Goal: Task Accomplishment & Management: Use online tool/utility

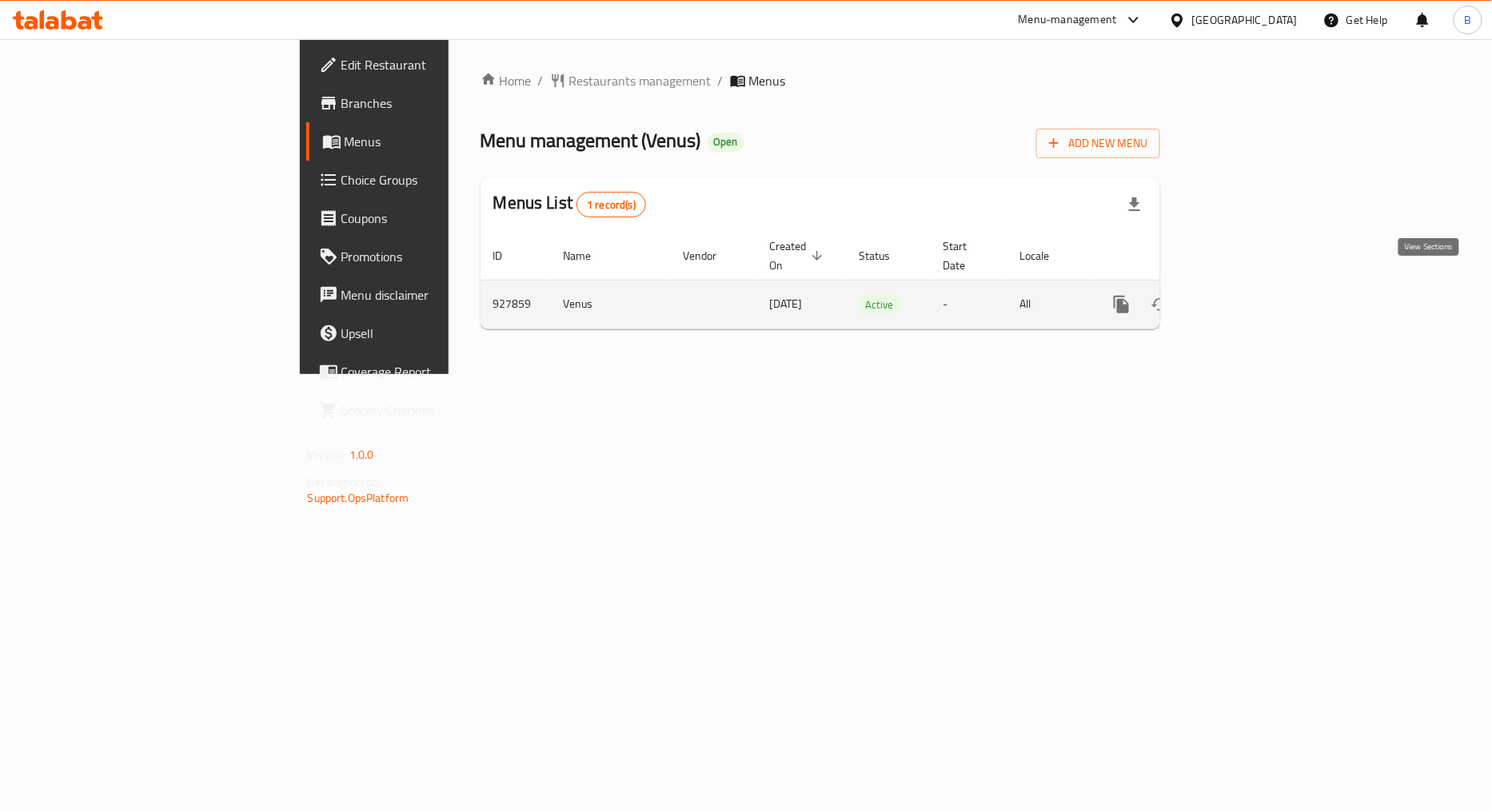
click at [1246, 295] on icon "enhanced table" at bounding box center [1237, 304] width 19 height 19
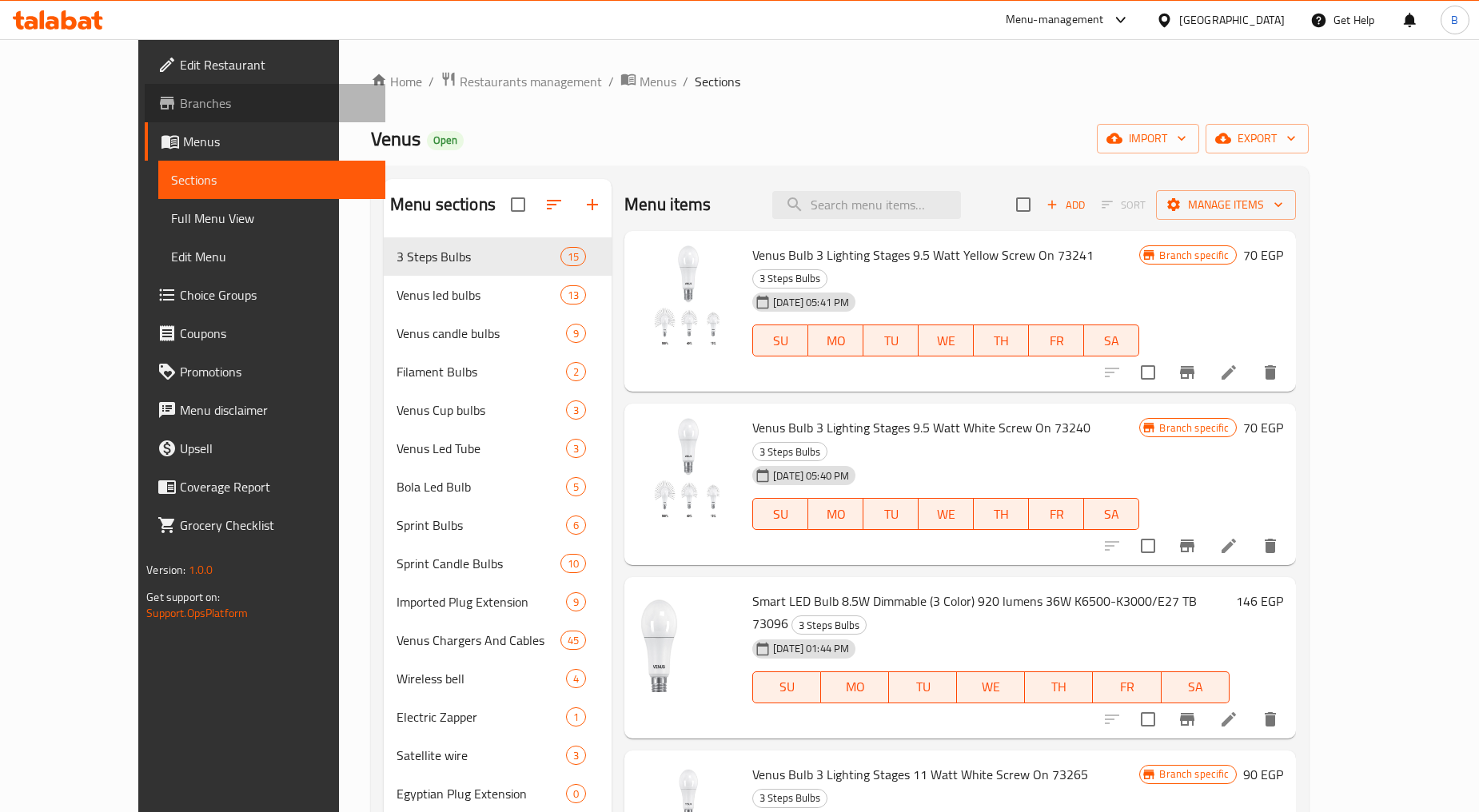
click at [180, 104] on span "Branches" at bounding box center [276, 103] width 193 height 19
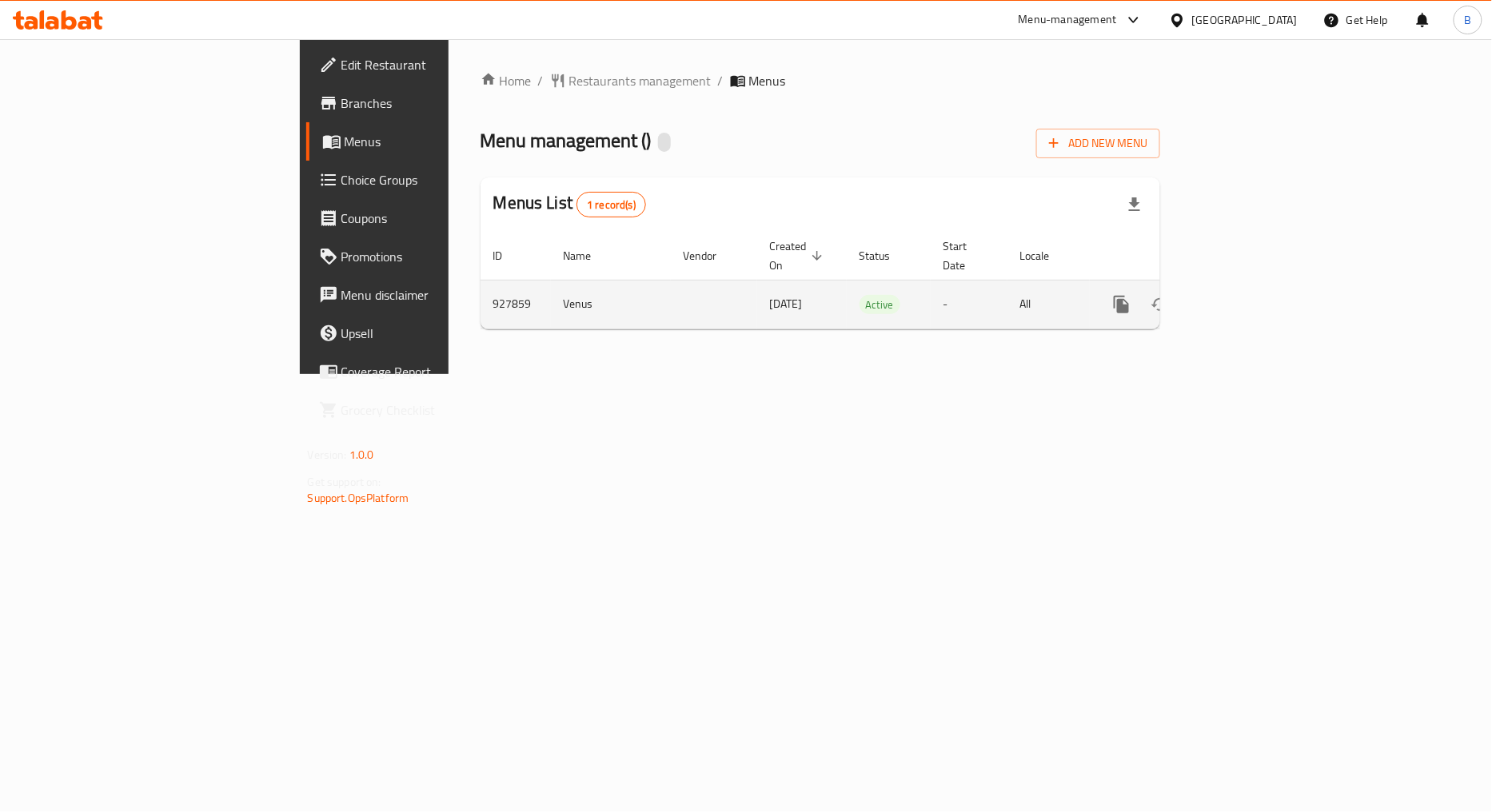
click at [1246, 295] on icon "enhanced table" at bounding box center [1237, 304] width 19 height 19
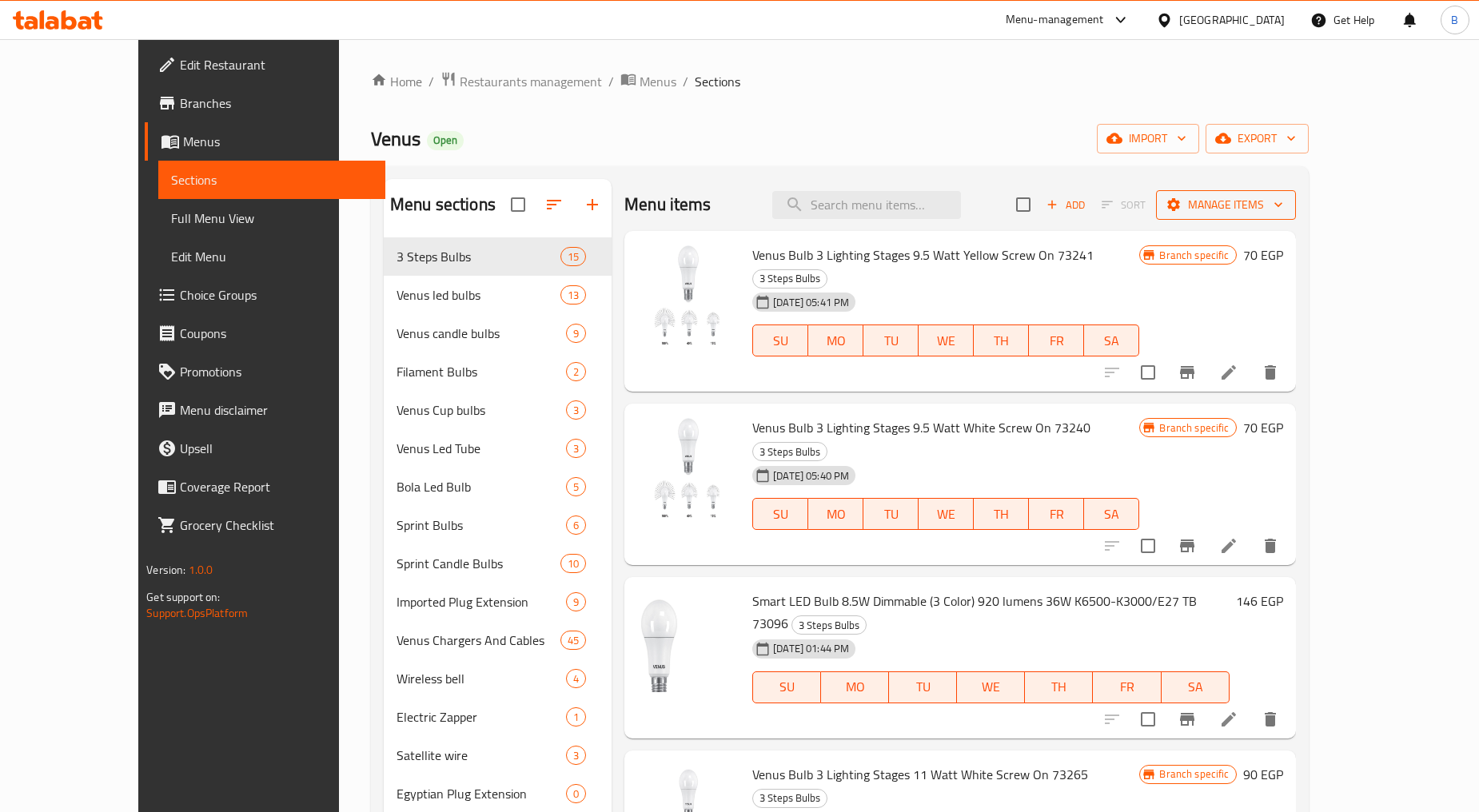
click at [1283, 195] on span "Manage items" at bounding box center [1225, 204] width 114 height 20
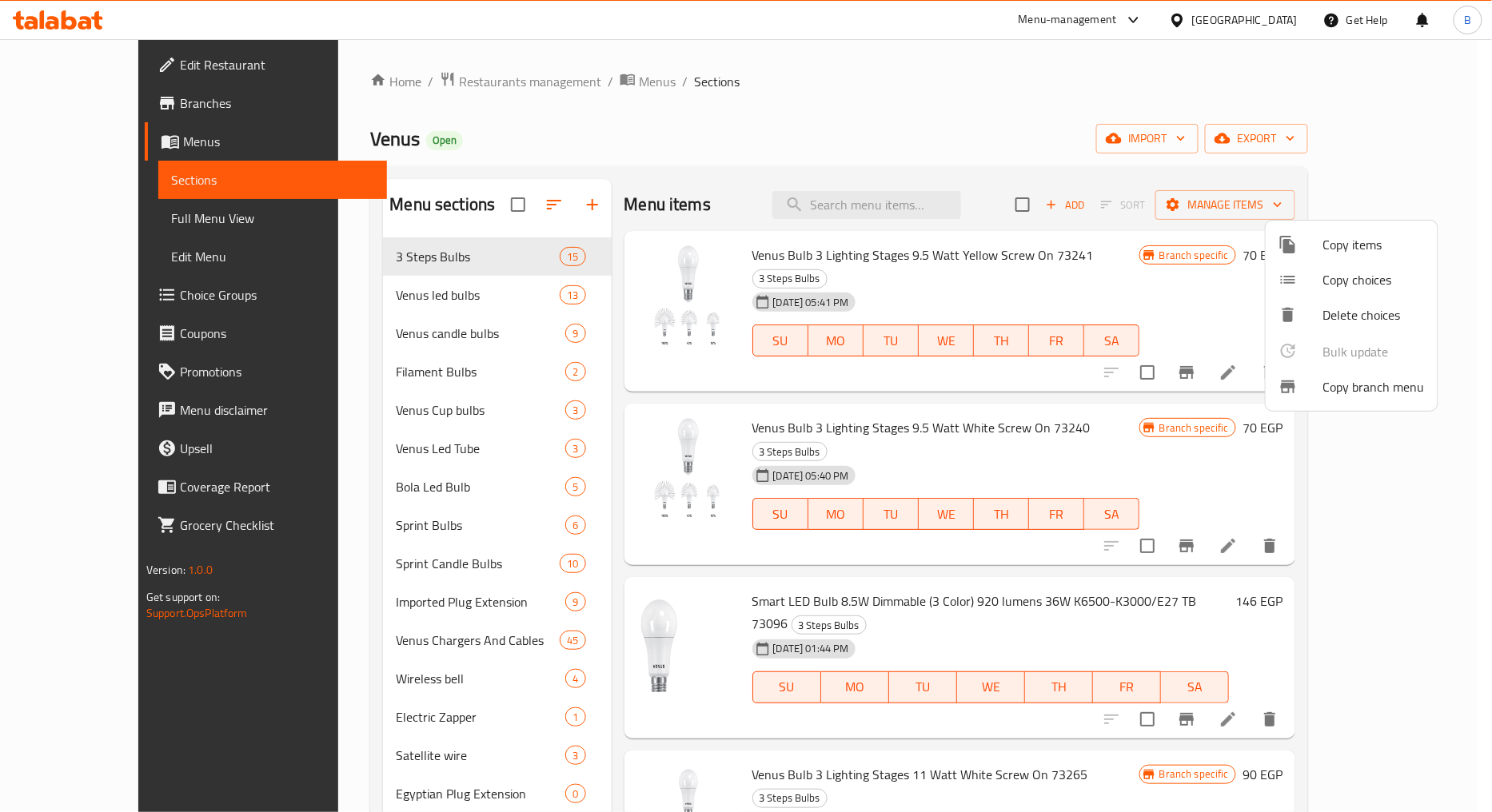
click at [1360, 385] on span "Copy branch menu" at bounding box center [1374, 387] width 102 height 19
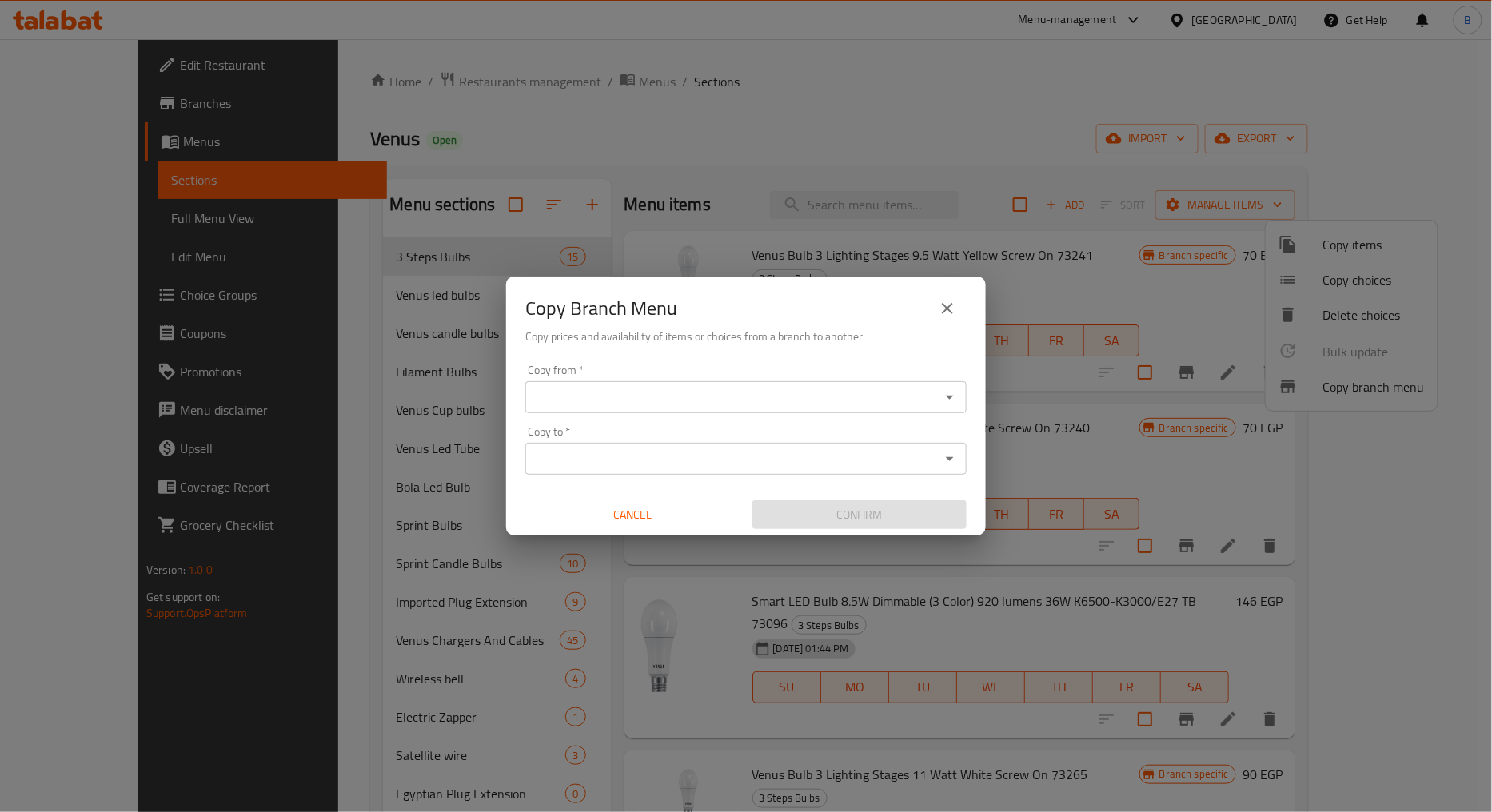
click at [687, 389] on input "Copy from   *" at bounding box center [733, 396] width 405 height 22
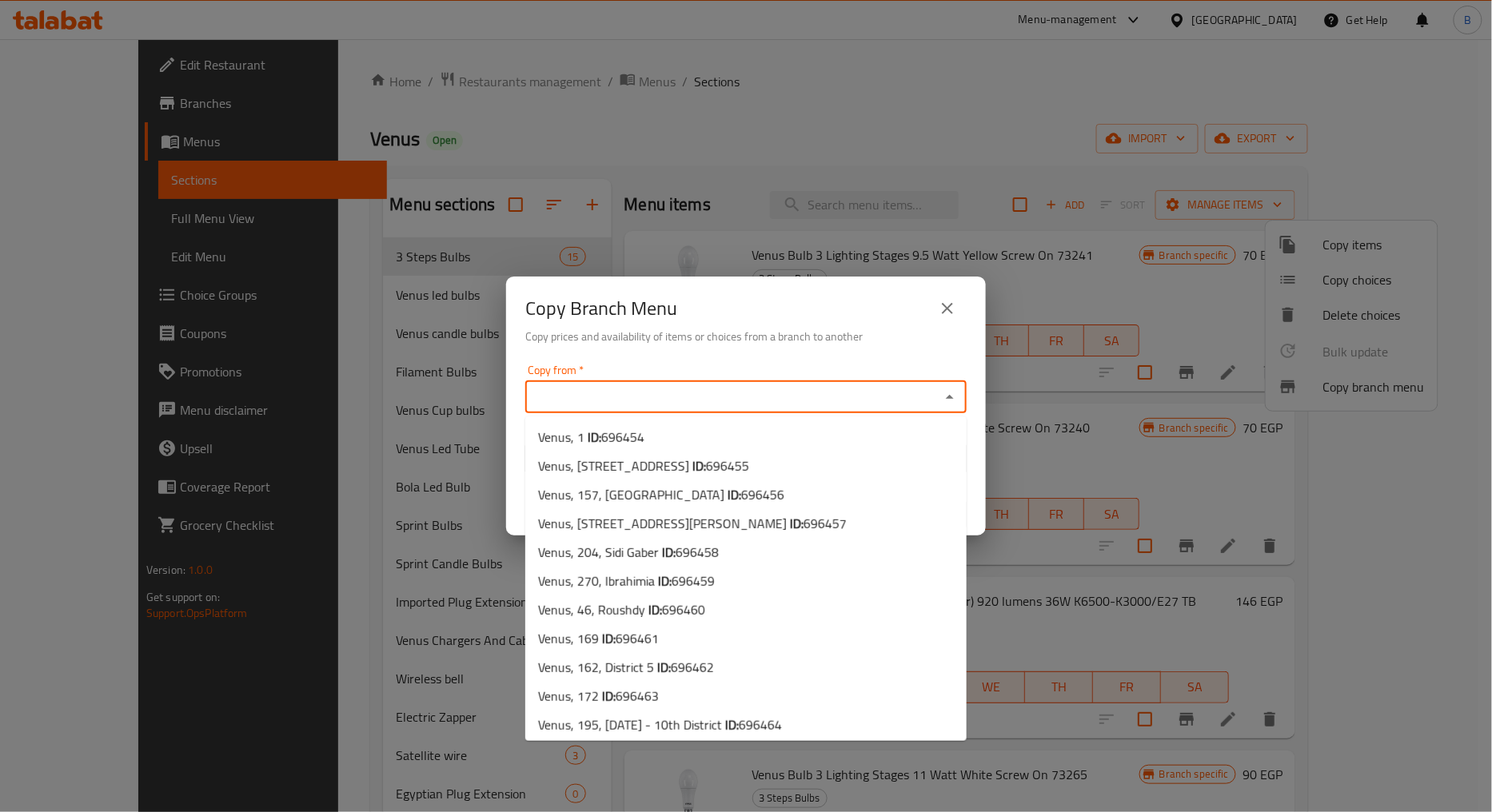
click at [603, 338] on h6 "Copy prices and availability of items or choices from a branch to another" at bounding box center [746, 336] width 442 height 17
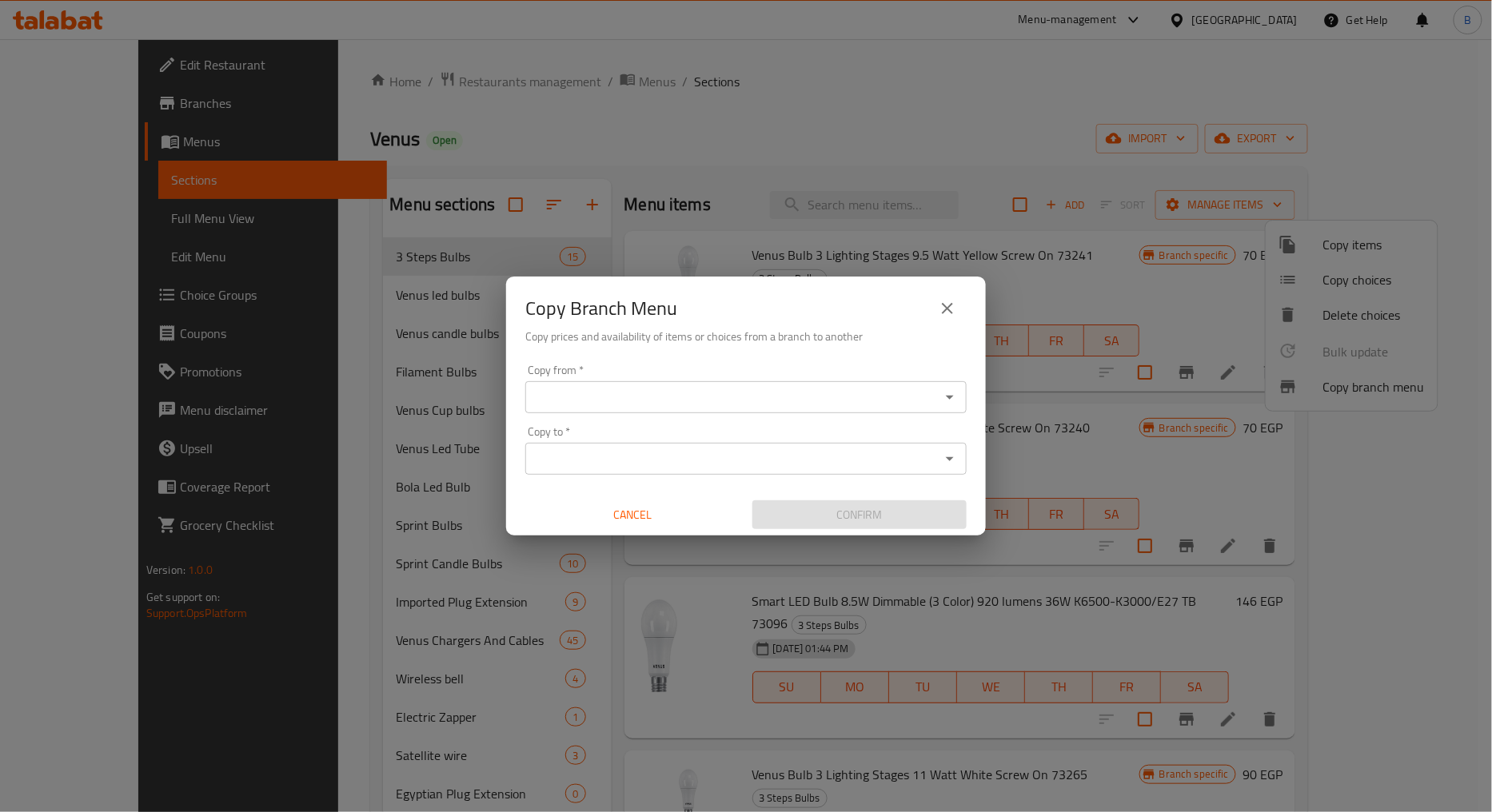
click at [632, 456] on input "Copy to   *" at bounding box center [733, 458] width 405 height 22
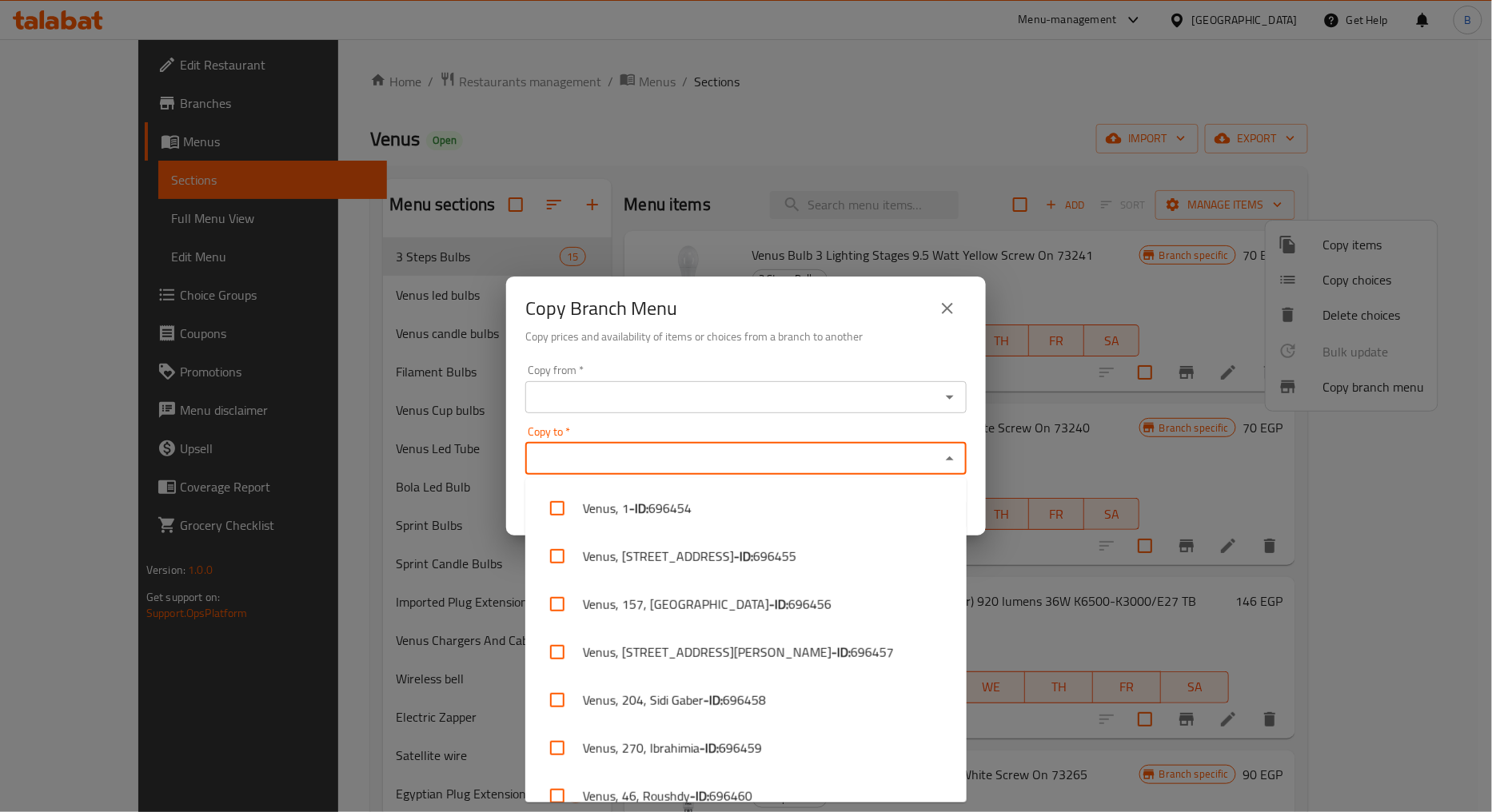
paste input "700108"
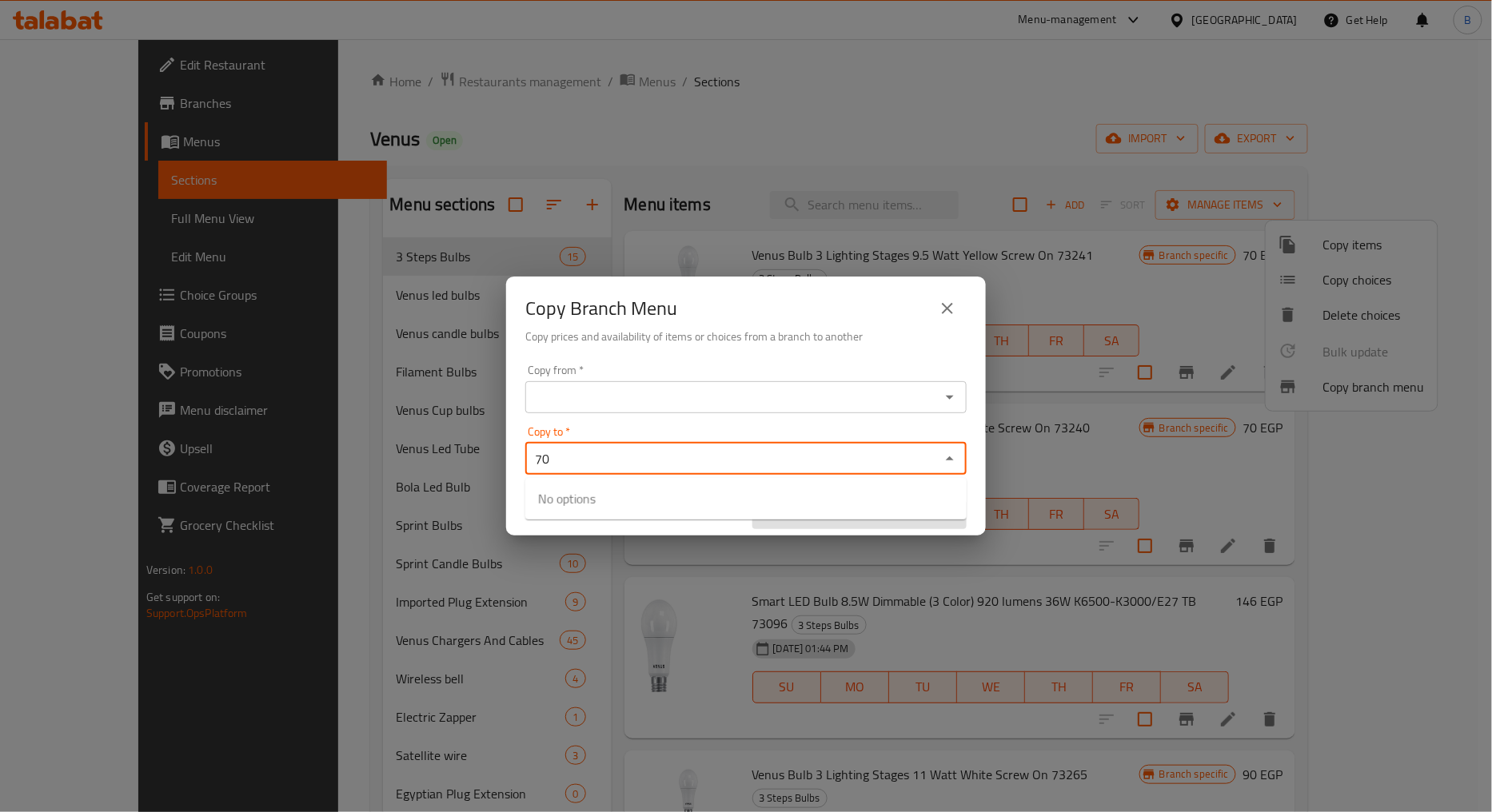
type input "7"
type input "g"
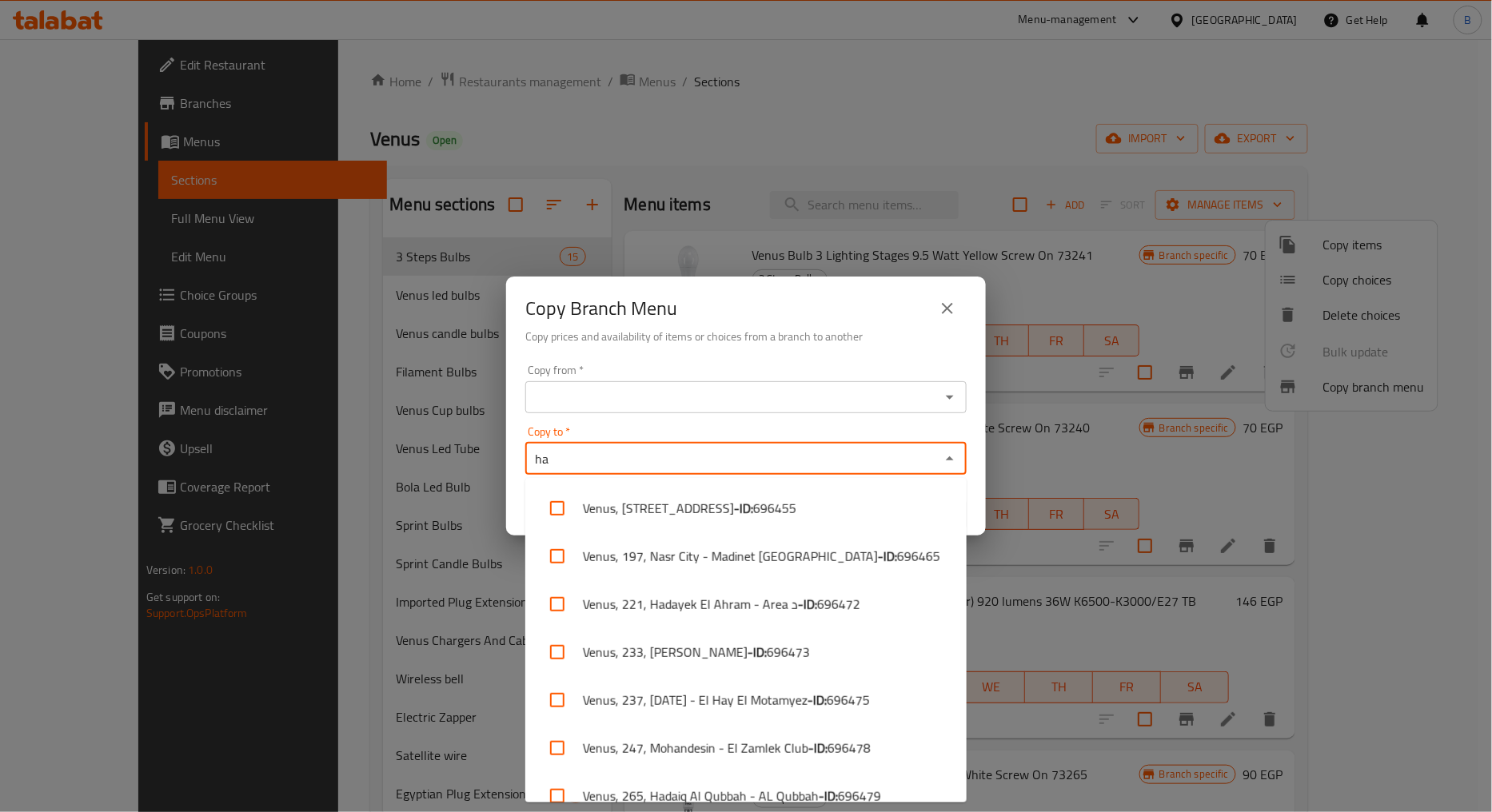
type input "ha"
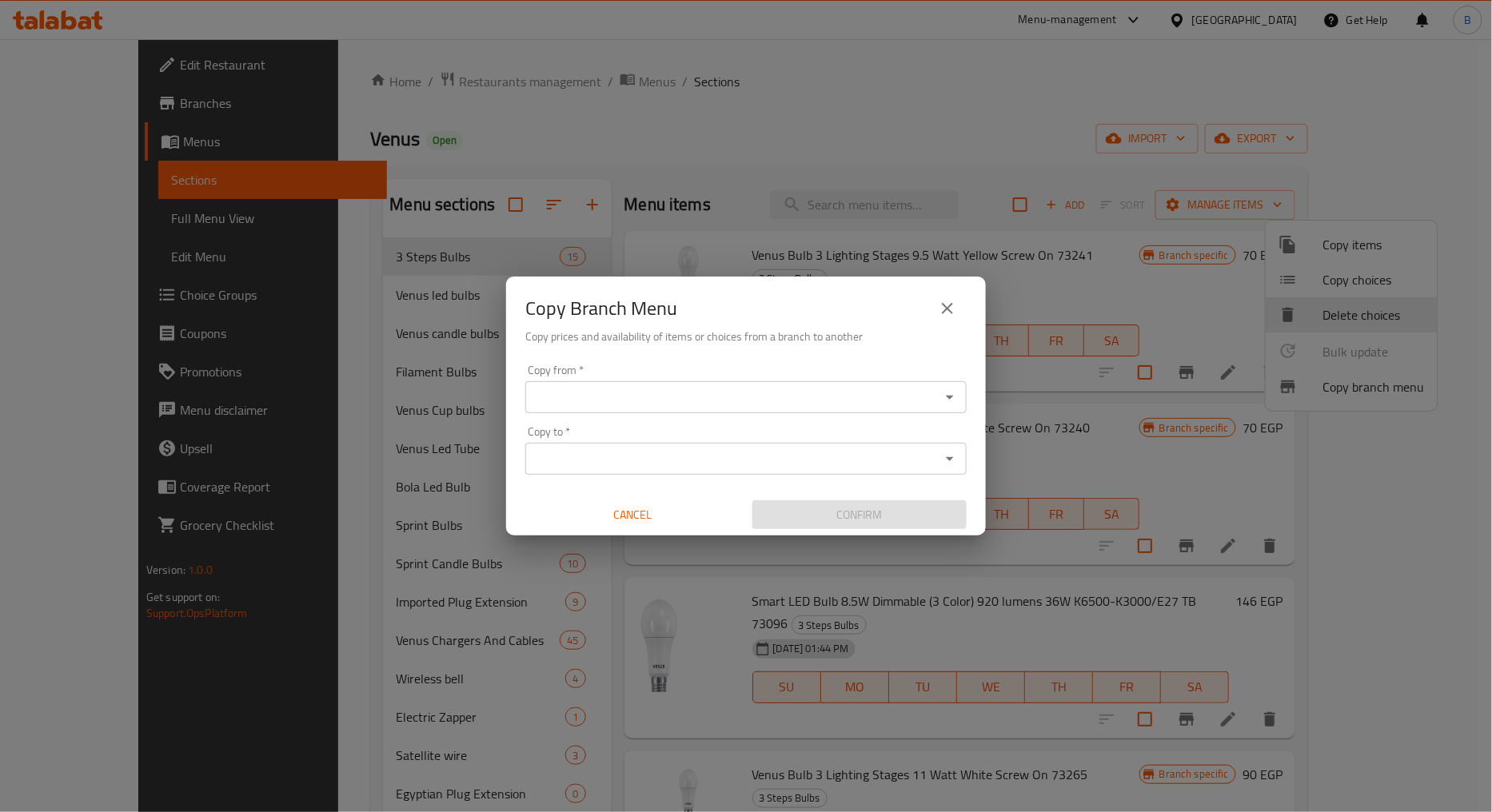
click at [620, 453] on input "Copy to   *" at bounding box center [733, 458] width 405 height 22
click at [724, 459] on input "Copy to   *" at bounding box center [733, 458] width 405 height 22
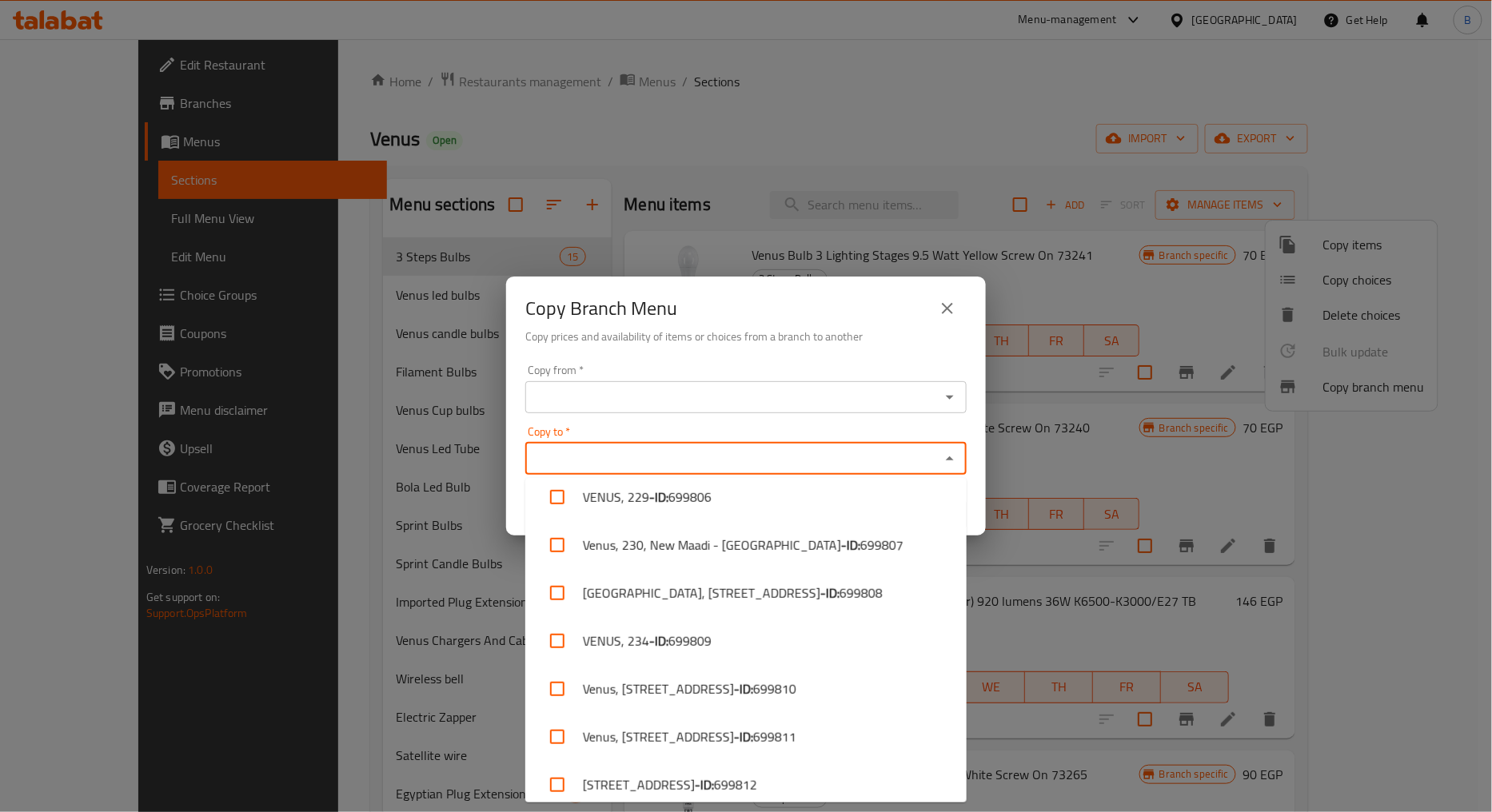
scroll to position [7068, 0]
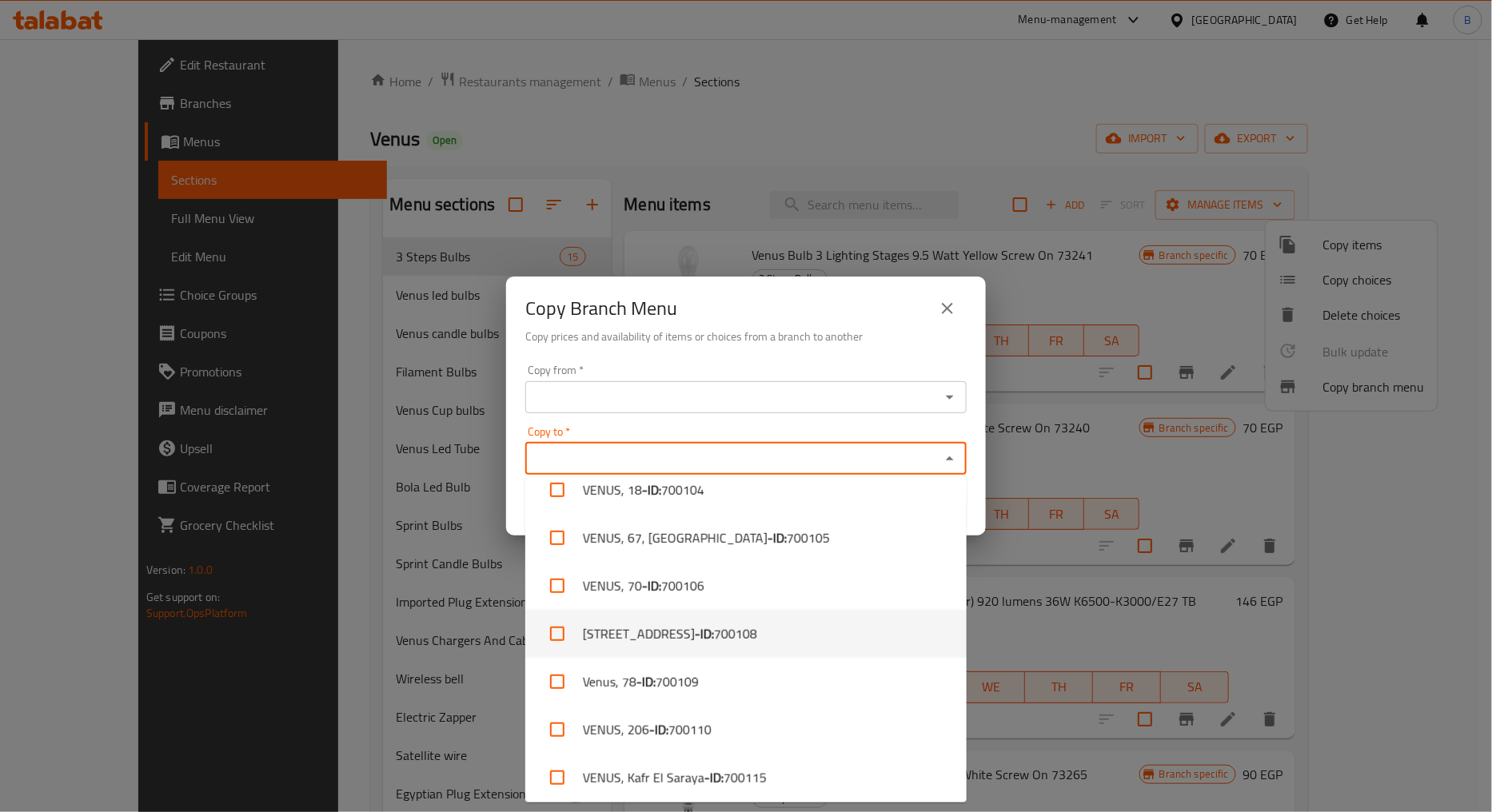
click at [646, 628] on li "VENUS, 42, El Hadara 2 - ID: 700108" at bounding box center [746, 633] width 442 height 48
checkbox input "true"
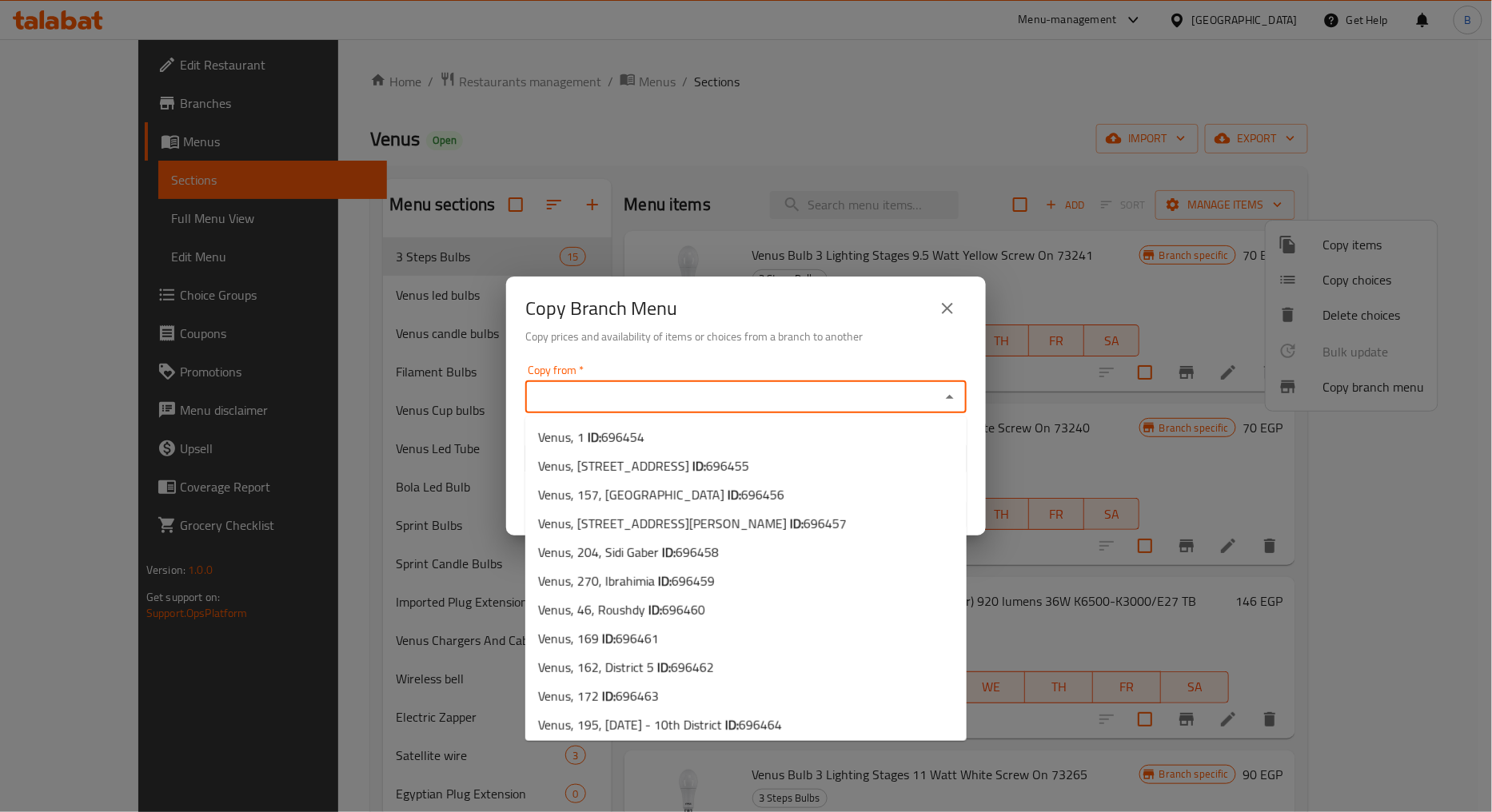
click at [617, 403] on input "Copy from   *" at bounding box center [733, 396] width 405 height 22
click at [667, 405] on input "Copy from   *" at bounding box center [733, 396] width 405 height 22
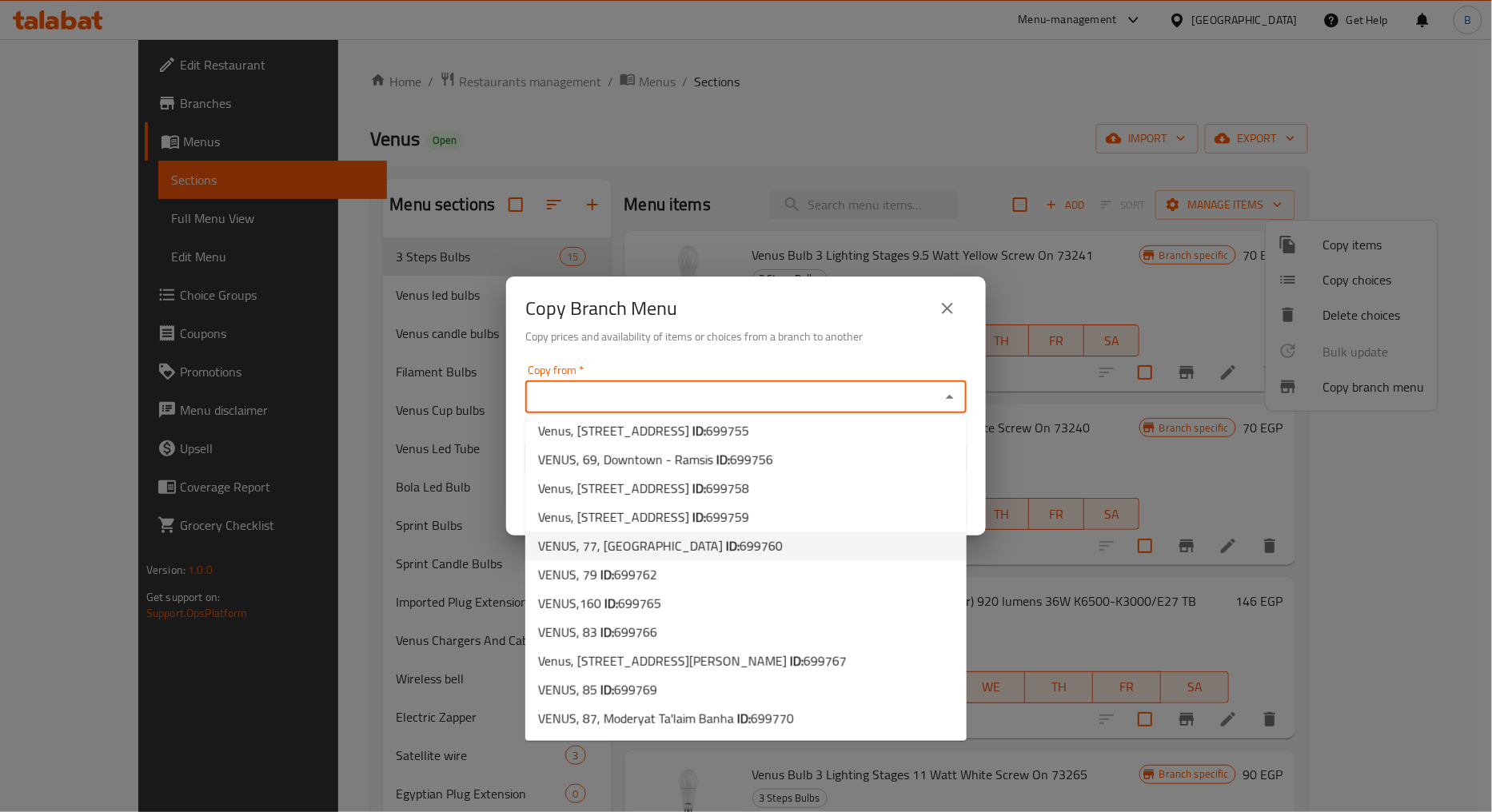
scroll to position [2398, 0]
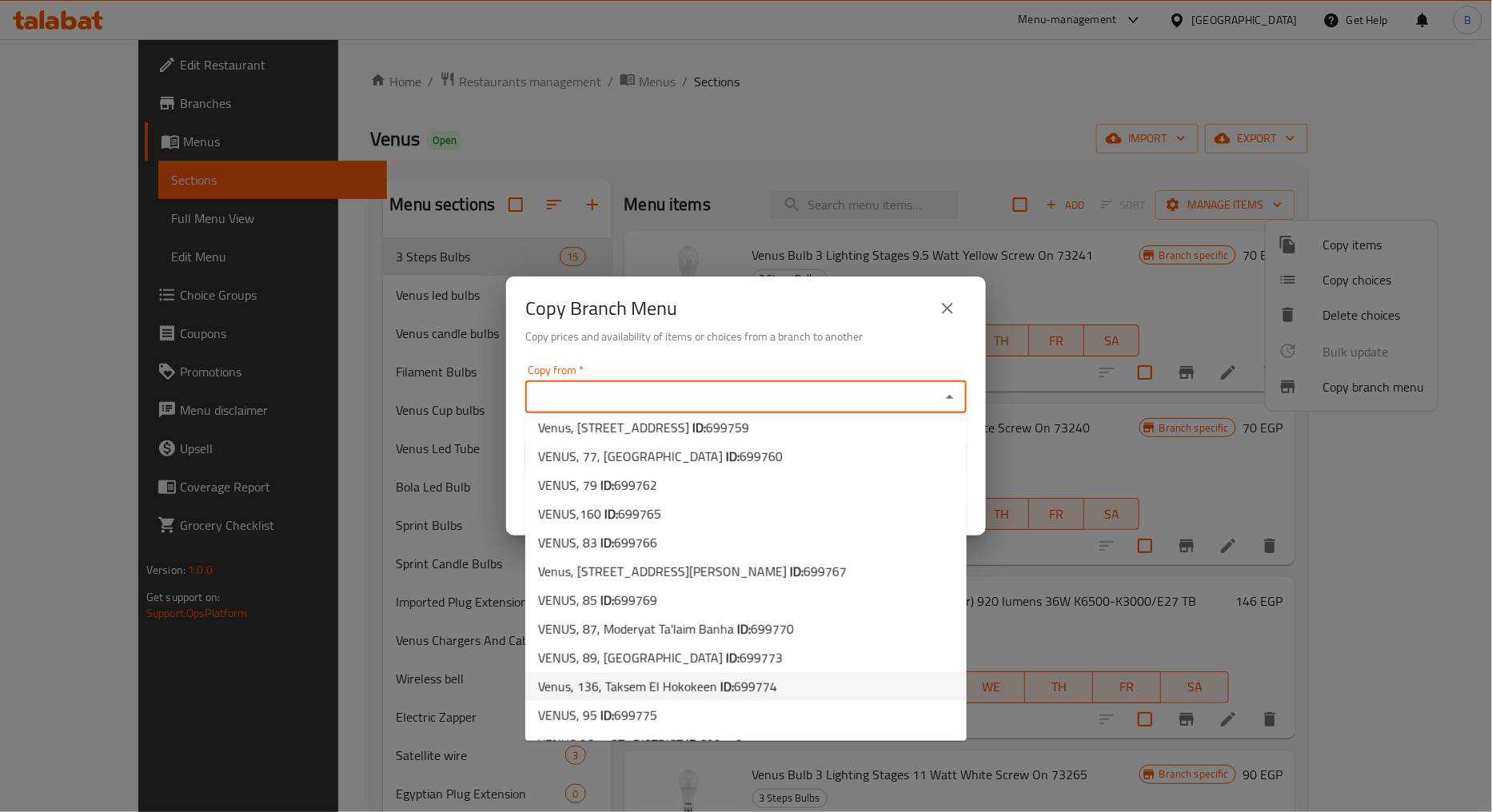
click at [783, 681] on li "Venus, 136, Taksem El Hokokeen ID: 699774" at bounding box center [746, 686] width 442 height 29
type input "Venus, 136, Taksem El Hokokeen"
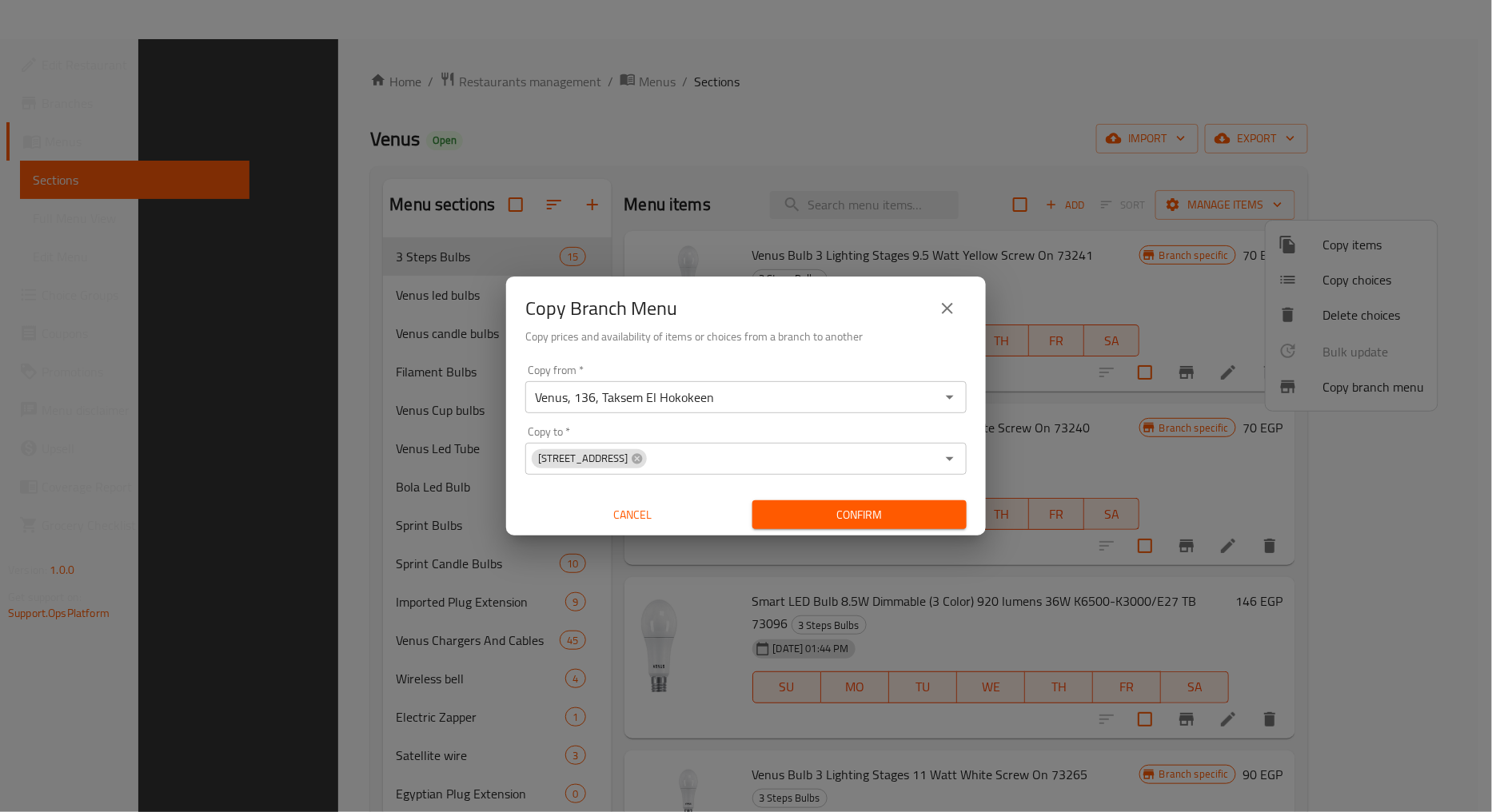
scroll to position [224, 0]
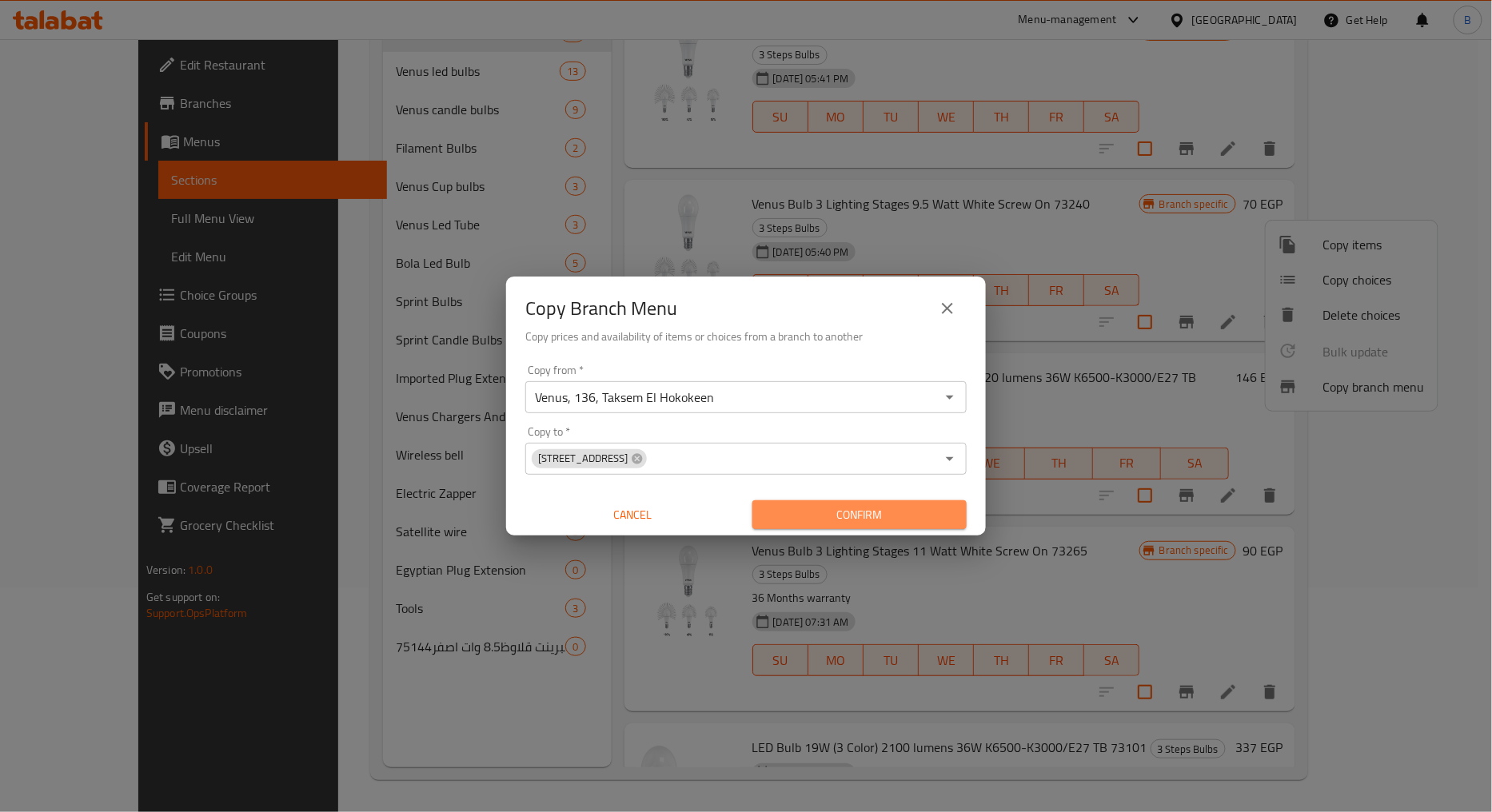
click at [875, 505] on span "Confirm" at bounding box center [859, 514] width 189 height 20
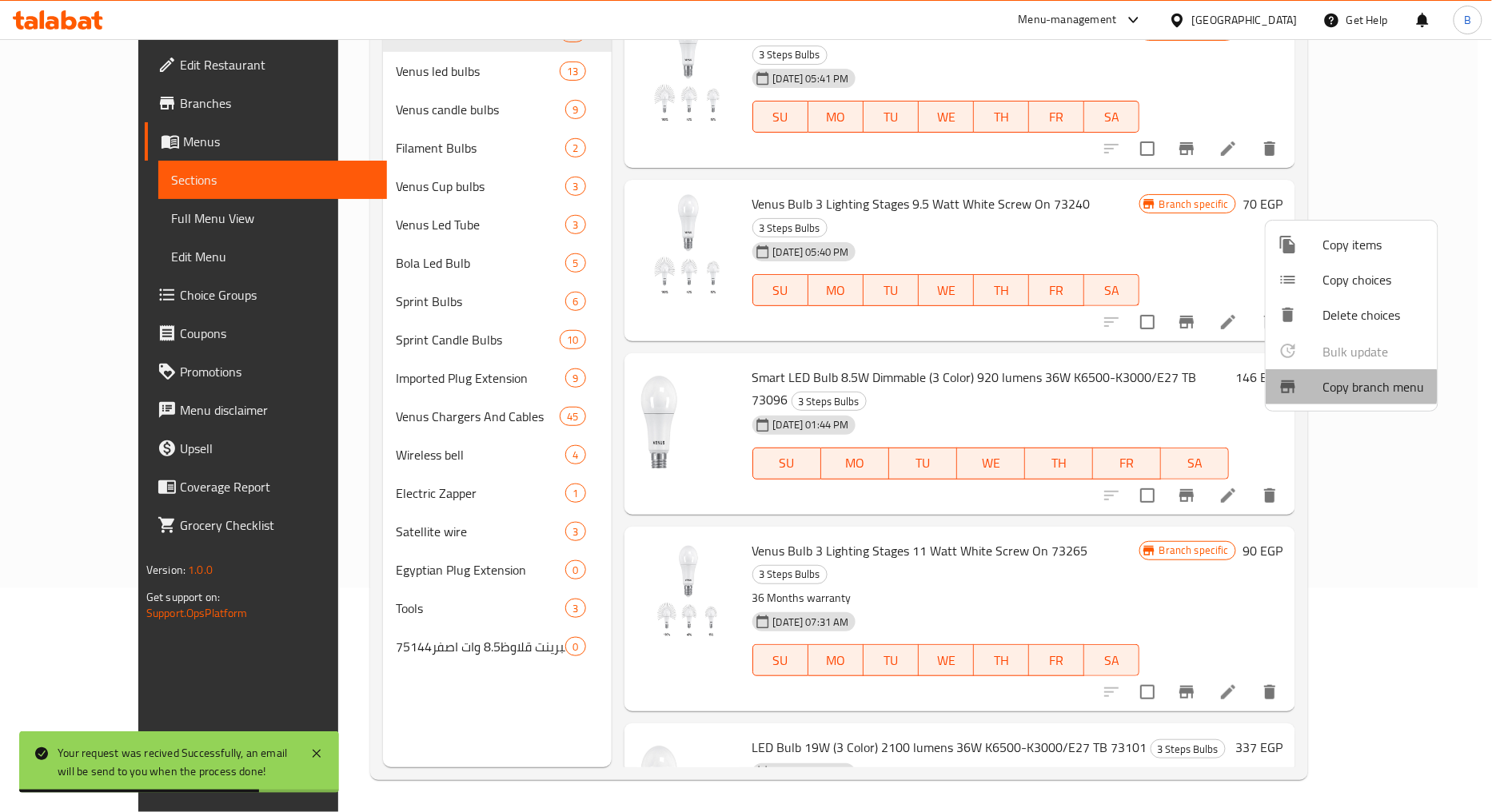
click at [1329, 386] on span "Copy branch menu" at bounding box center [1374, 387] width 102 height 19
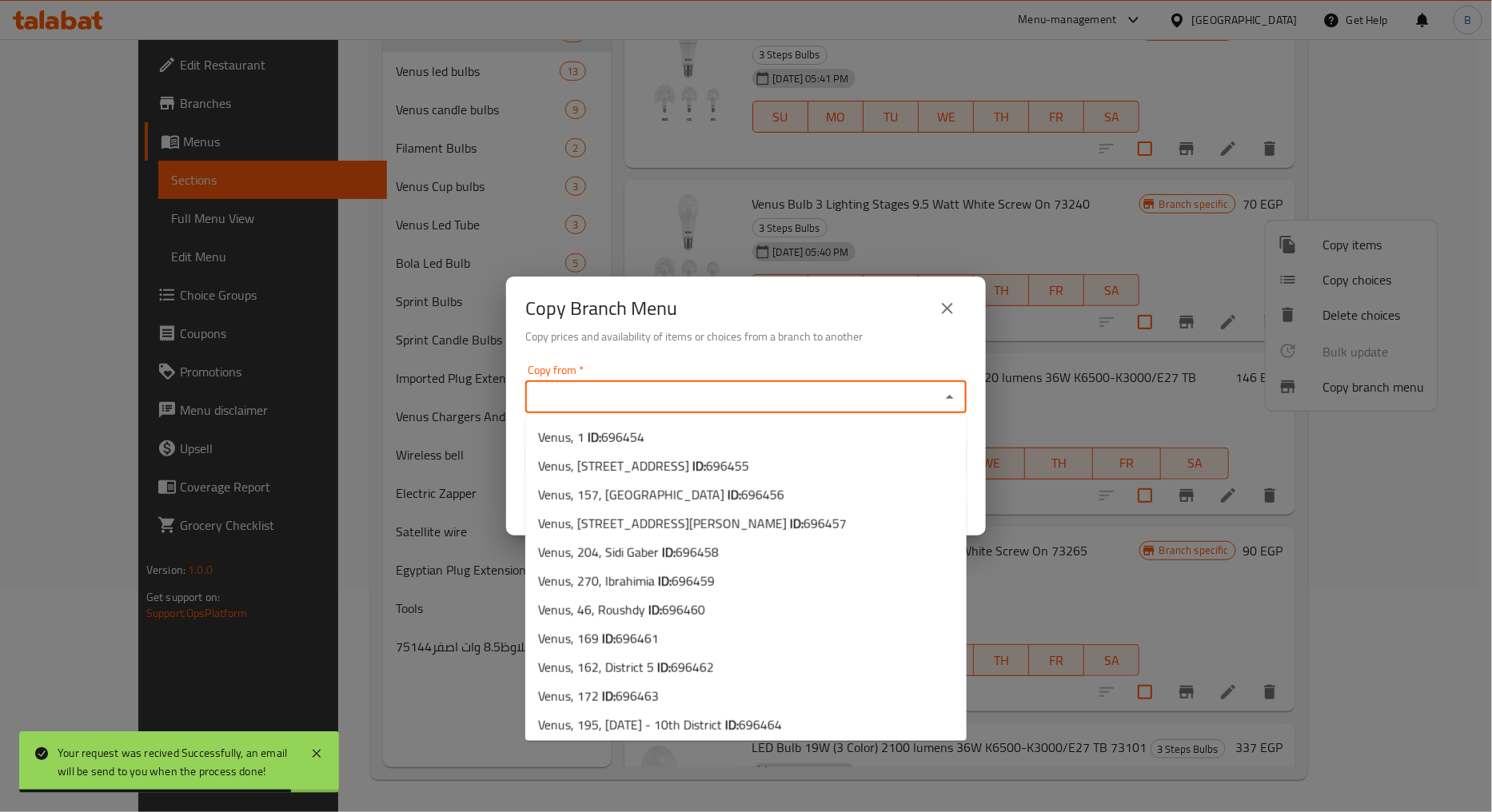
click at [694, 389] on input "Copy from   *" at bounding box center [733, 396] width 405 height 22
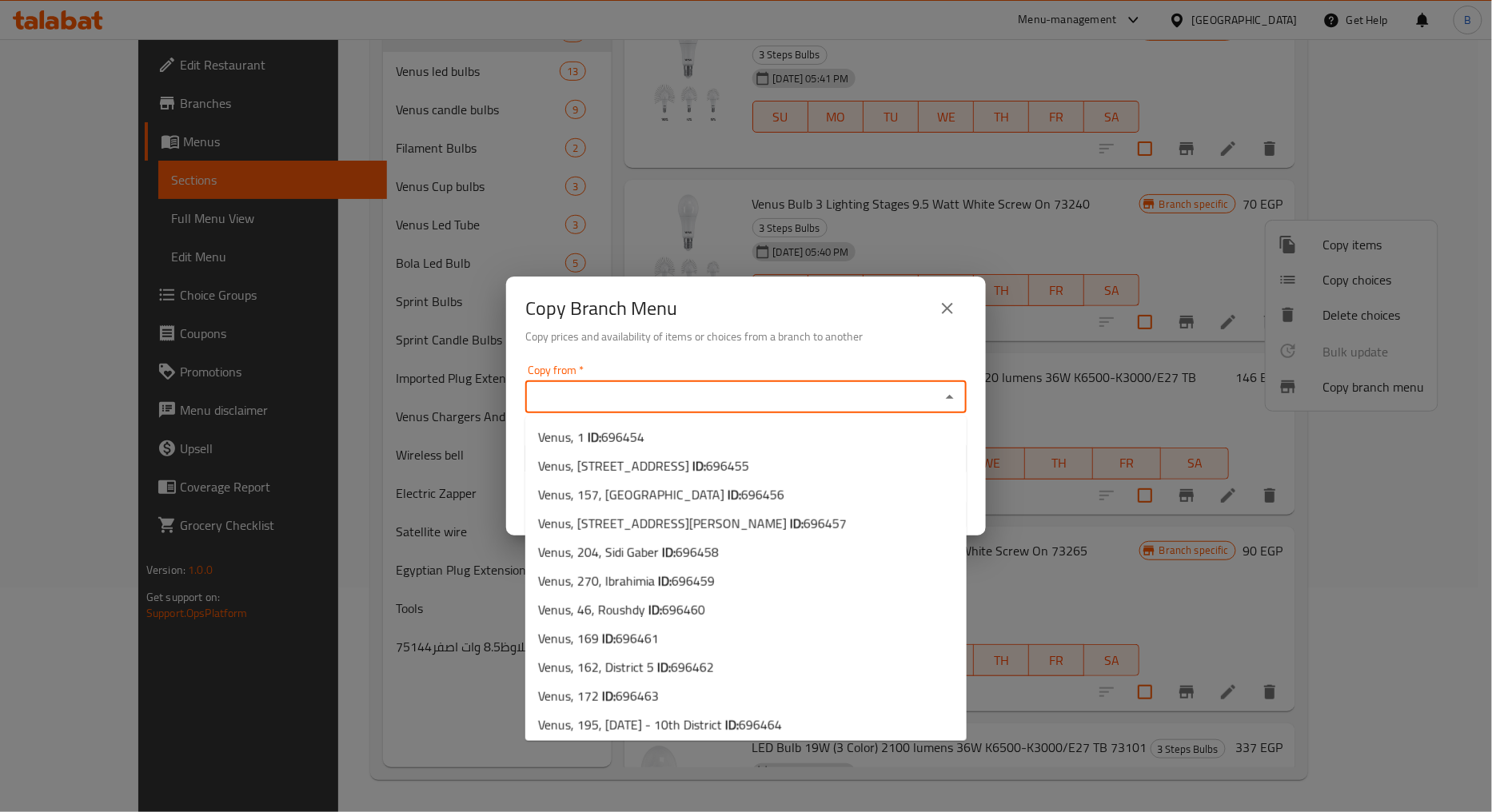
click at [719, 393] on input "Copy from   *" at bounding box center [733, 396] width 405 height 22
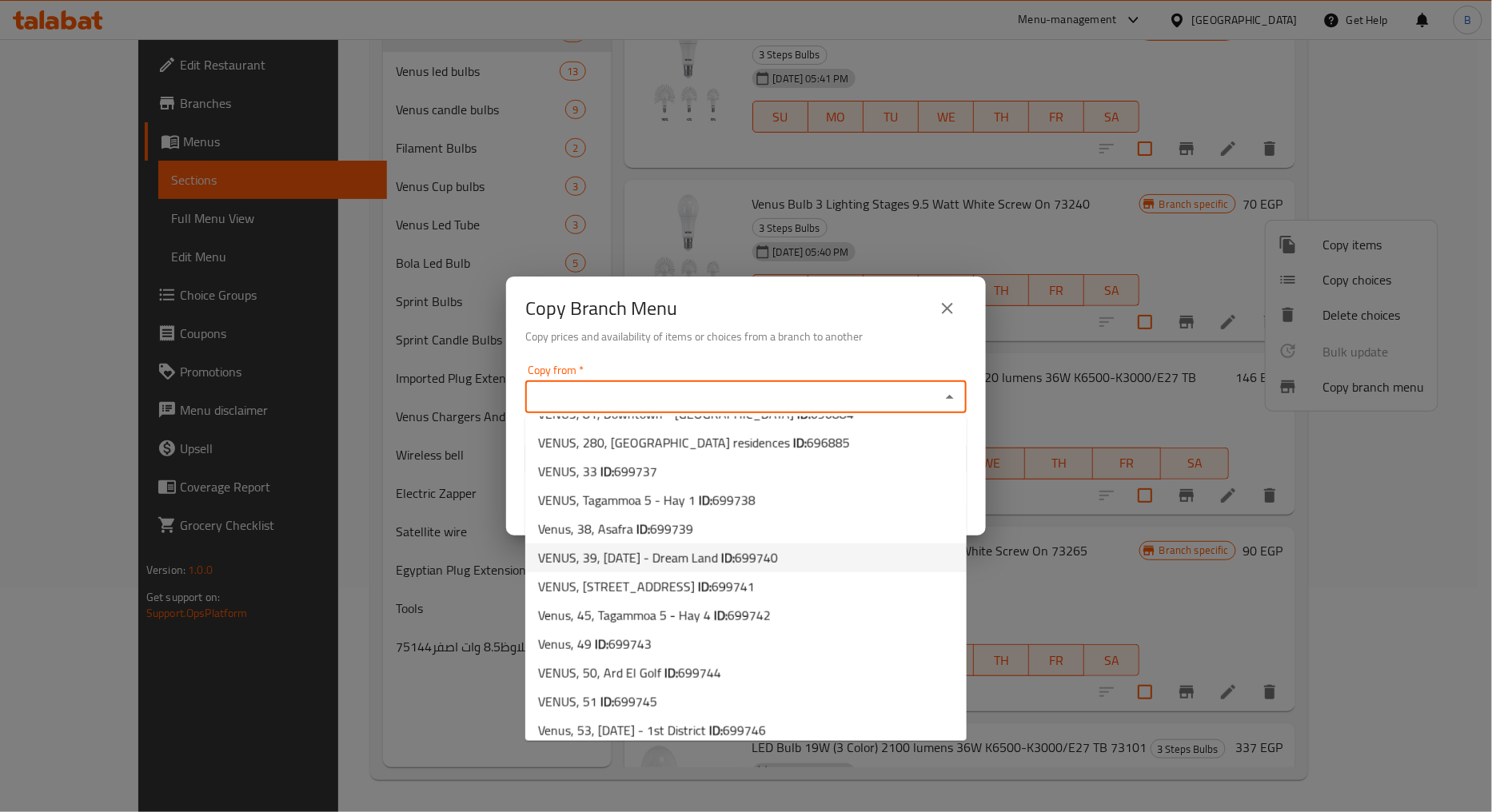
scroll to position [4117, 0]
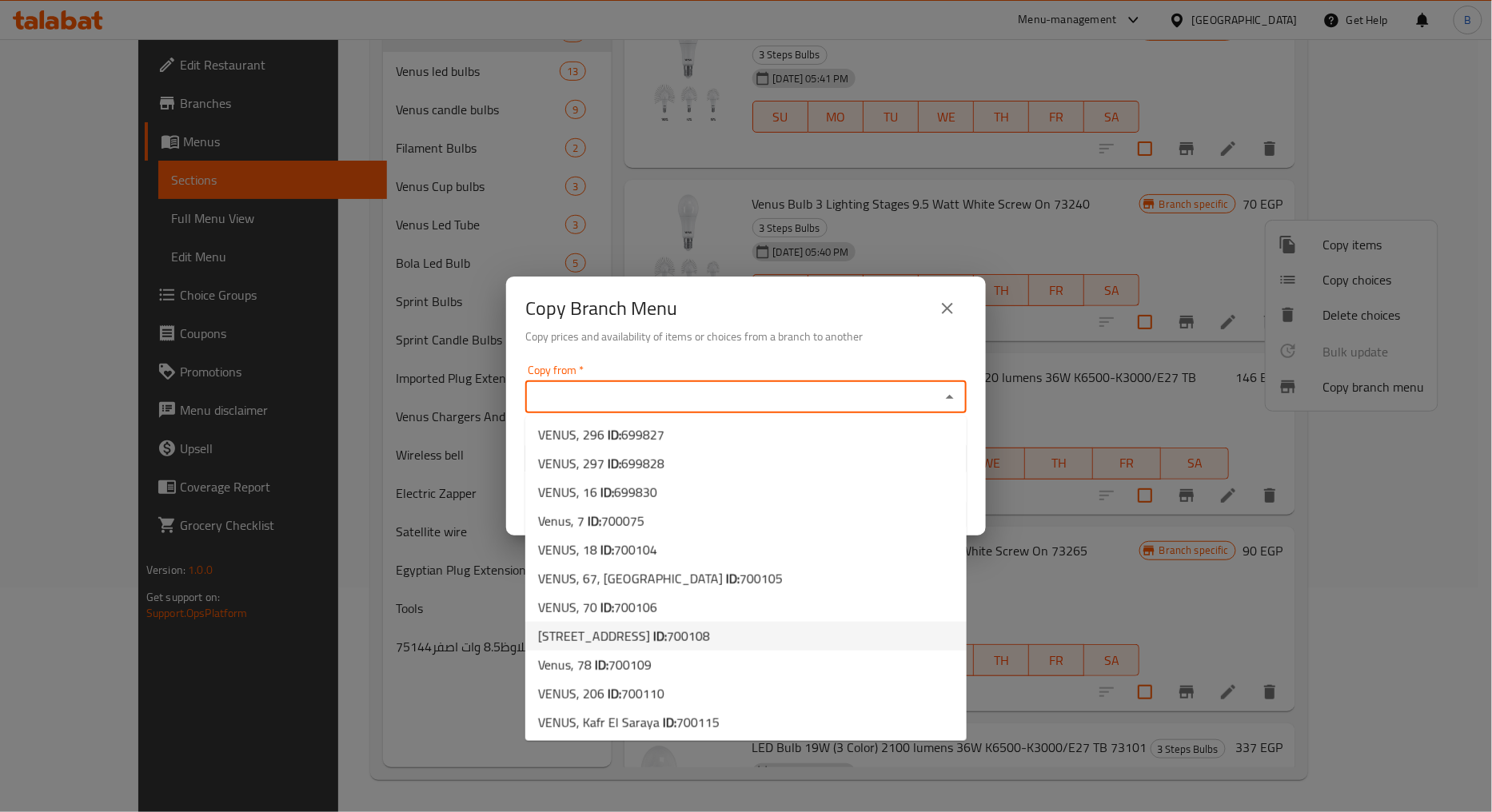
click at [786, 628] on li "VENUS, 42, El Hadara 2 ID: 700108" at bounding box center [746, 636] width 442 height 29
type input "VENUS, 42, El Hadara 2"
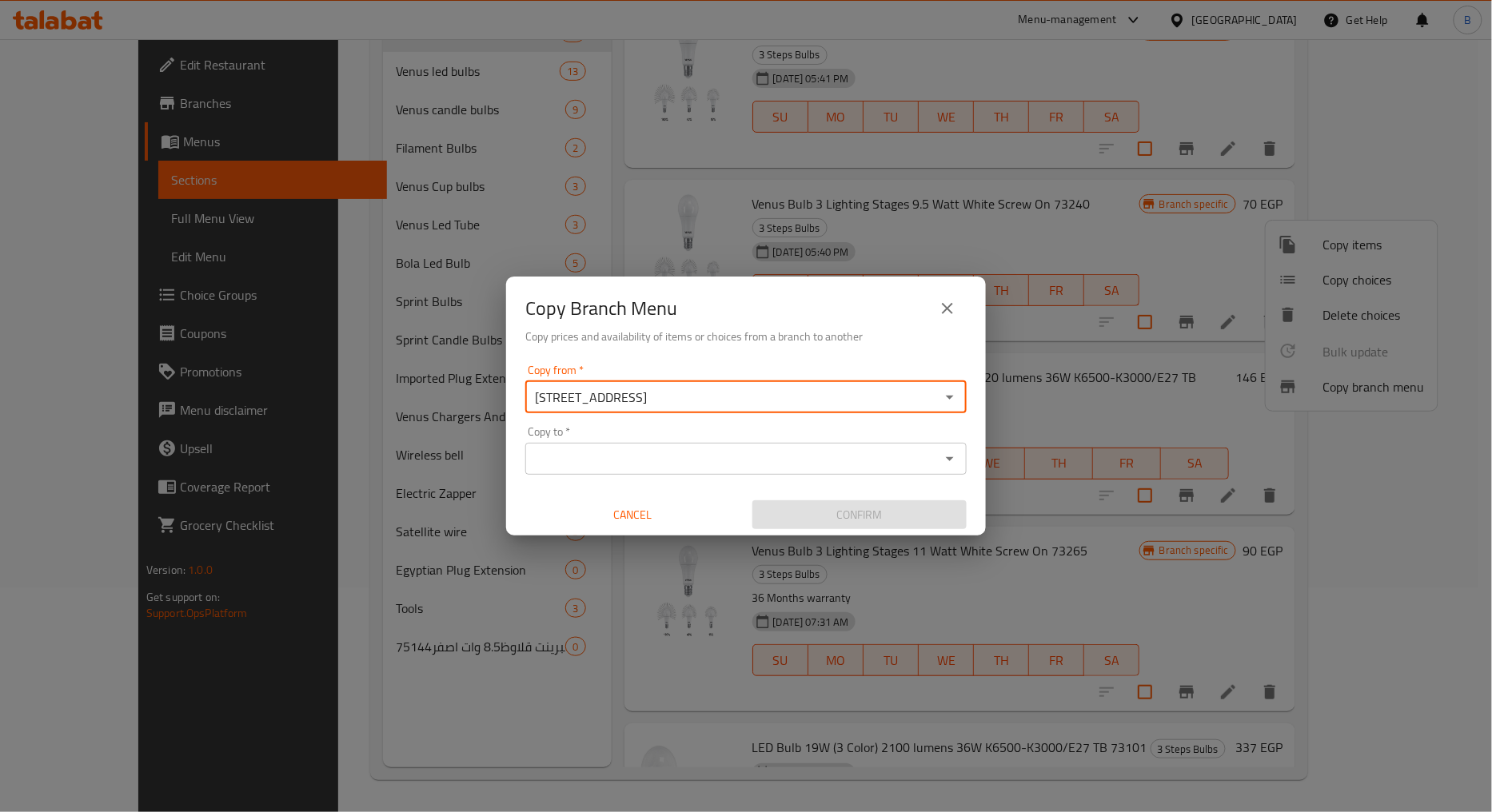
click at [801, 466] on input "Copy to   *" at bounding box center [733, 458] width 405 height 22
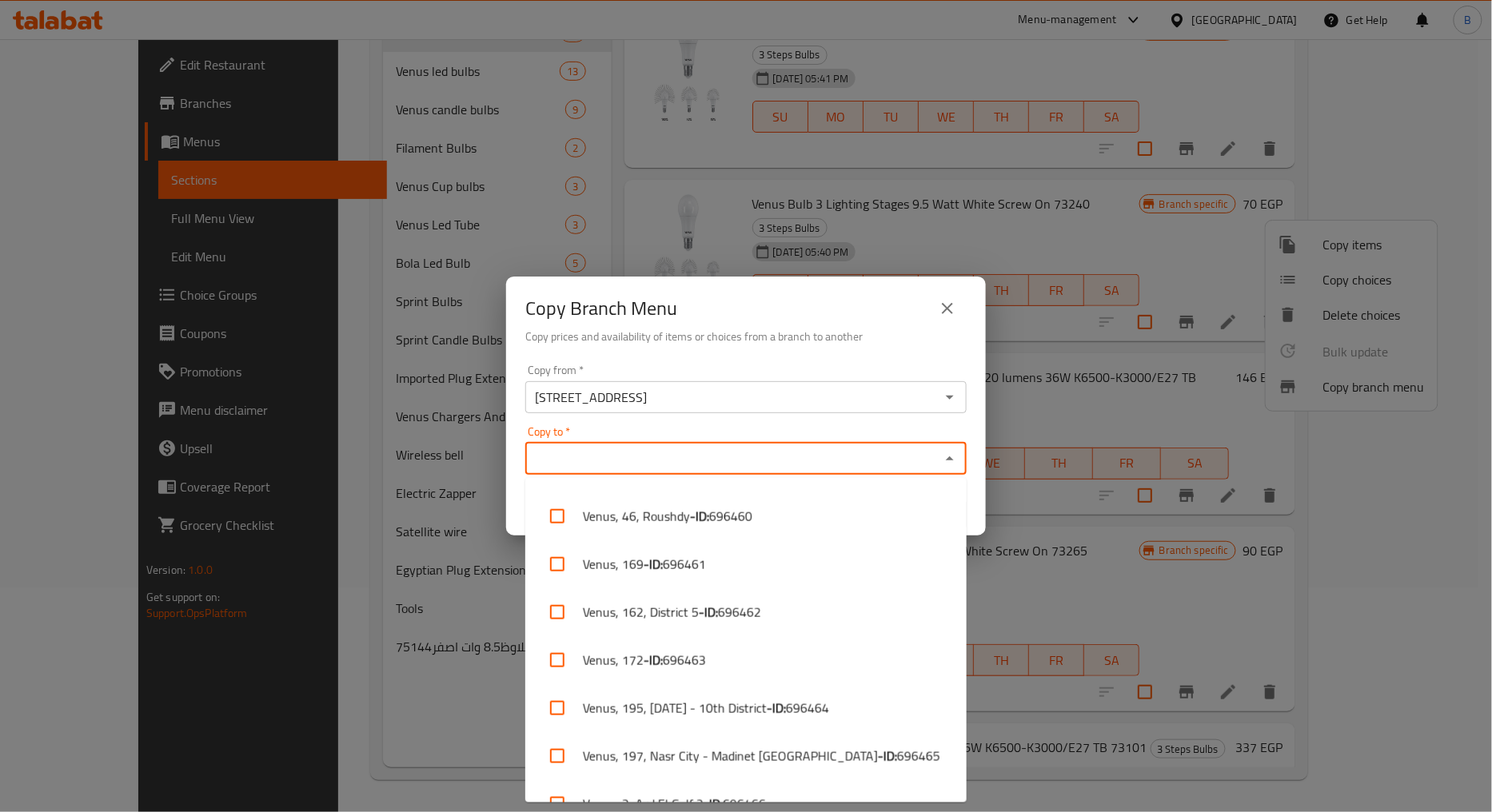
scroll to position [443, 0]
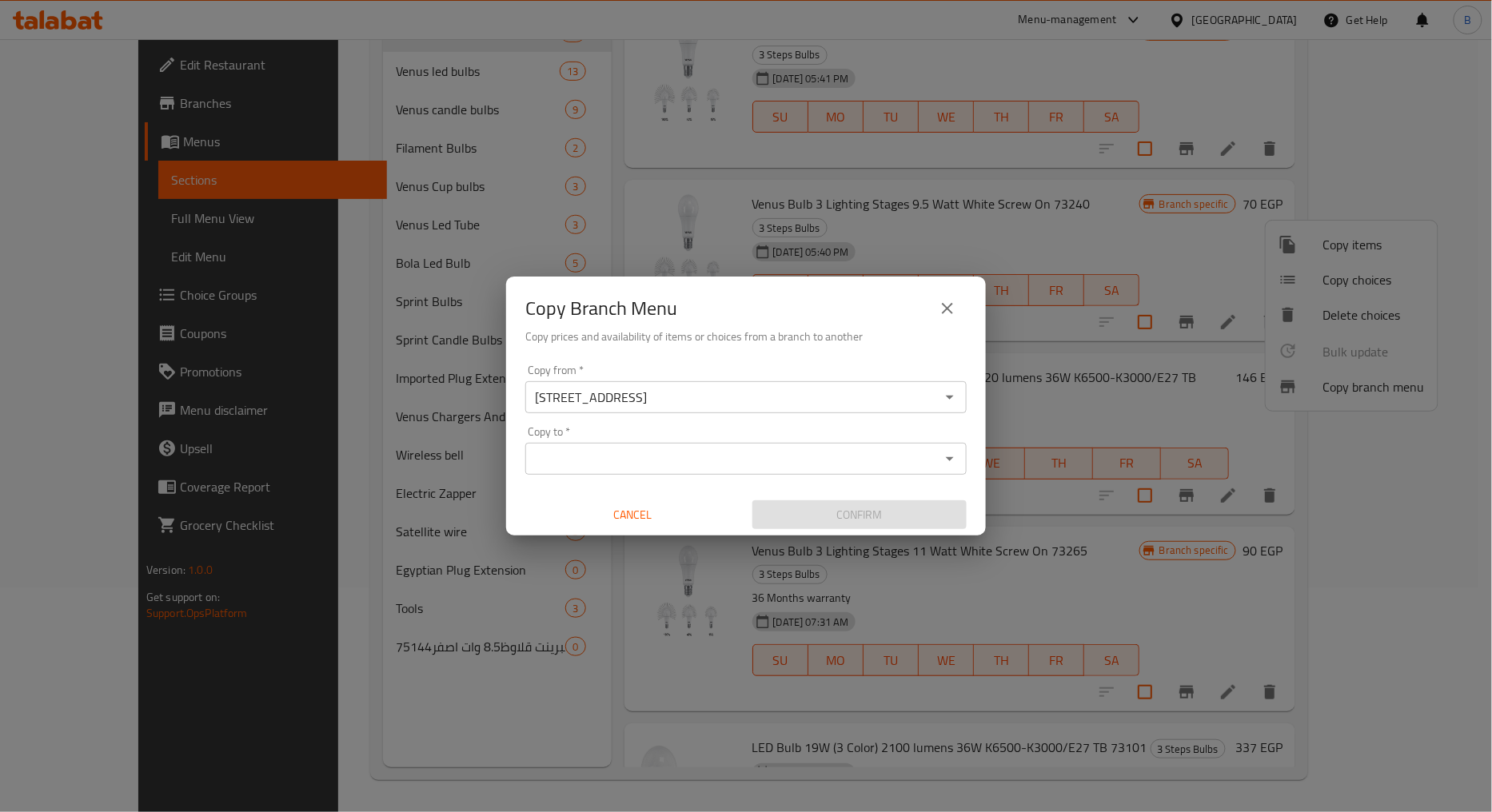
click at [654, 464] on input "Copy to   *" at bounding box center [733, 458] width 405 height 22
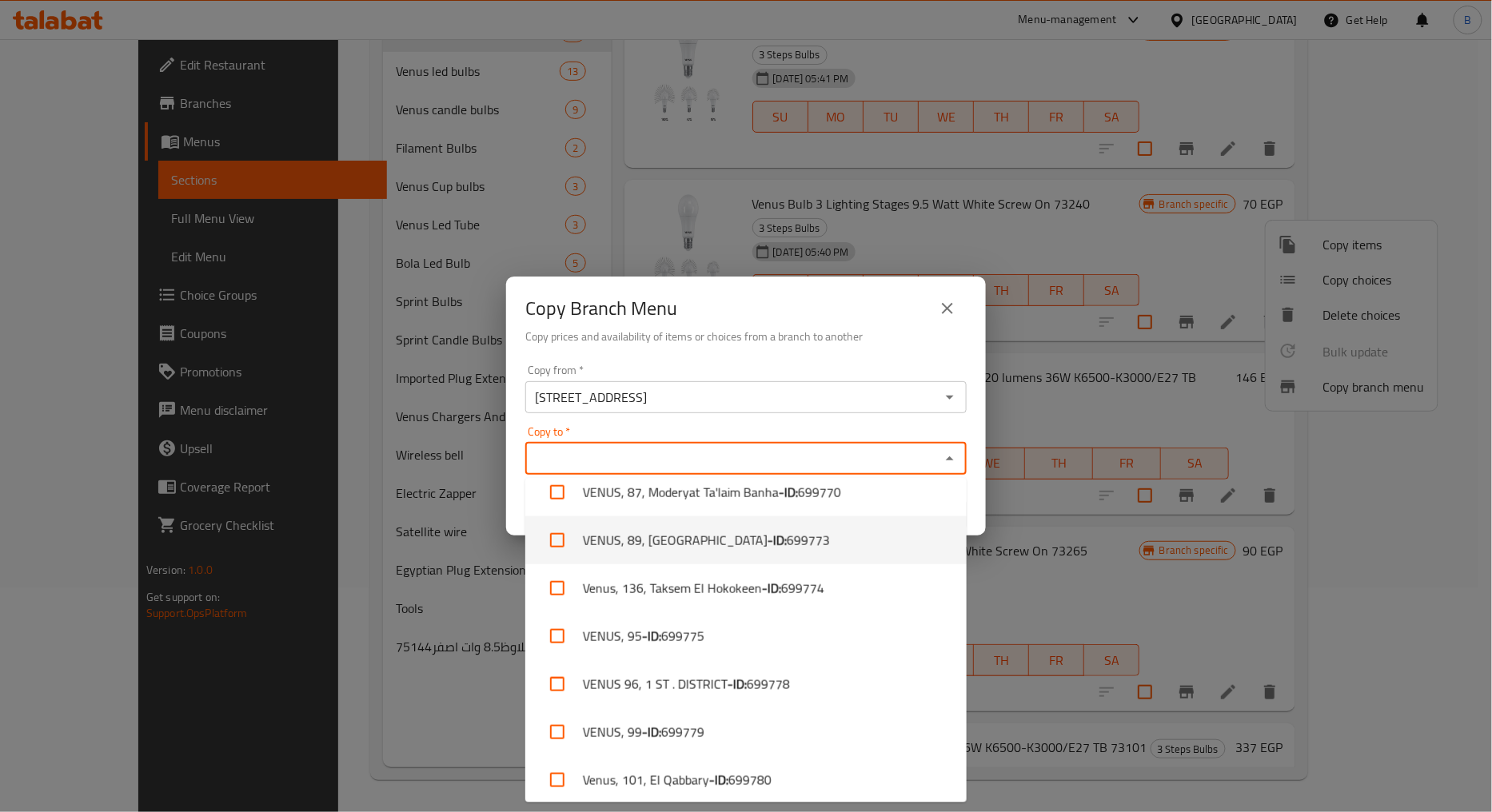
scroll to position [4351, 0]
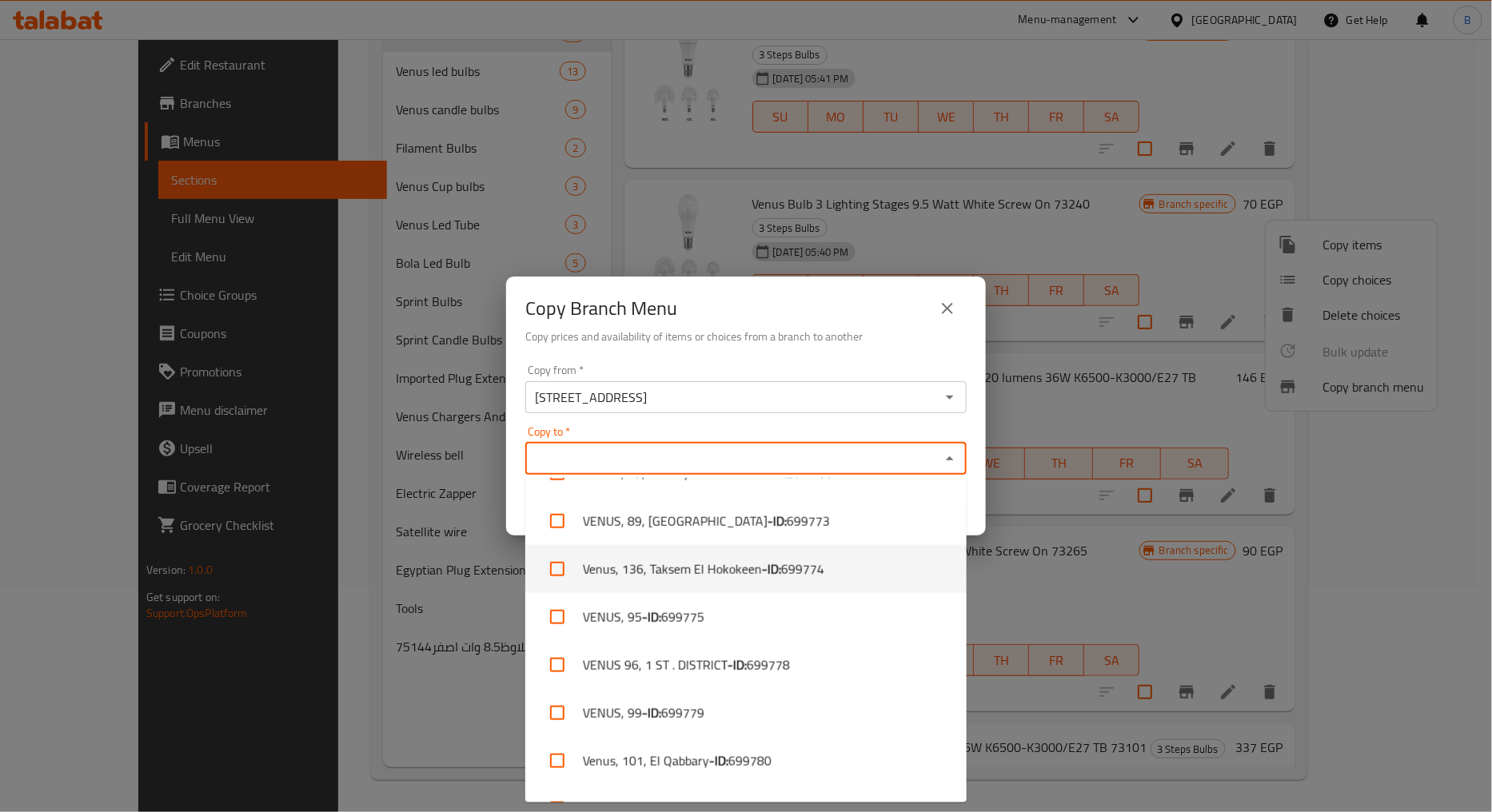
click at [811, 571] on span "699774" at bounding box center [803, 569] width 43 height 19
checkbox input "true"
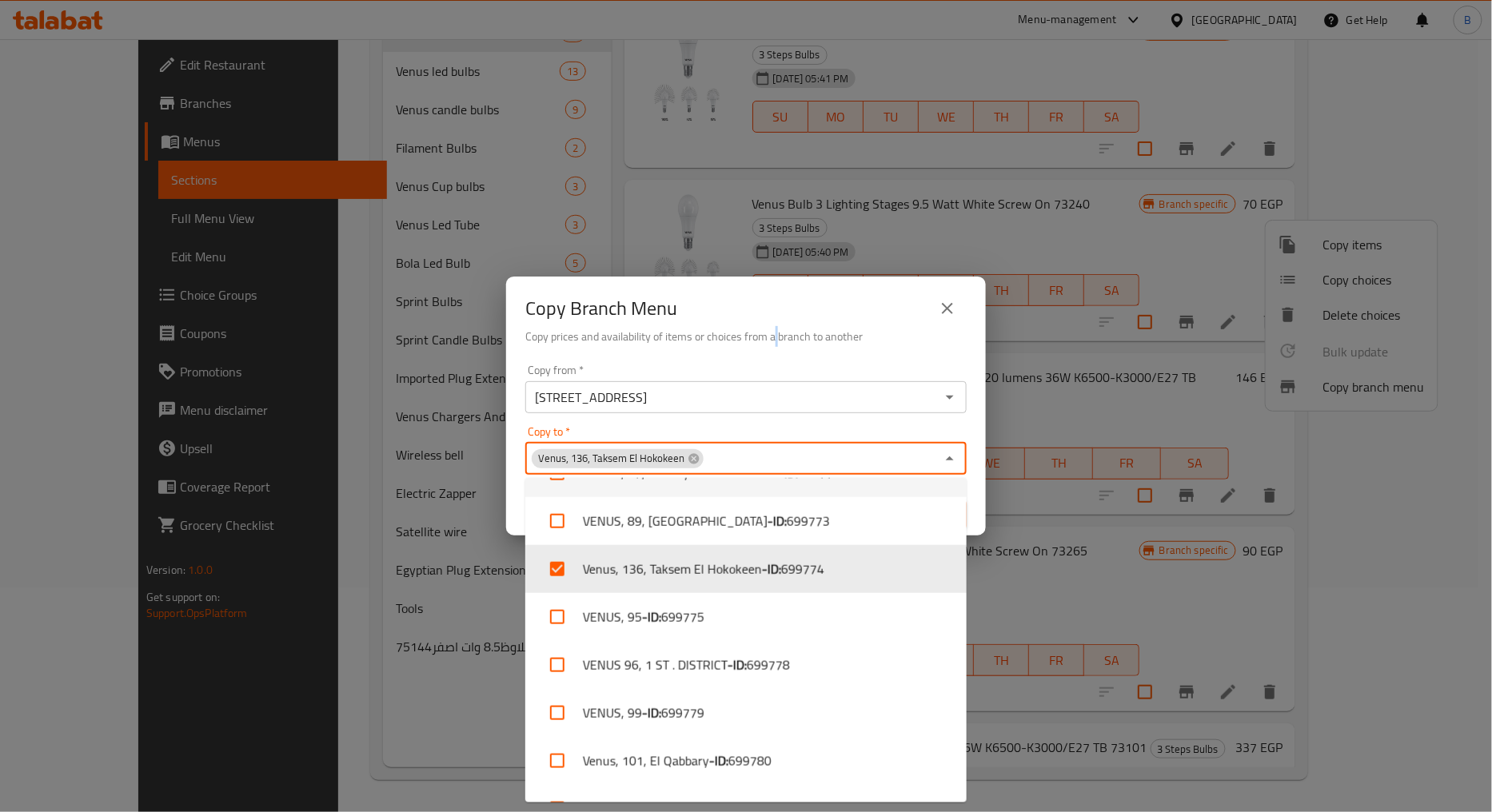
click at [777, 341] on h6 "Copy prices and availability of items or choices from a branch to another" at bounding box center [746, 336] width 442 height 17
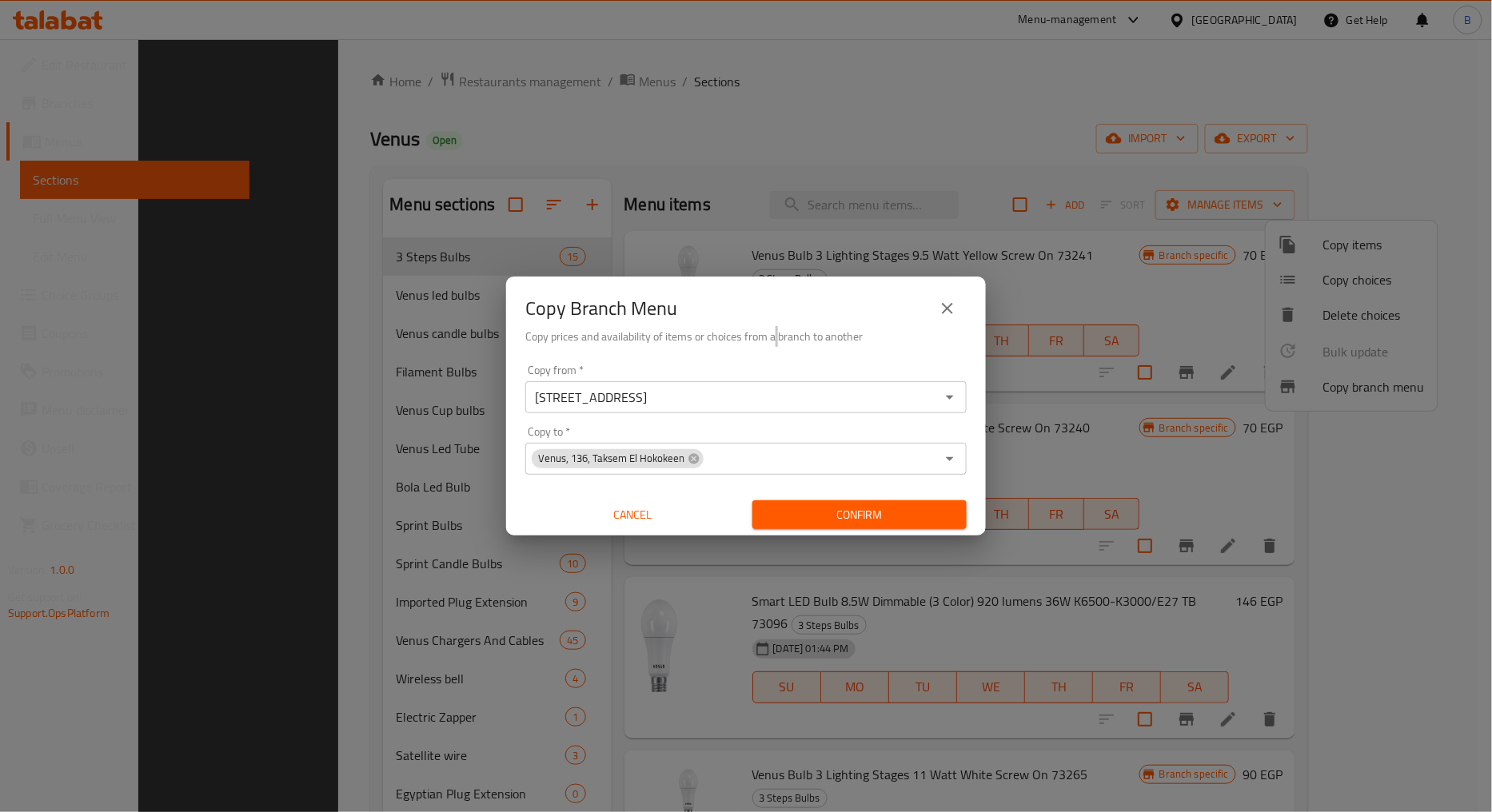
scroll to position [224, 0]
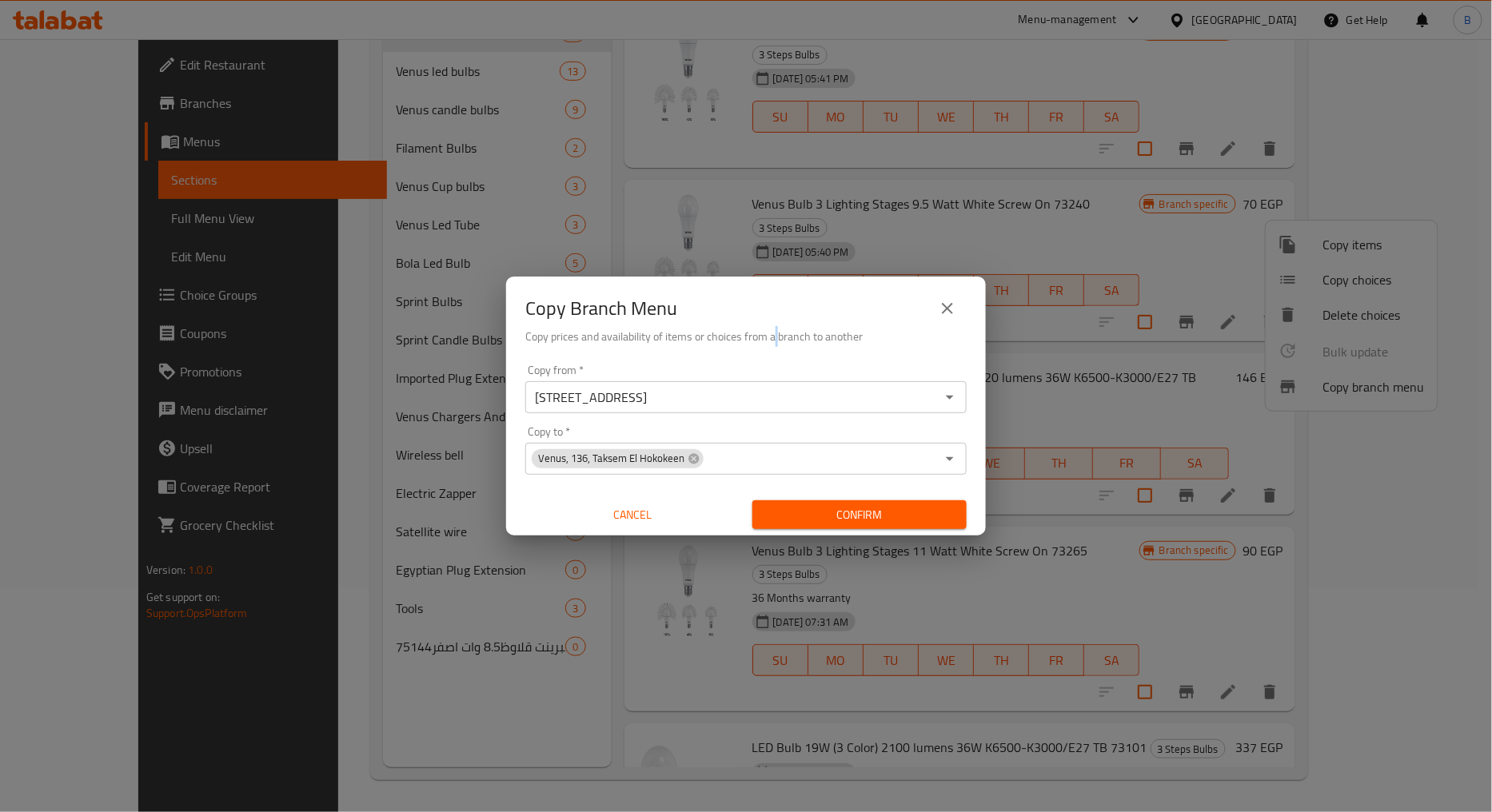
click at [886, 501] on button "Confirm" at bounding box center [859, 514] width 214 height 30
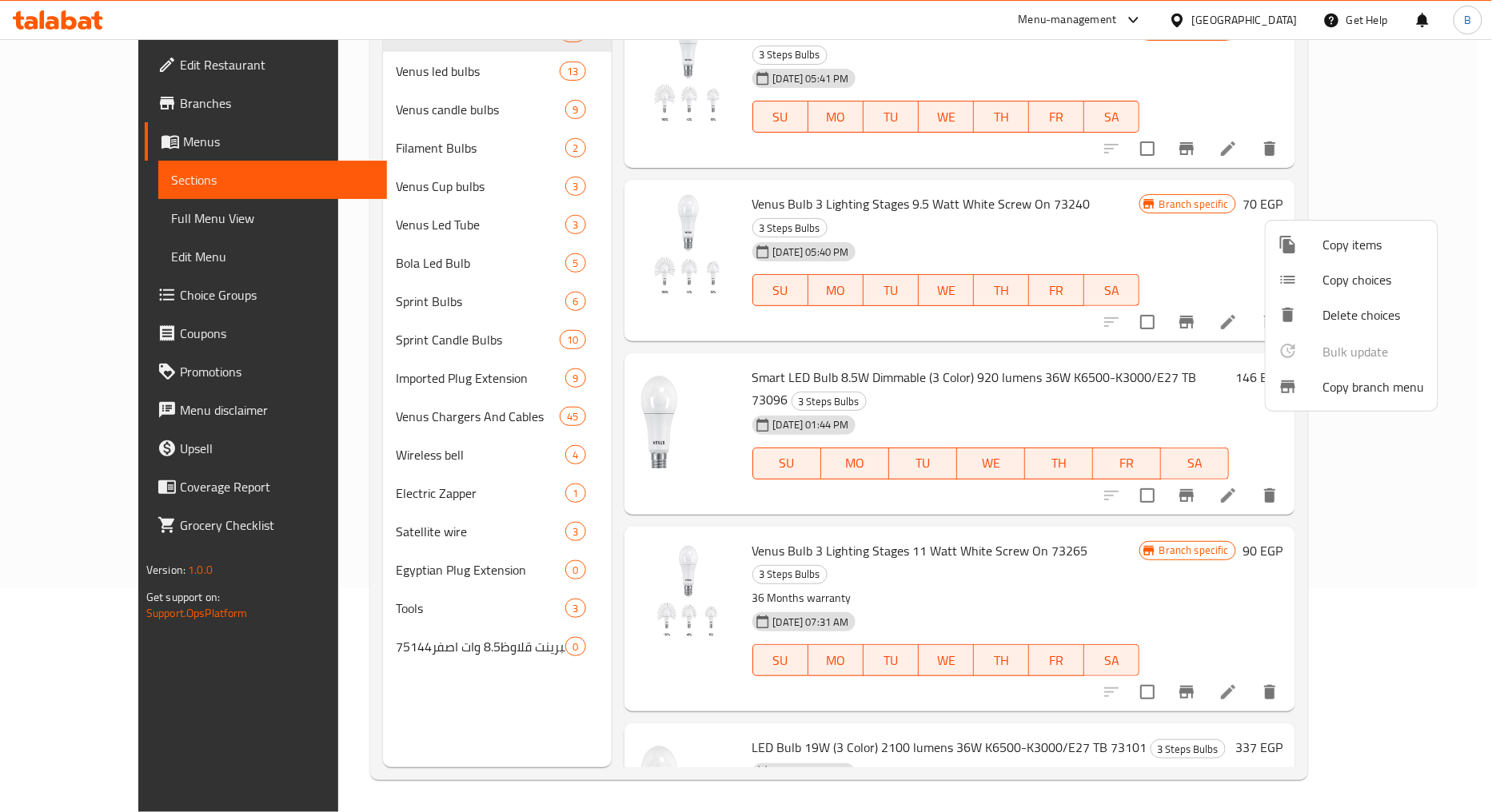
click at [84, 100] on div at bounding box center [746, 406] width 1492 height 812
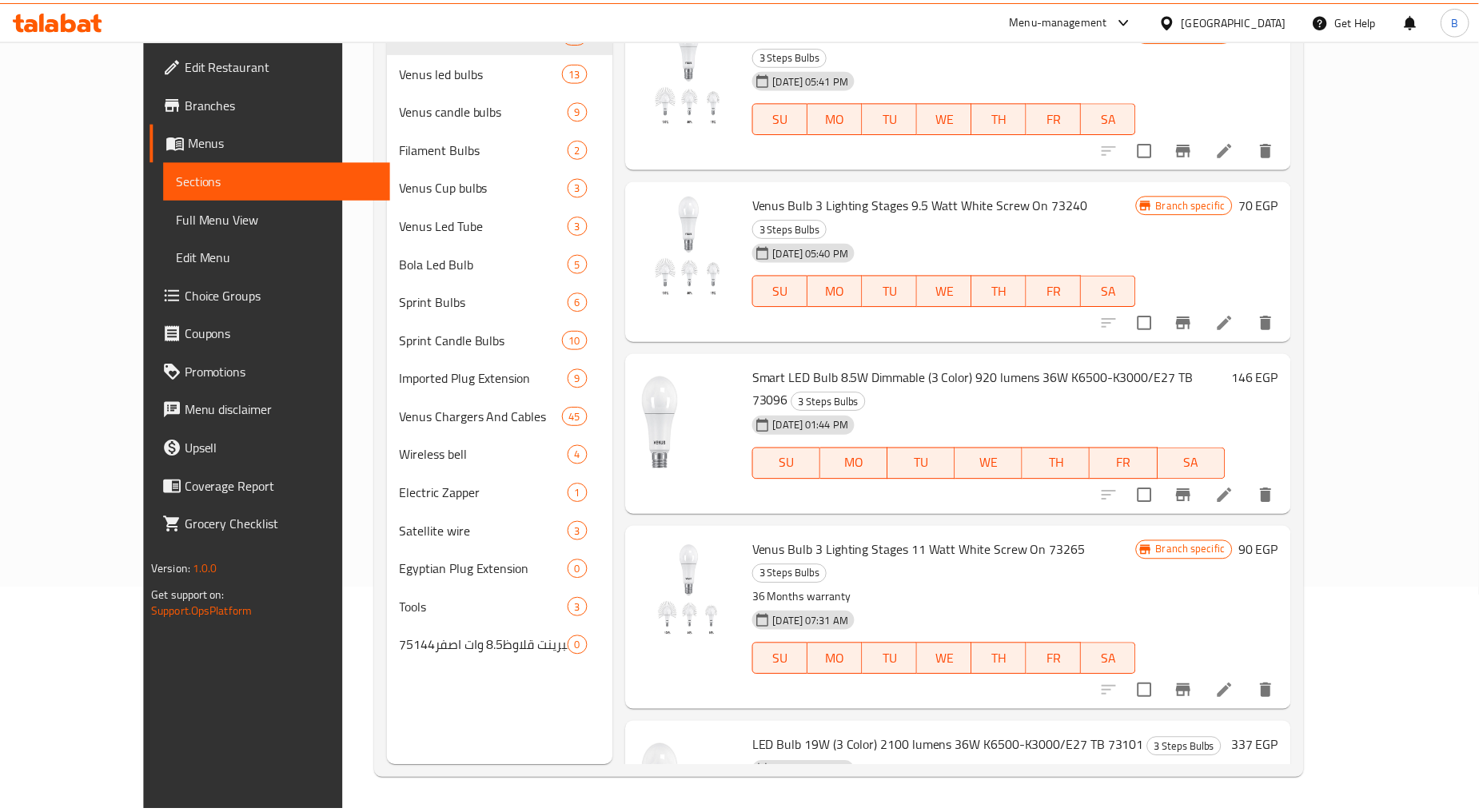
scroll to position [0, 0]
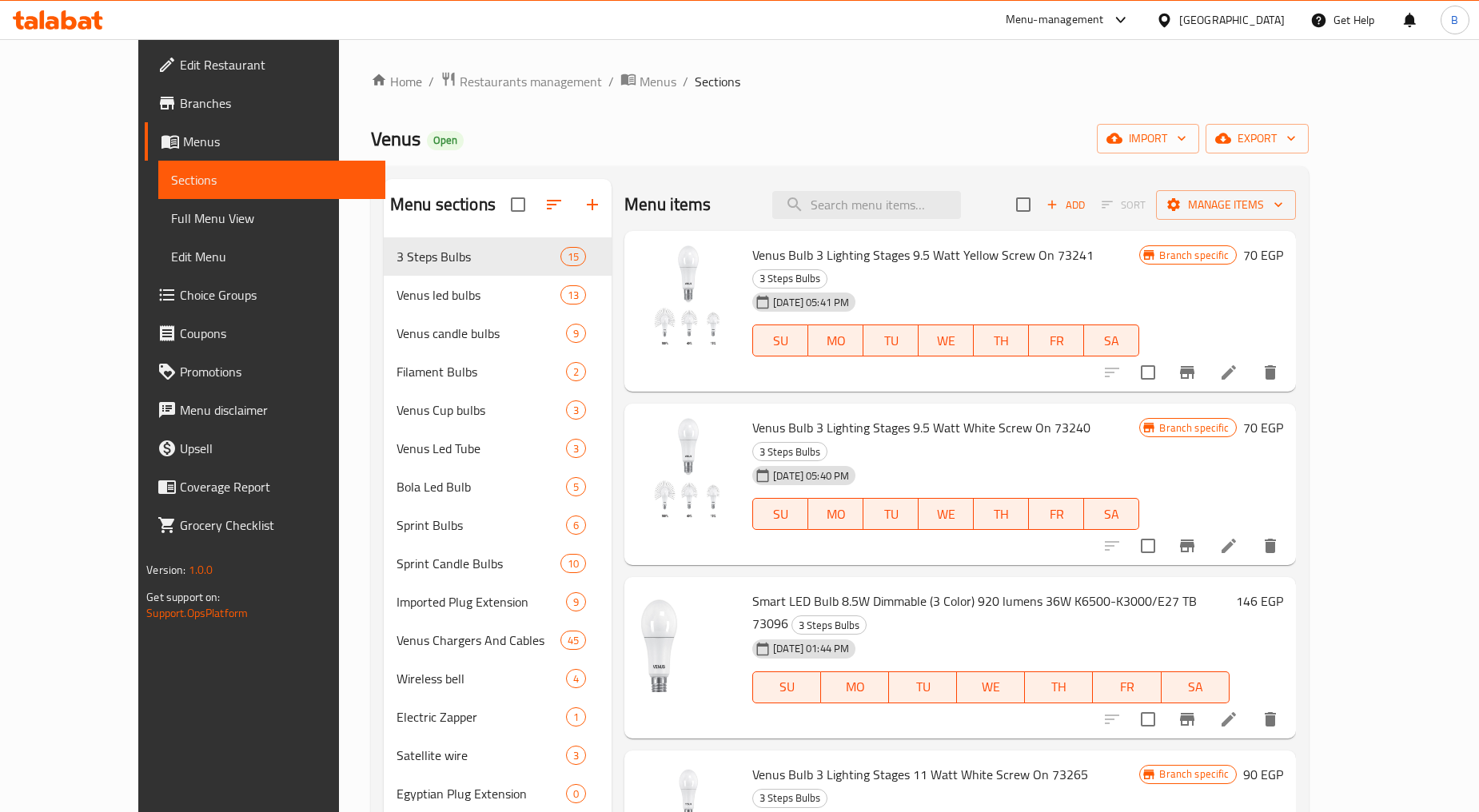
click at [180, 107] on span "Branches" at bounding box center [276, 103] width 193 height 19
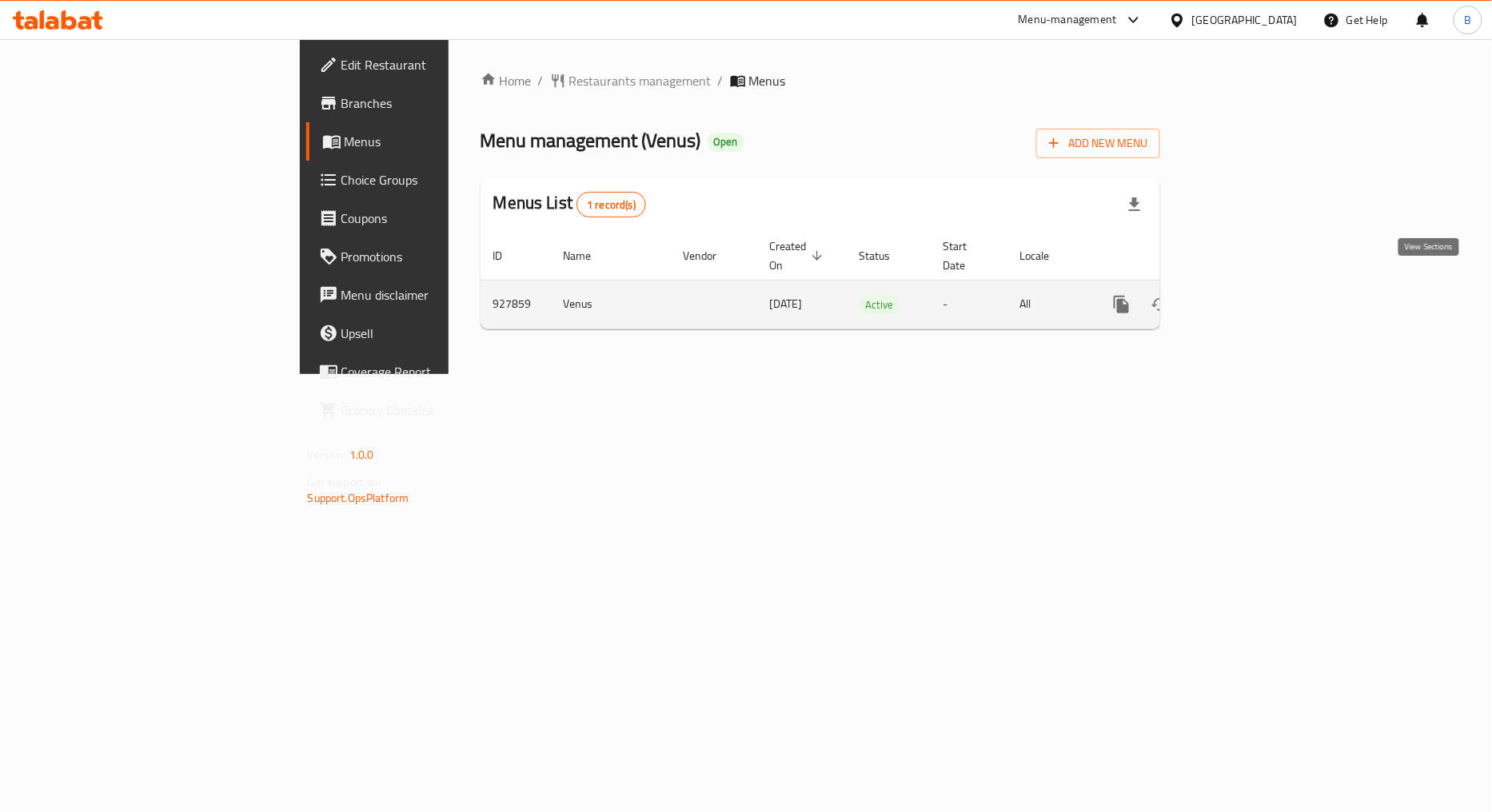
click at [1246, 295] on icon "enhanced table" at bounding box center [1237, 304] width 19 height 19
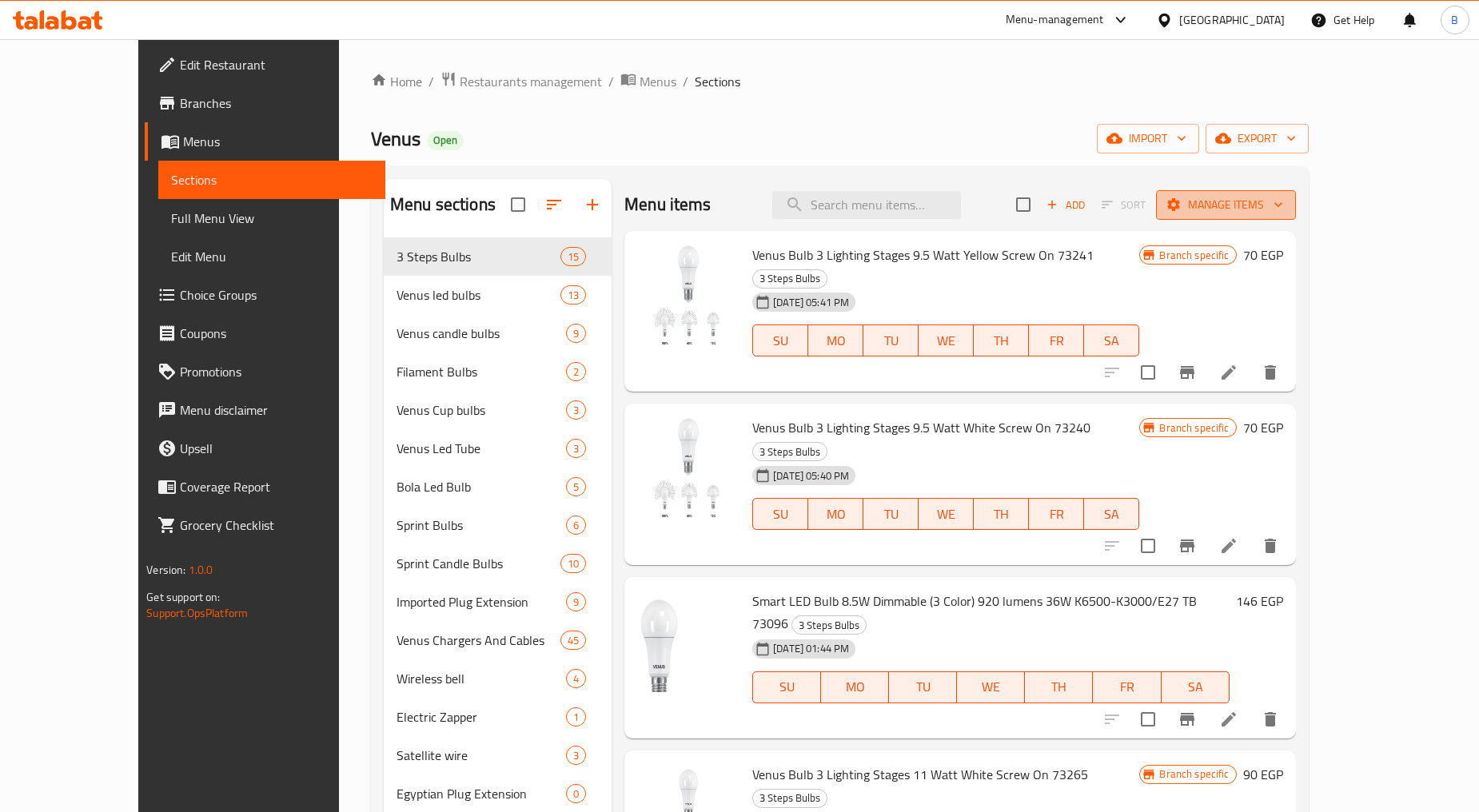
click at [1283, 209] on span "Manage items" at bounding box center [1225, 204] width 114 height 20
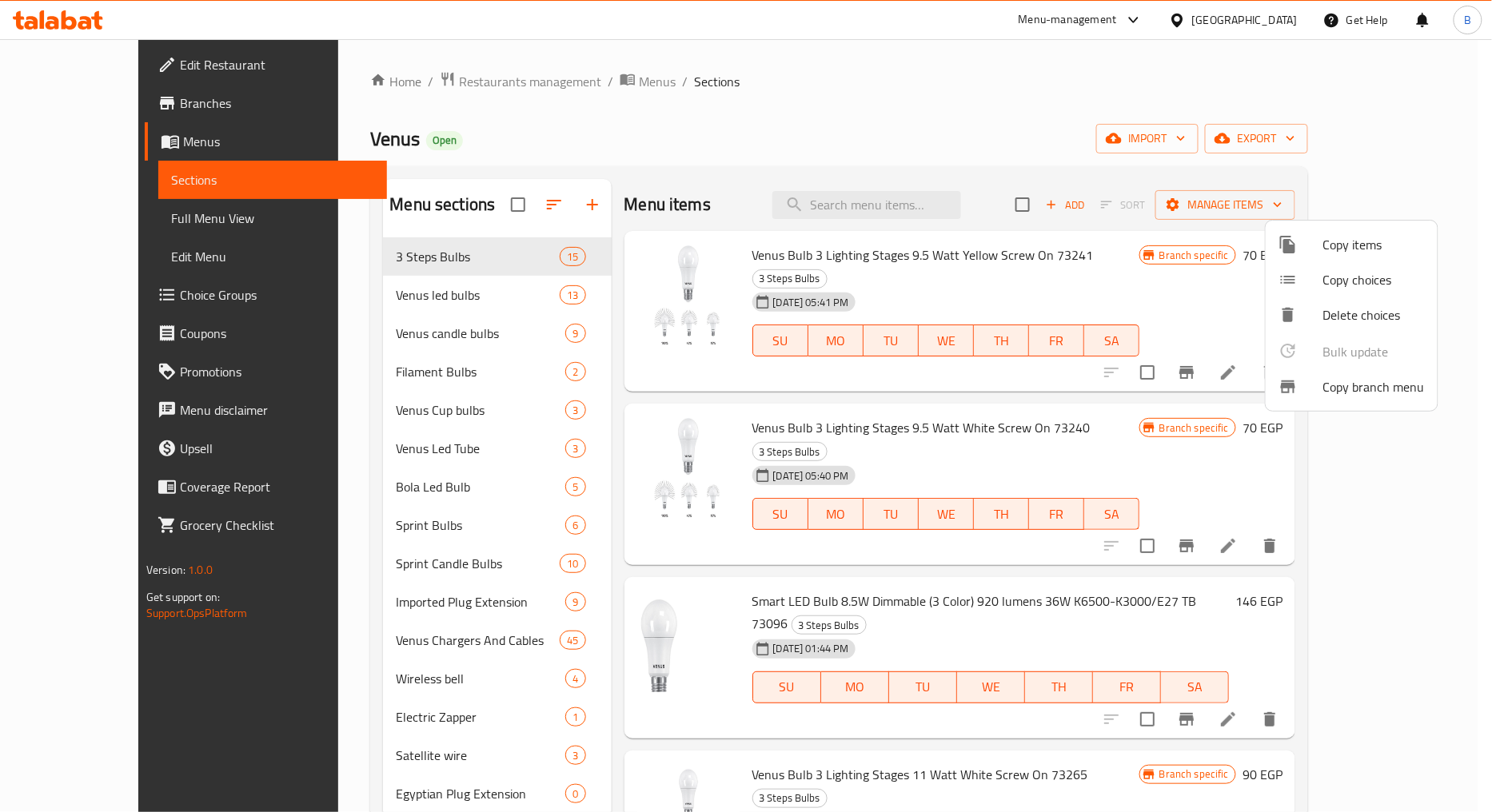
click at [1403, 146] on div at bounding box center [746, 406] width 1492 height 812
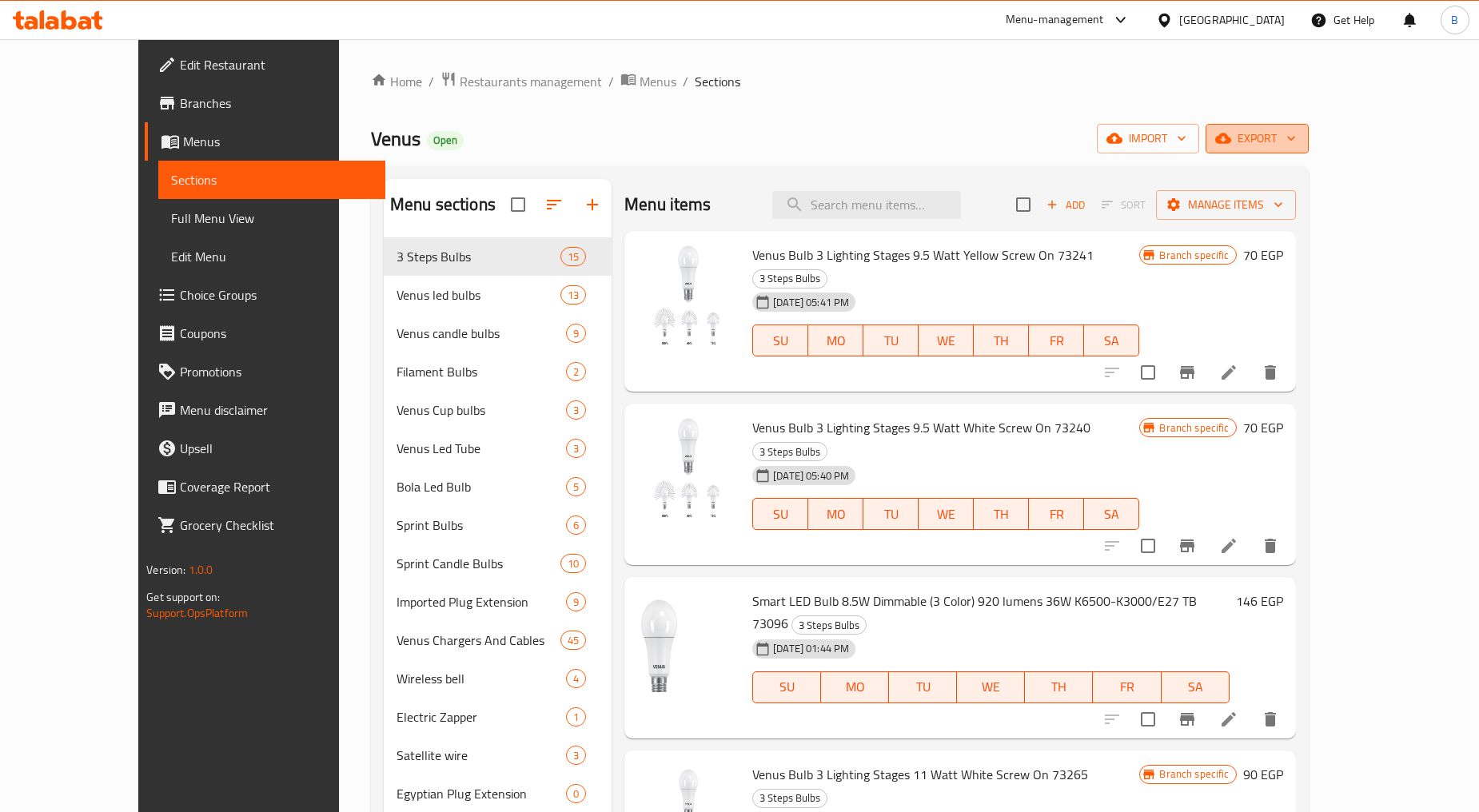
click at [1297, 134] on span "export" at bounding box center [1257, 138] width 78 height 20
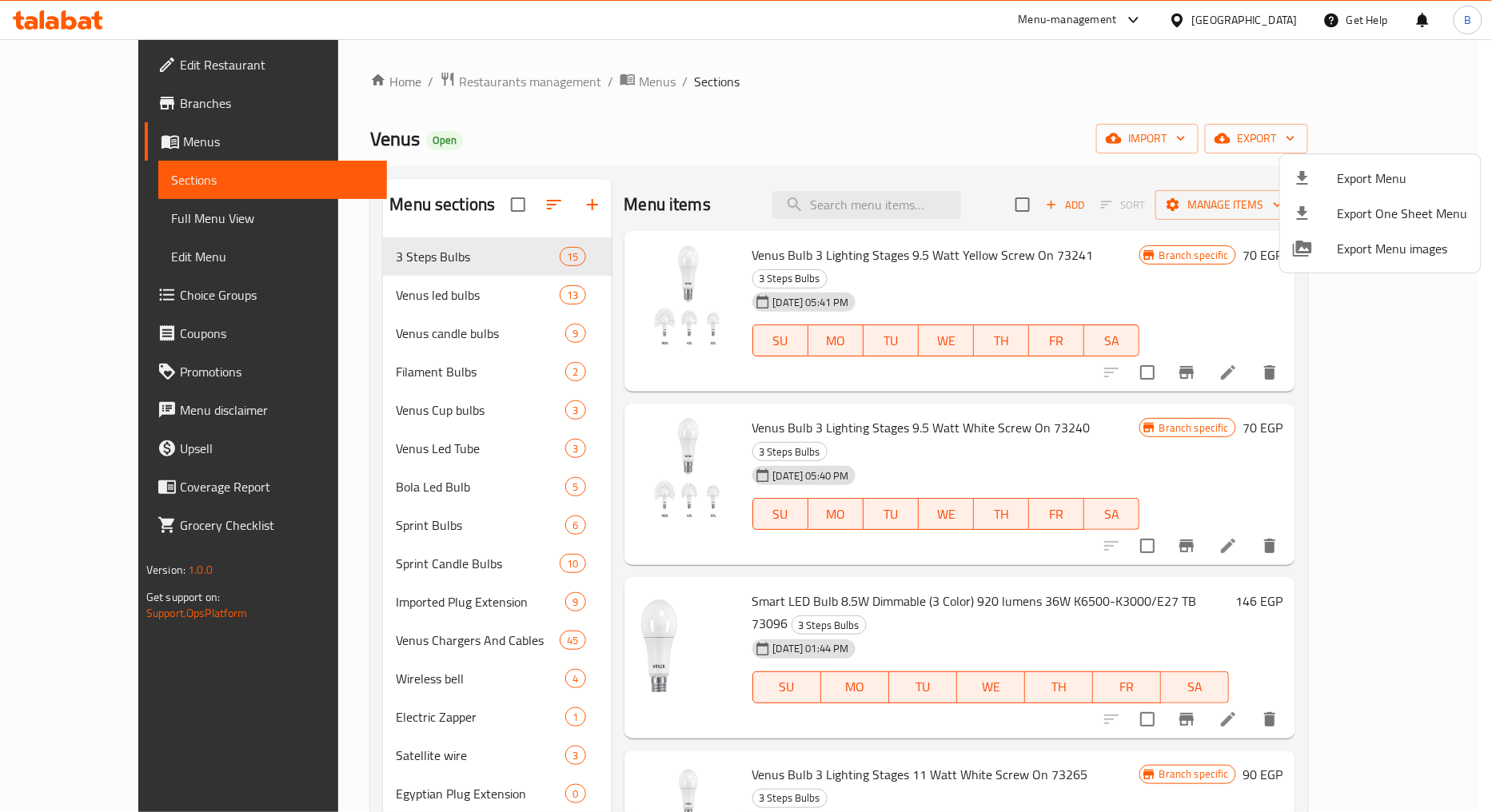
click at [1101, 129] on div at bounding box center [746, 406] width 1492 height 812
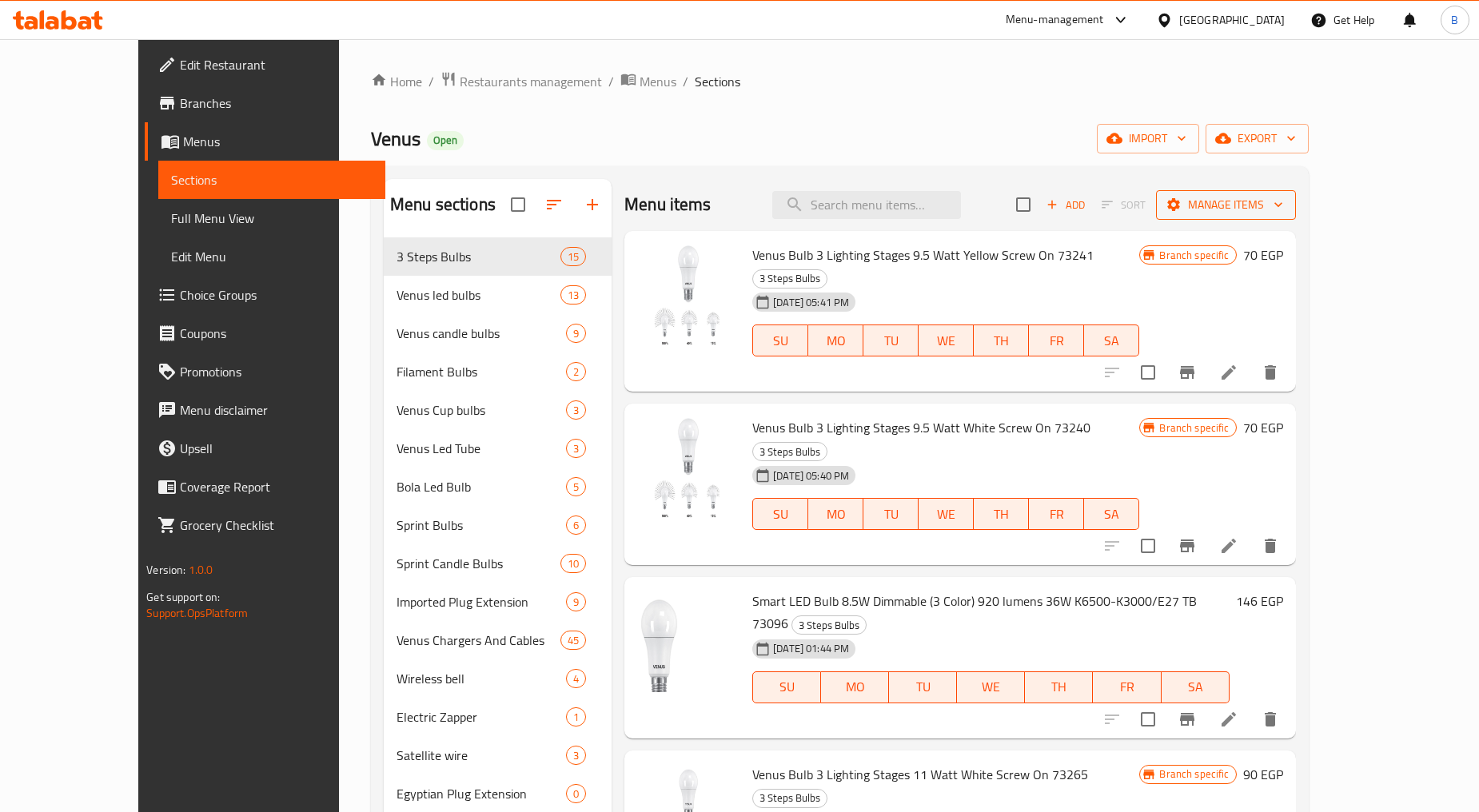
click at [1283, 204] on span "Manage items" at bounding box center [1225, 204] width 114 height 20
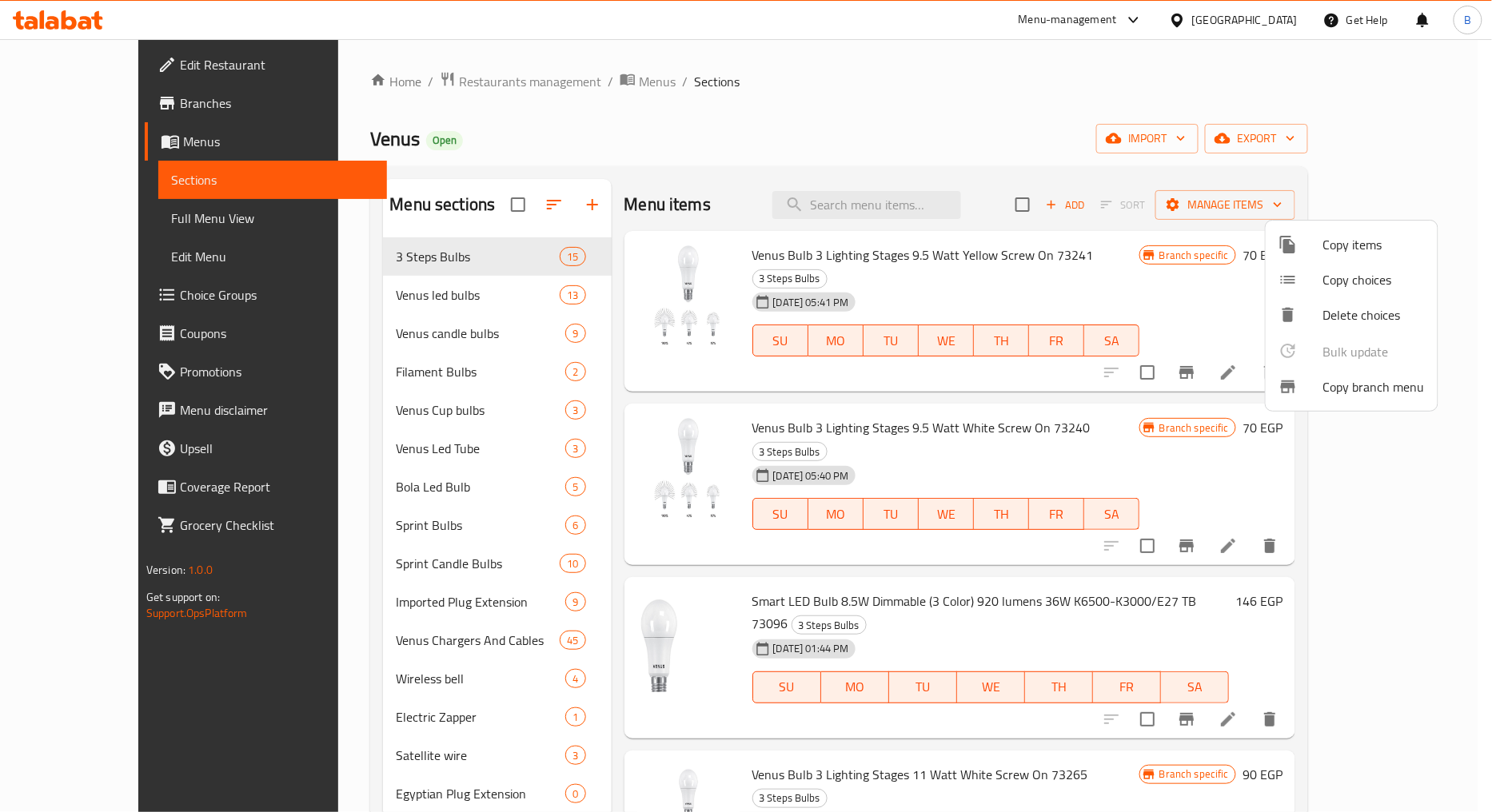
click at [1350, 389] on span "Copy branch menu" at bounding box center [1374, 387] width 102 height 19
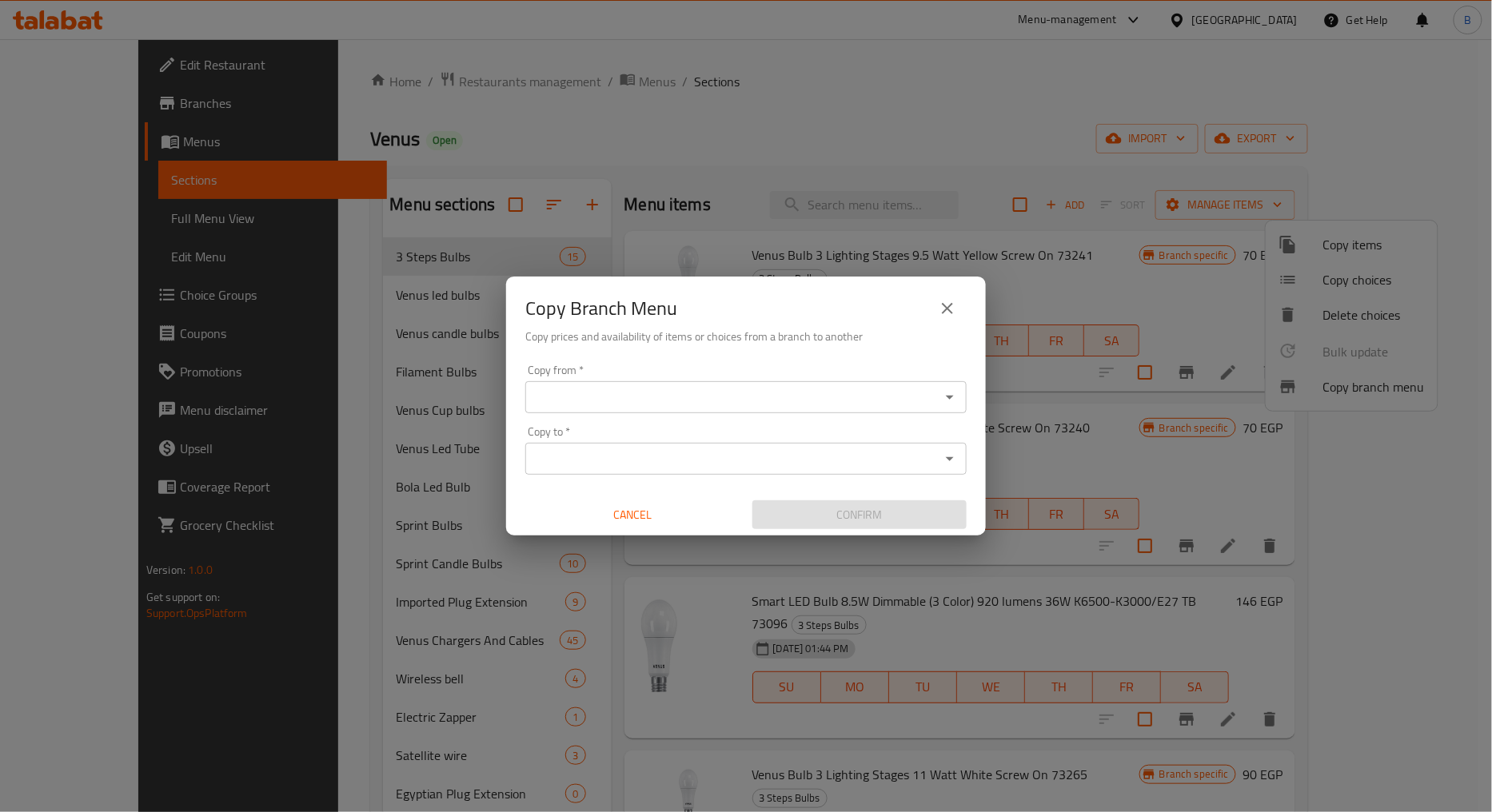
click at [818, 401] on input "Copy from   *" at bounding box center [733, 396] width 405 height 22
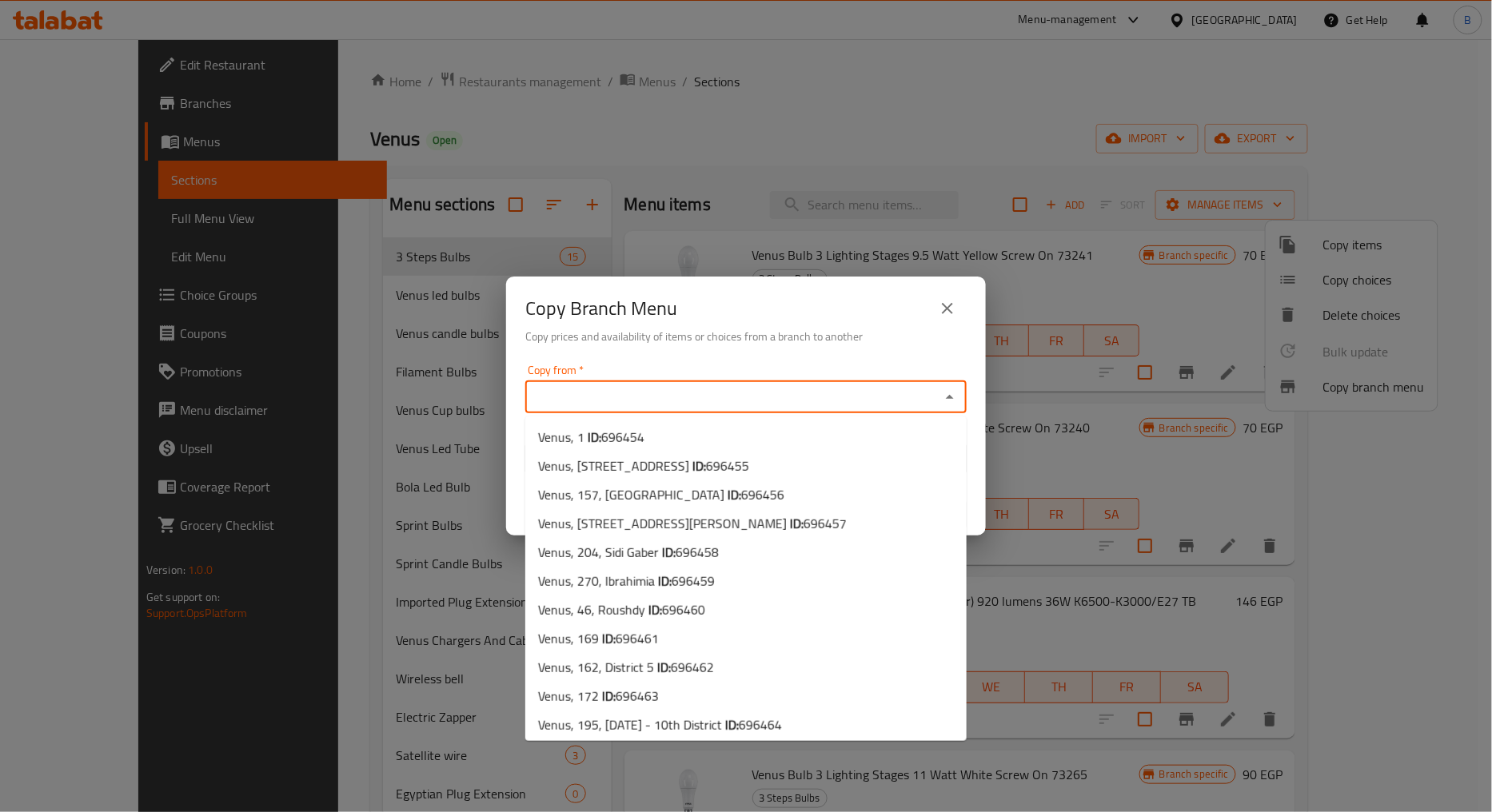
click at [675, 394] on input "Copy from   *" at bounding box center [733, 396] width 405 height 22
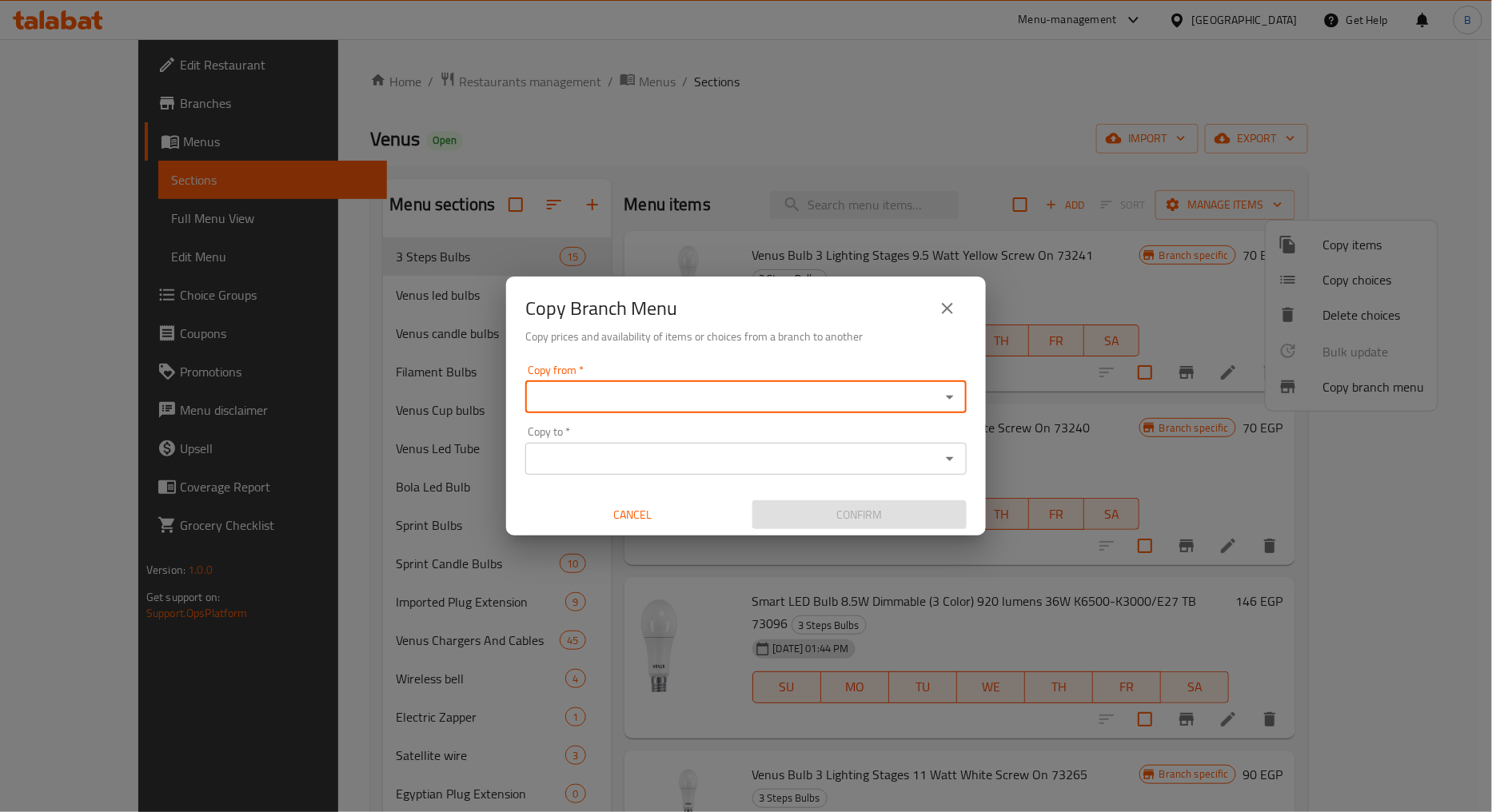
click at [666, 412] on div "Copy from *" at bounding box center [746, 396] width 442 height 32
click at [701, 394] on input "Copy from   *" at bounding box center [733, 396] width 405 height 22
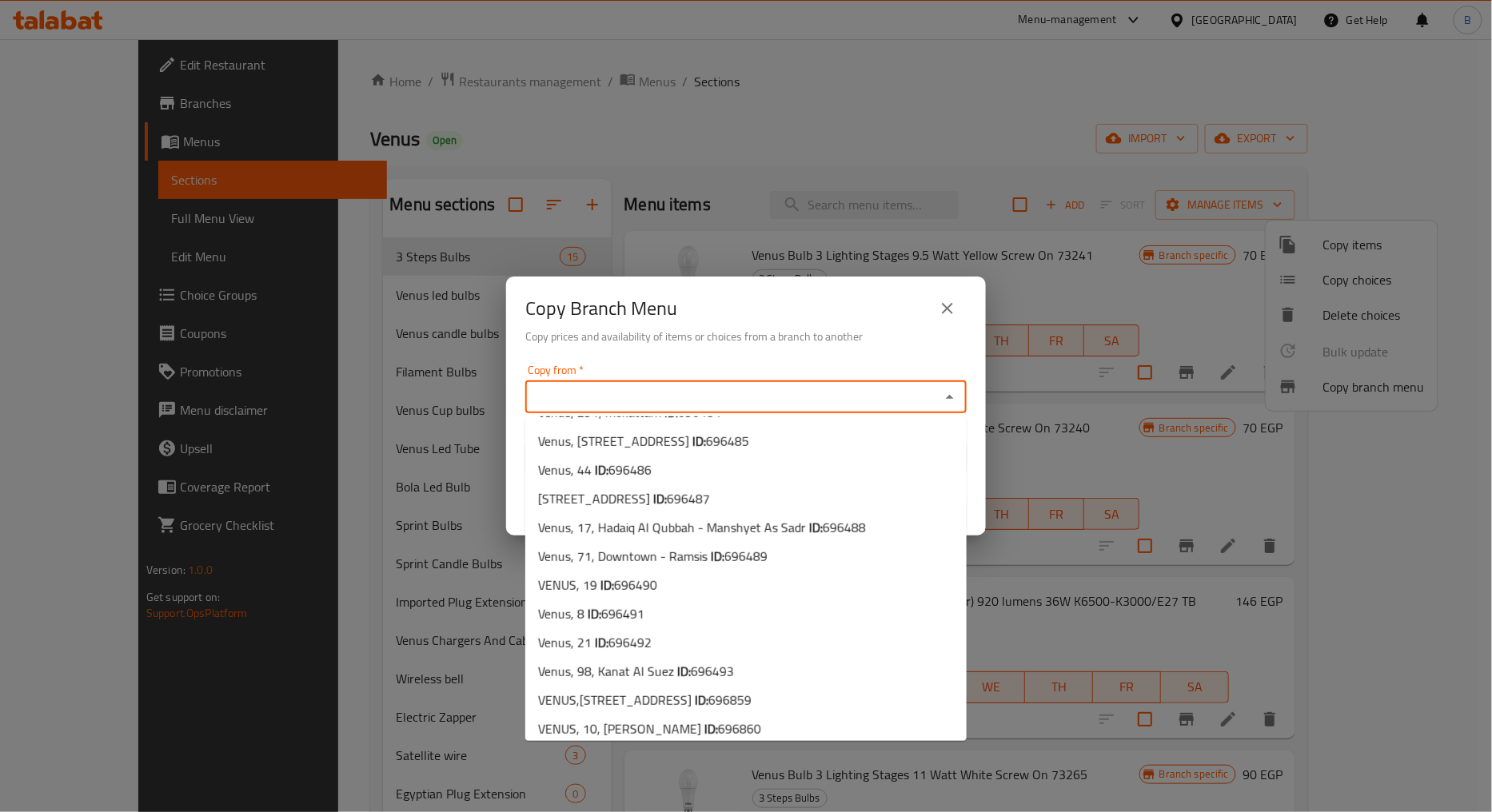
scroll to position [1421, 0]
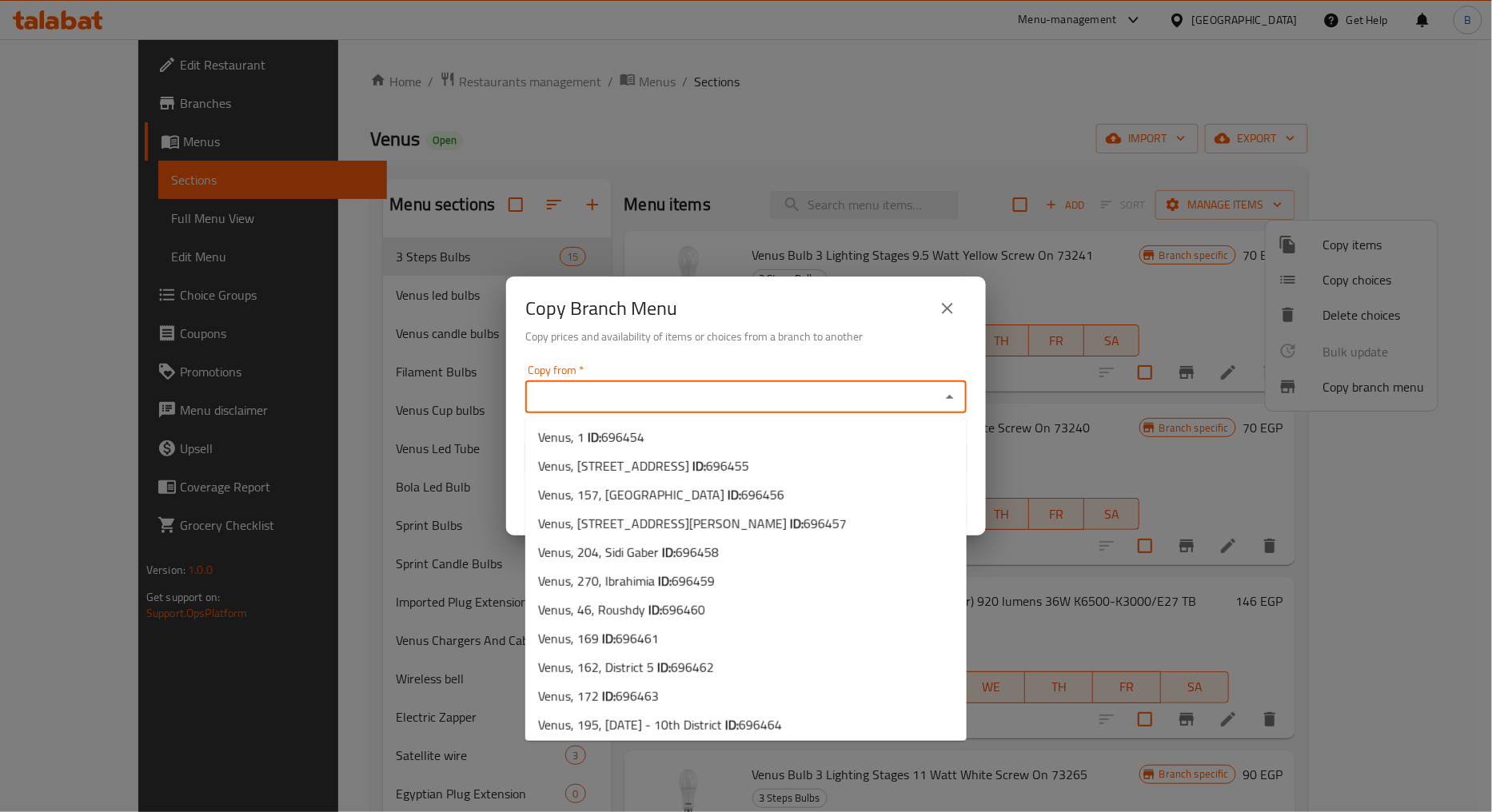
click at [768, 401] on input "Copy from   *" at bounding box center [733, 396] width 405 height 22
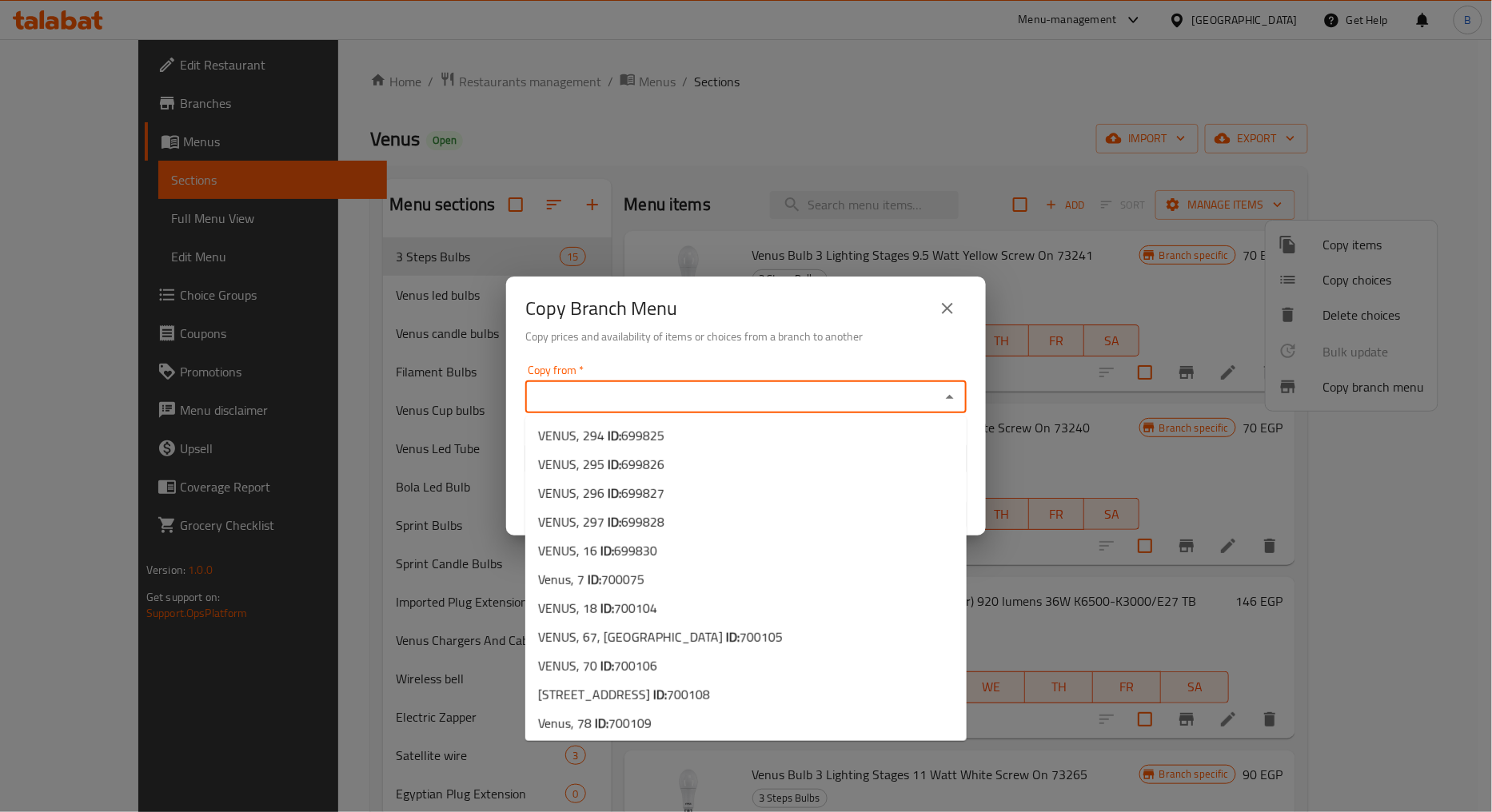
scroll to position [4117, 0]
click at [657, 637] on span "VENUS, 42, El Hadara 2 ID: 700108" at bounding box center [623, 636] width 172 height 19
type input "VENUS, 42, El Hadara 2"
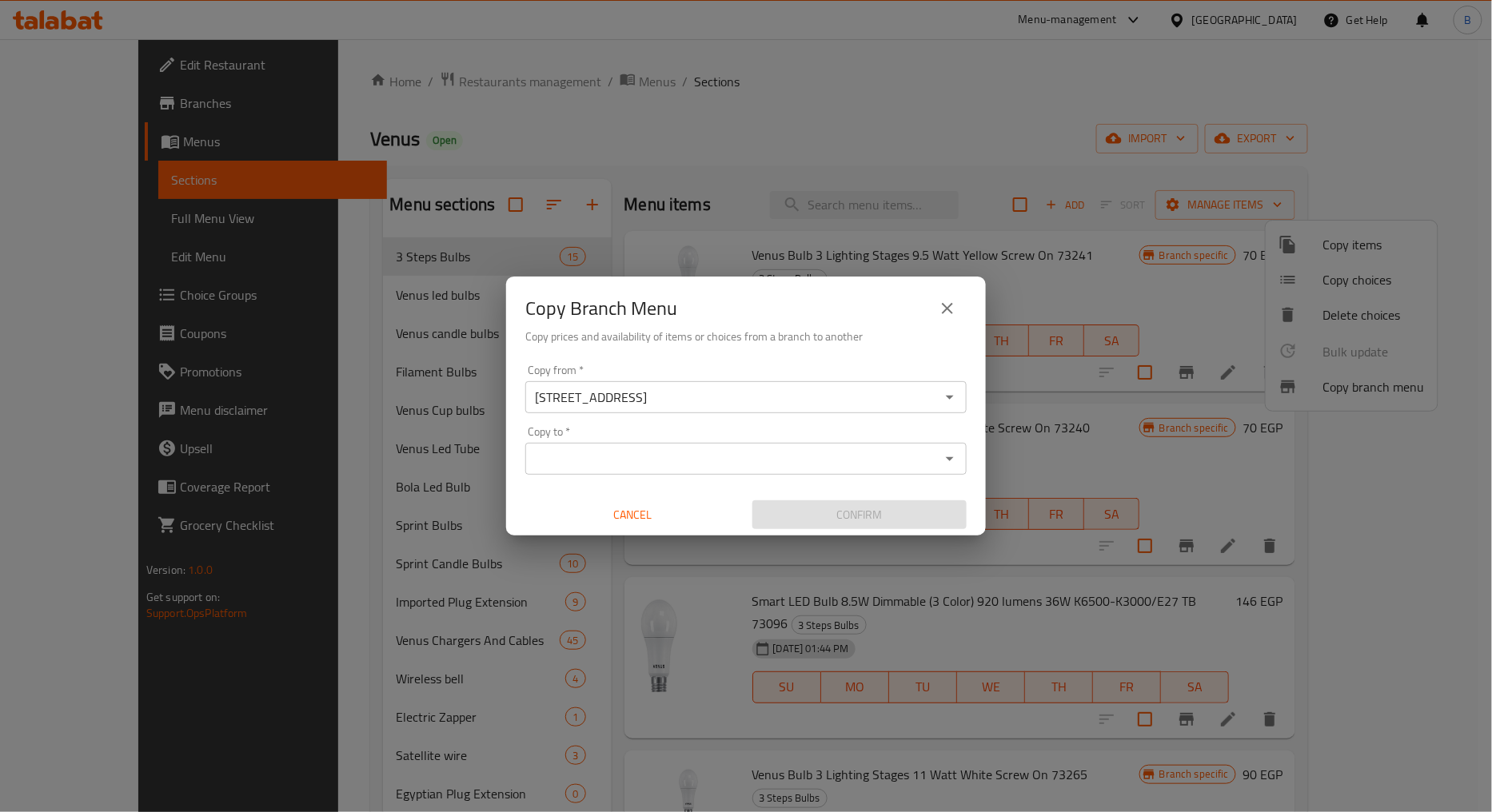
click at [656, 461] on input "Copy to   *" at bounding box center [733, 458] width 405 height 22
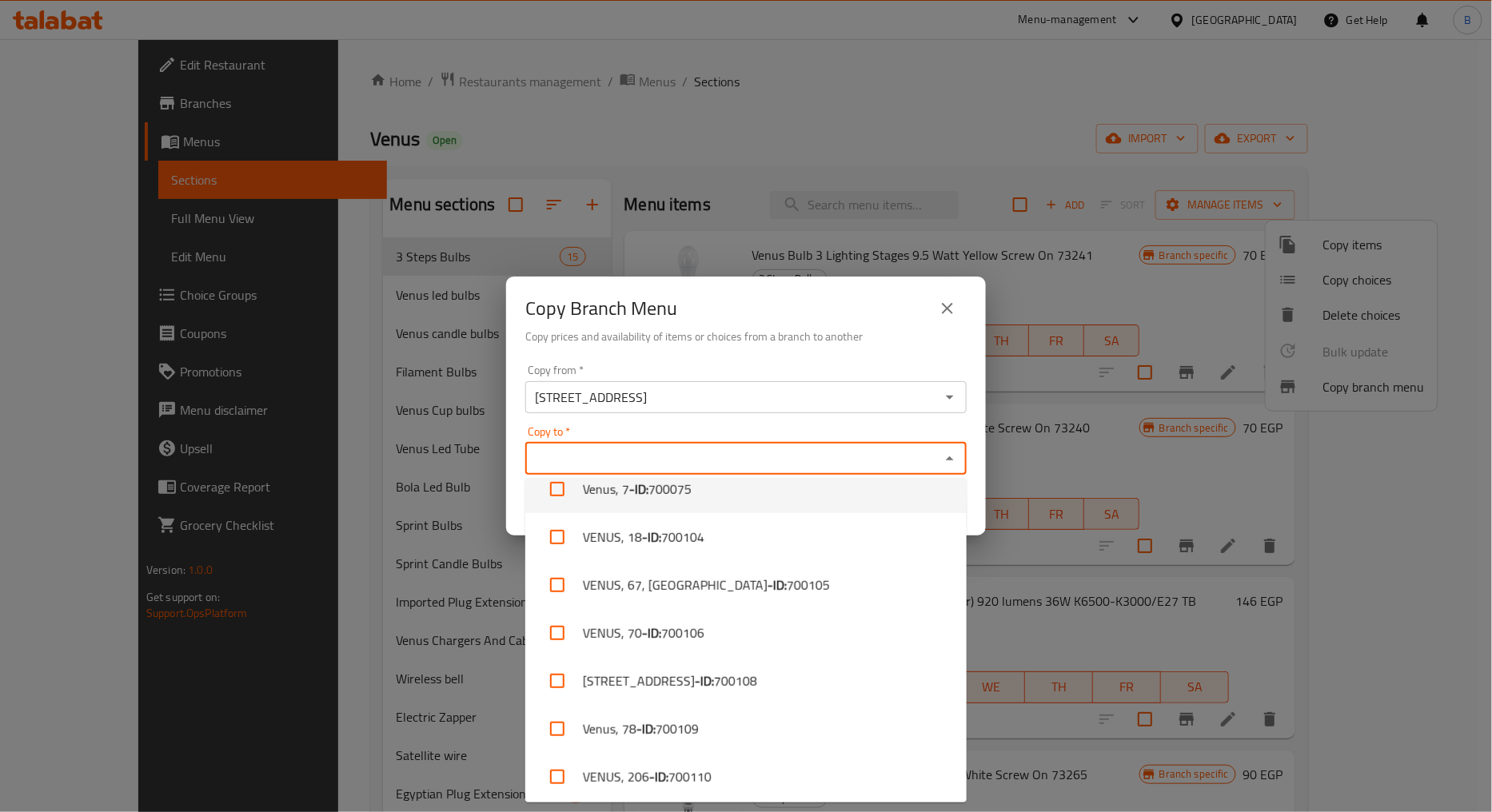
scroll to position [7068, 0]
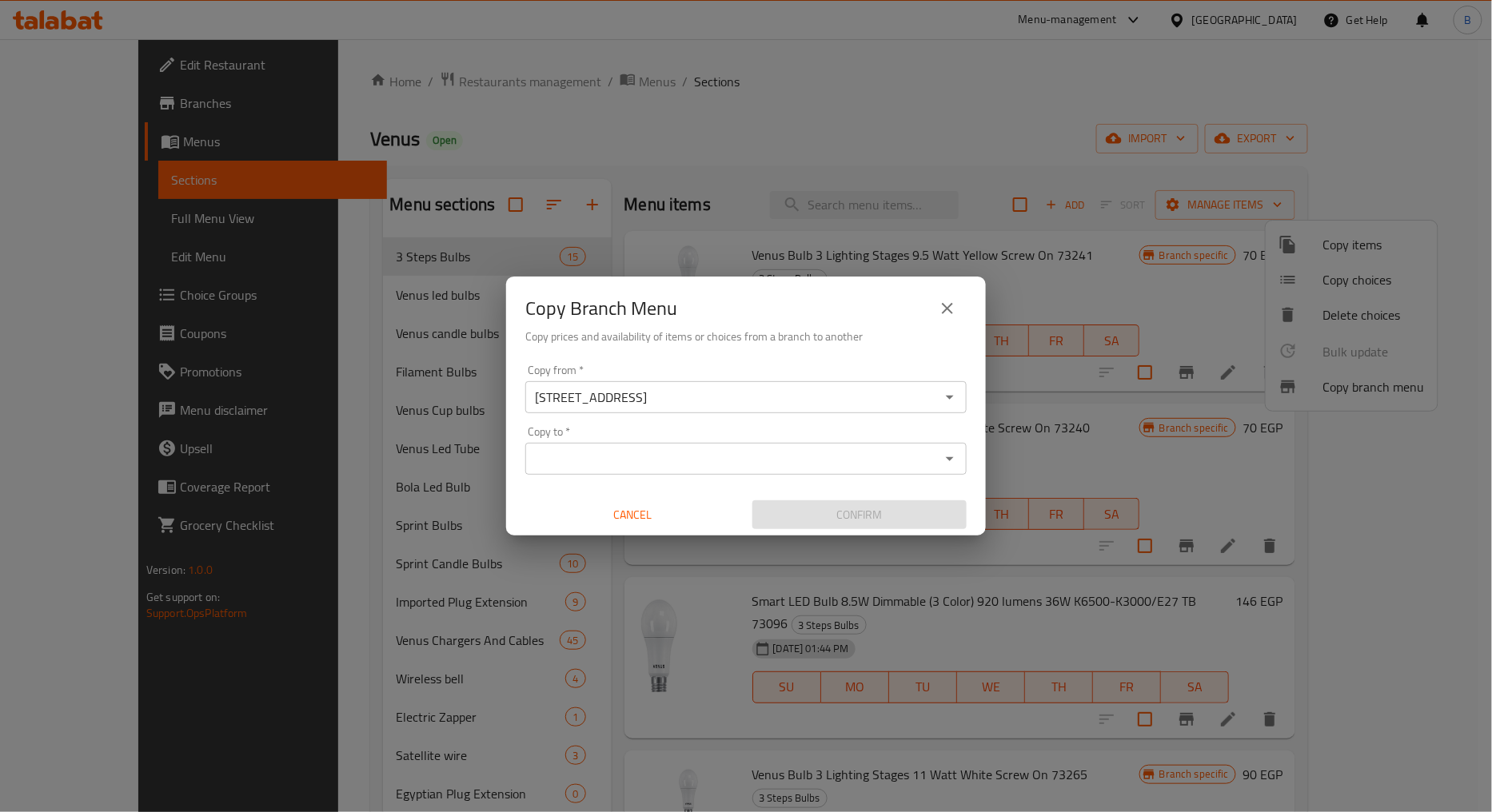
click at [648, 457] on input "Copy to   *" at bounding box center [733, 458] width 405 height 22
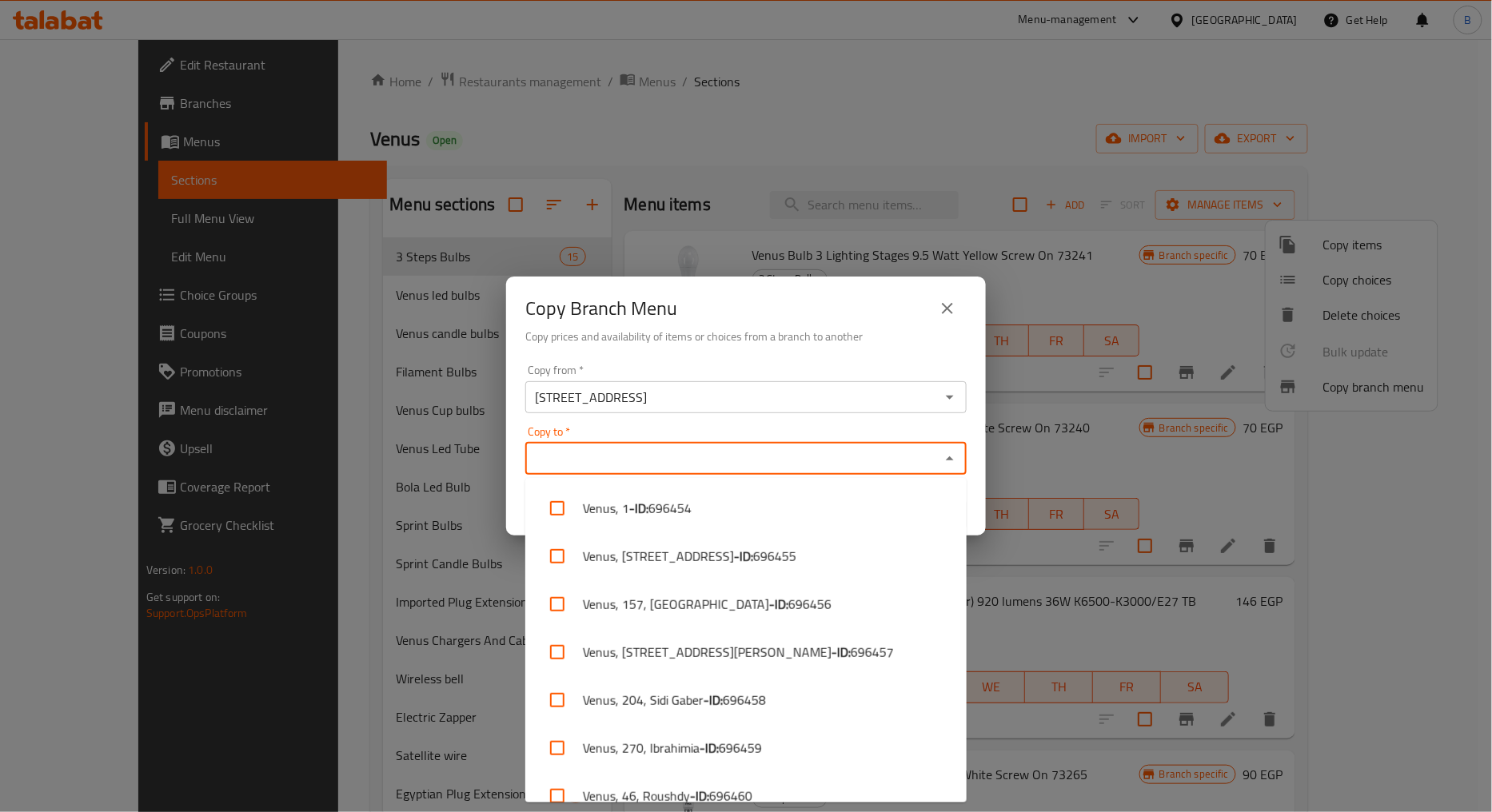
click at [627, 451] on input "Copy to   *" at bounding box center [733, 458] width 405 height 22
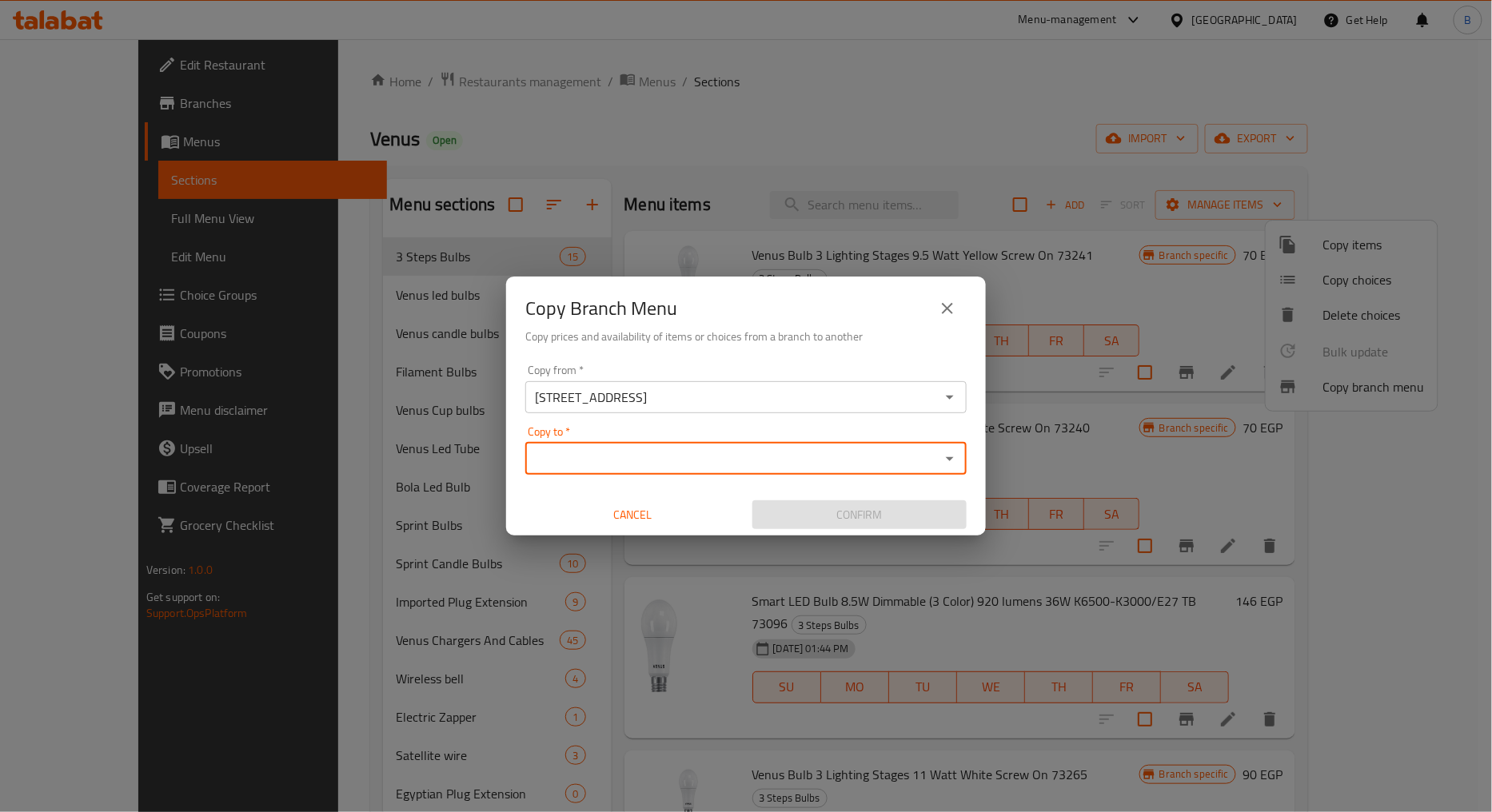
click at [694, 451] on input "Copy to   *" at bounding box center [733, 458] width 405 height 22
click at [610, 466] on input "Copy to   *" at bounding box center [733, 458] width 405 height 22
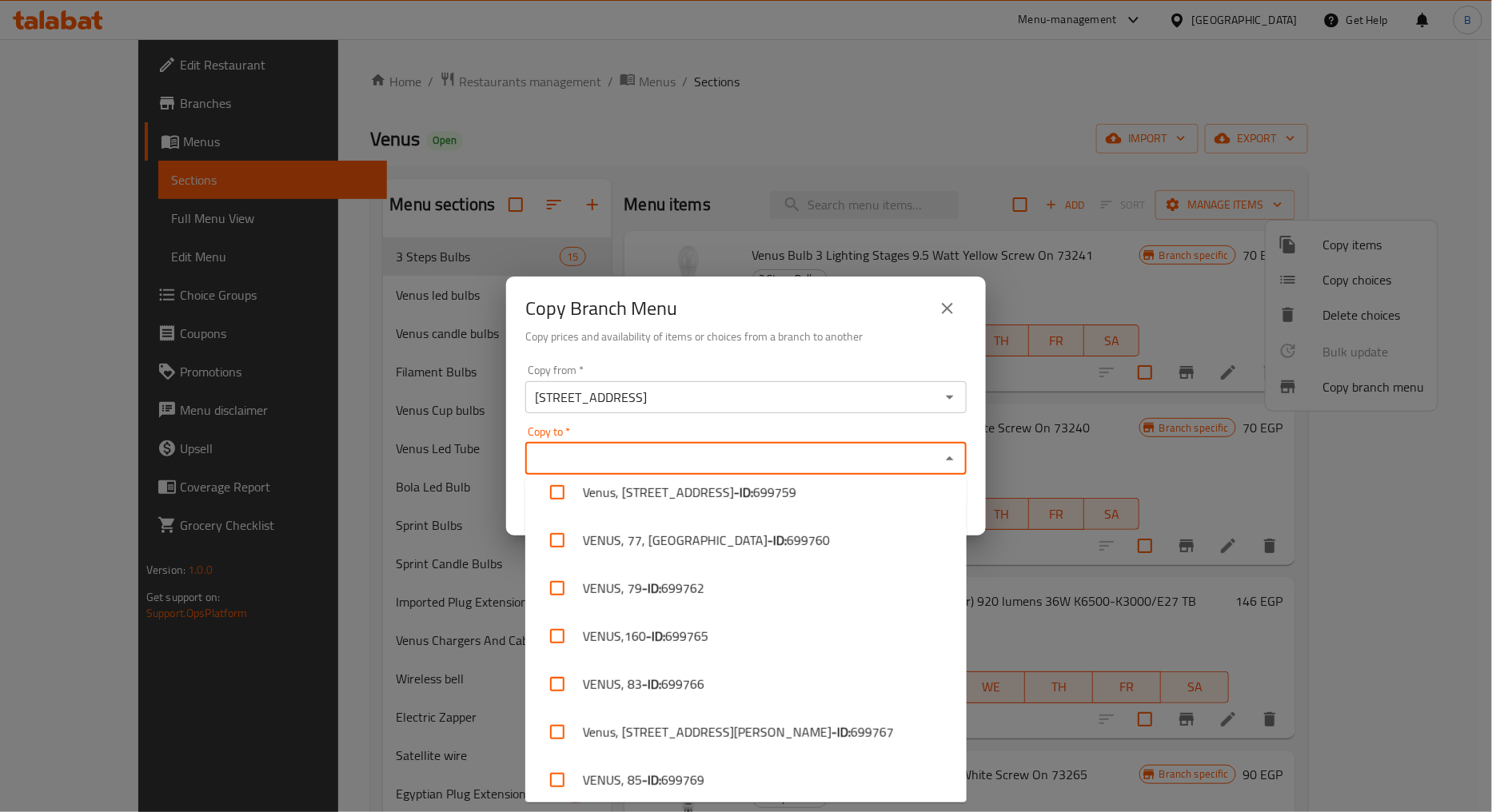
scroll to position [3906, 0]
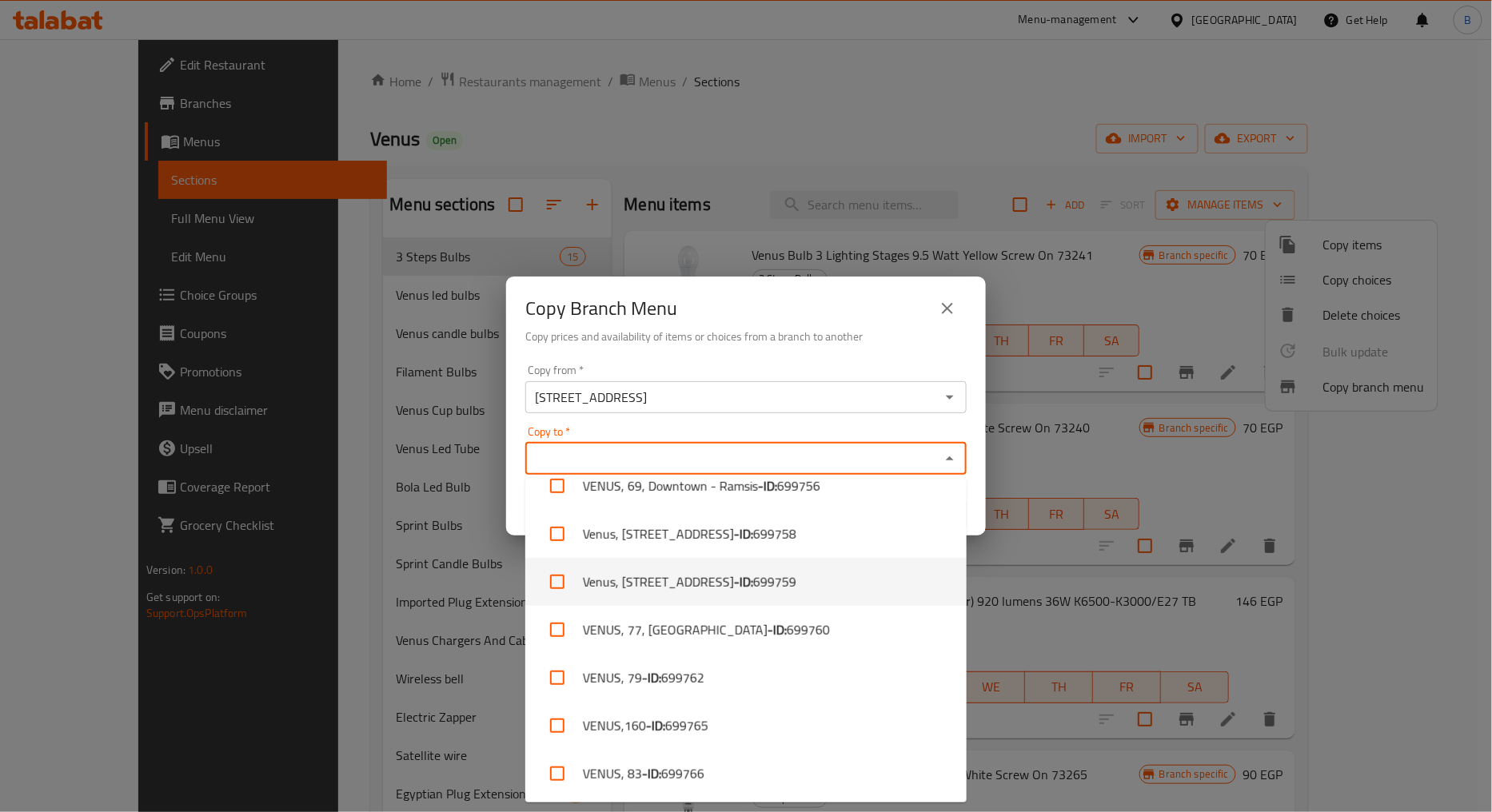
click at [701, 581] on li "Venus, 140, El Mahatta - ID: 699759" at bounding box center [746, 582] width 442 height 48
checkbox input "true"
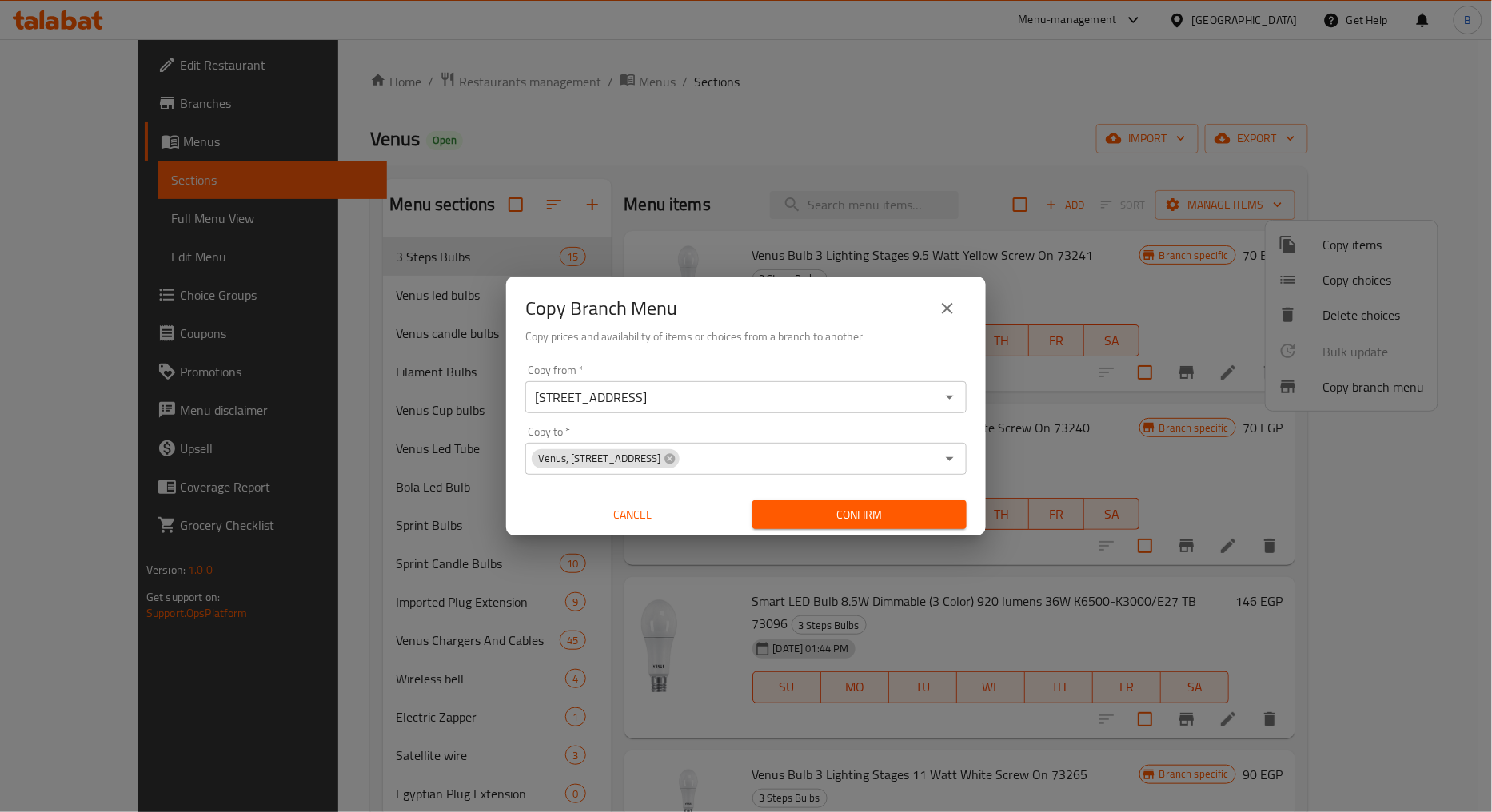
click at [814, 322] on div "Copy Branch Menu" at bounding box center [746, 308] width 442 height 38
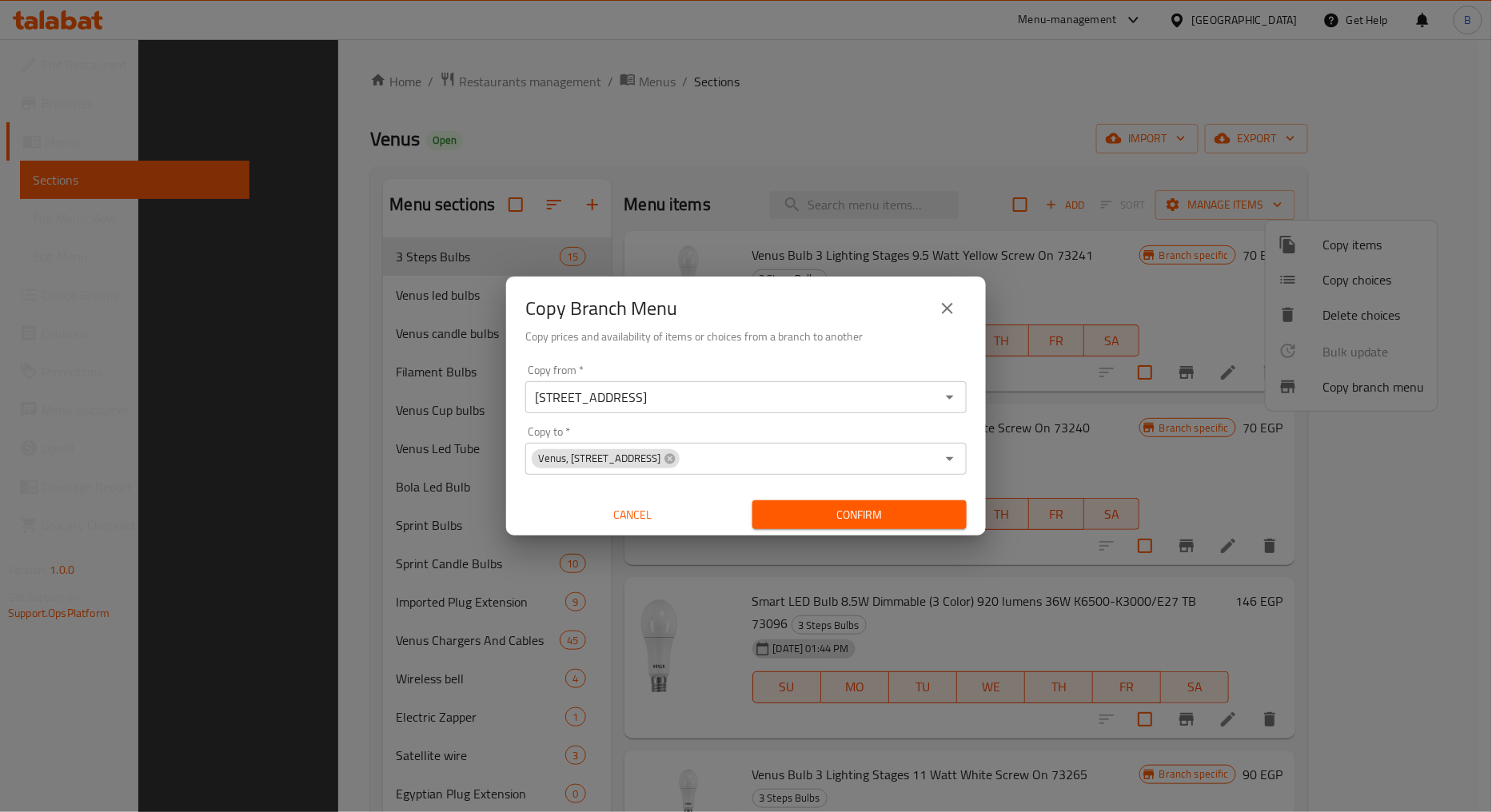
scroll to position [224, 0]
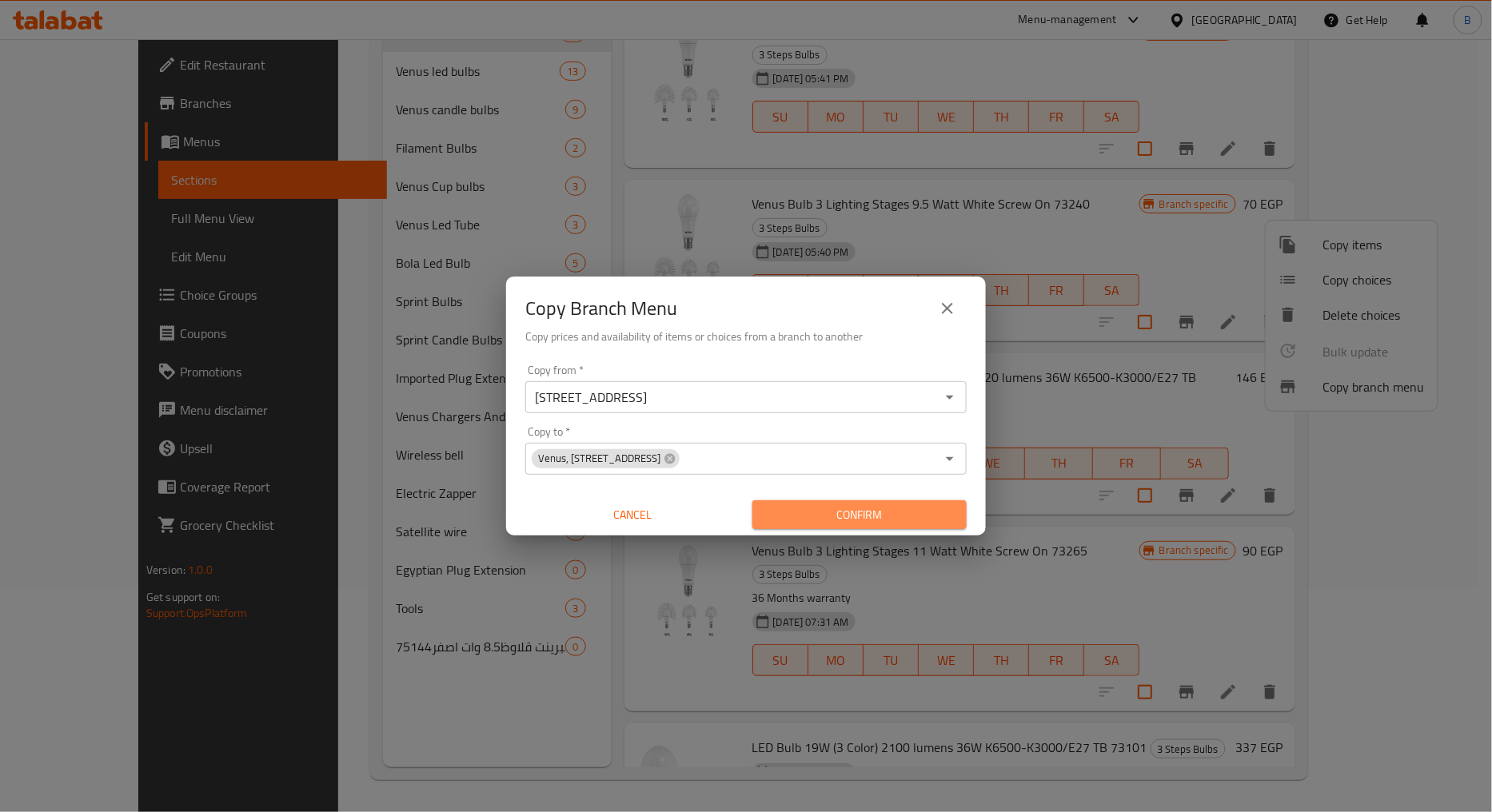
click at [820, 508] on span "Confirm" at bounding box center [859, 514] width 189 height 20
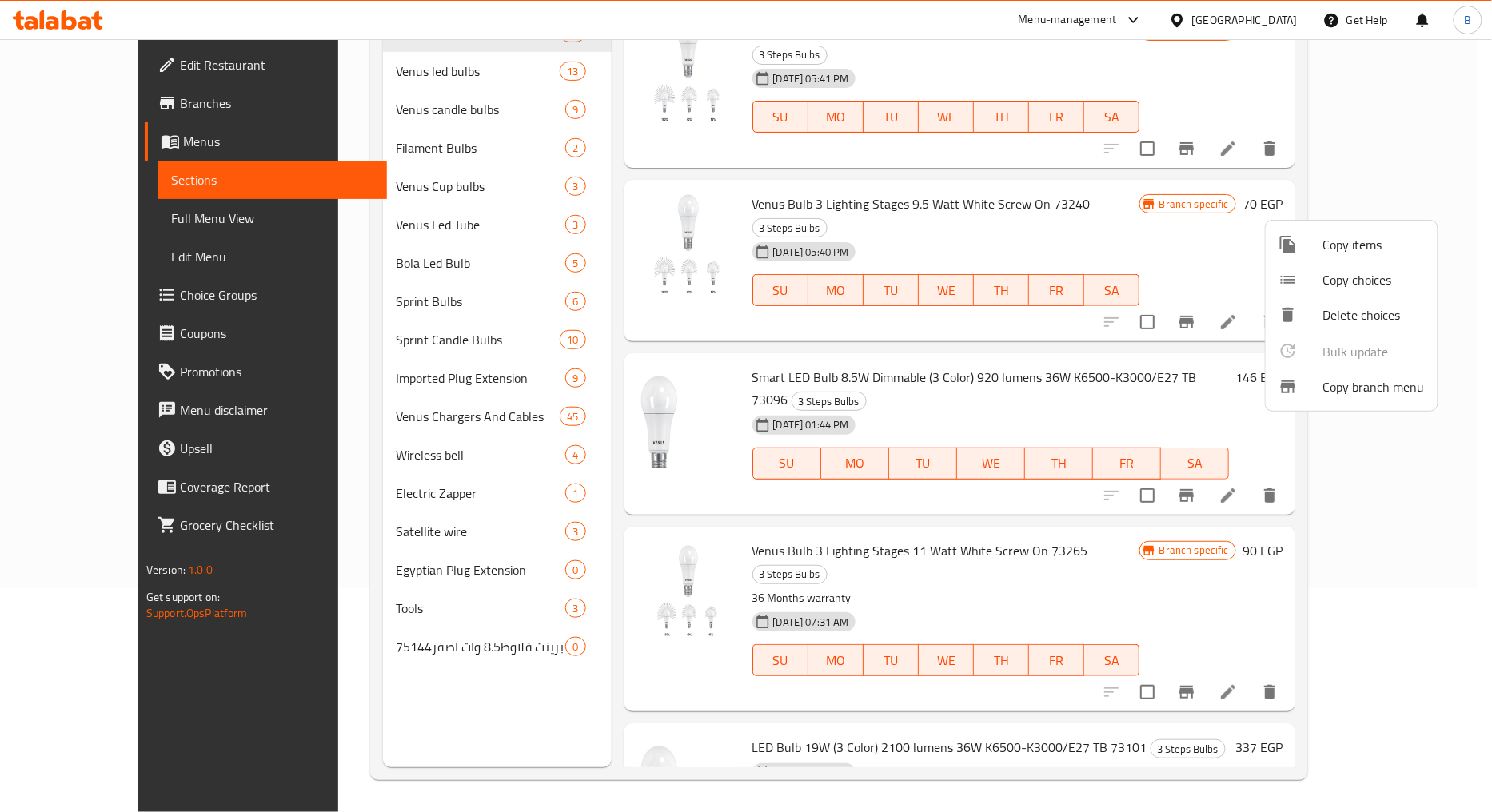
click at [36, 105] on div at bounding box center [746, 406] width 1492 height 812
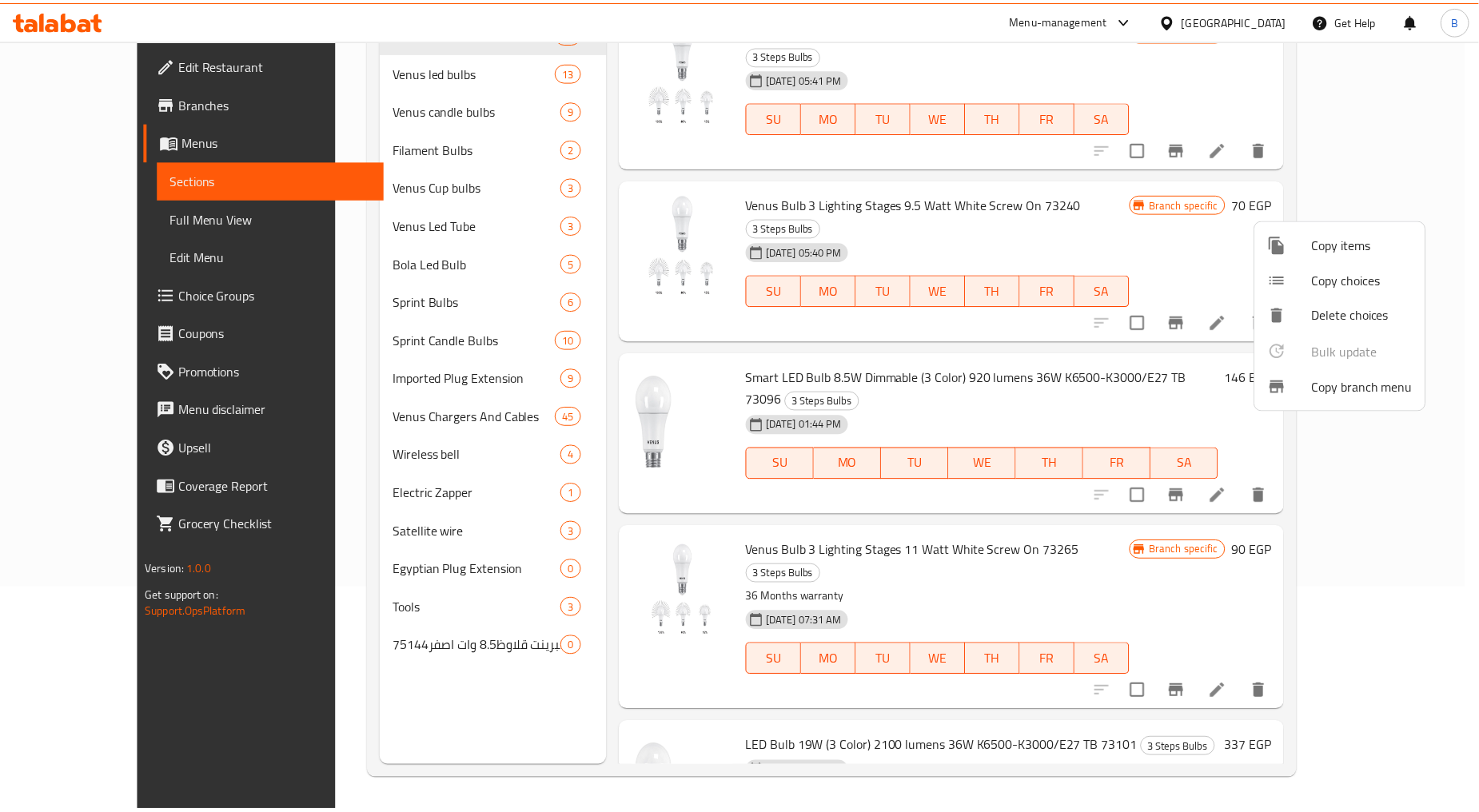
scroll to position [0, 0]
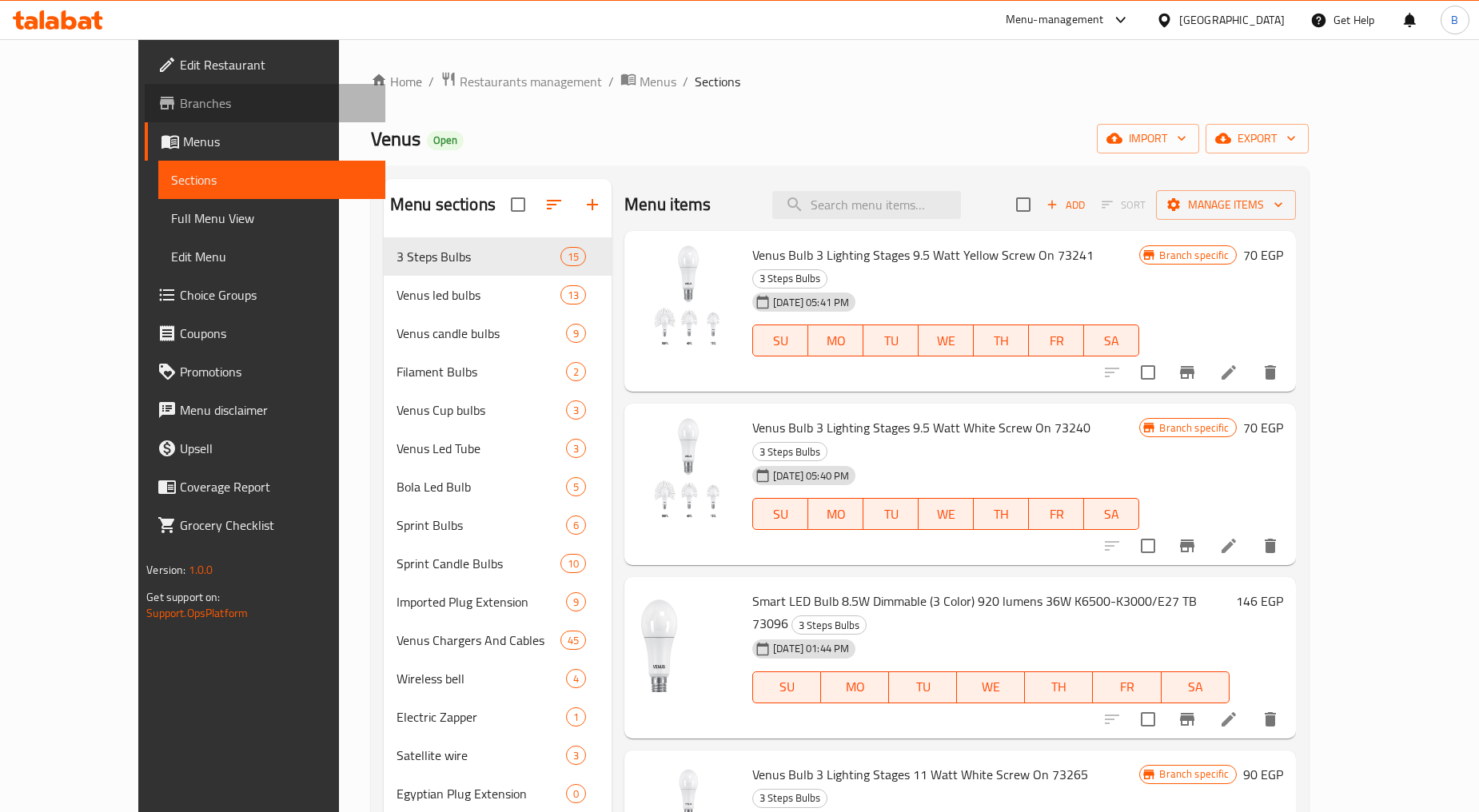
click at [158, 98] on span at bounding box center [168, 103] width 22 height 19
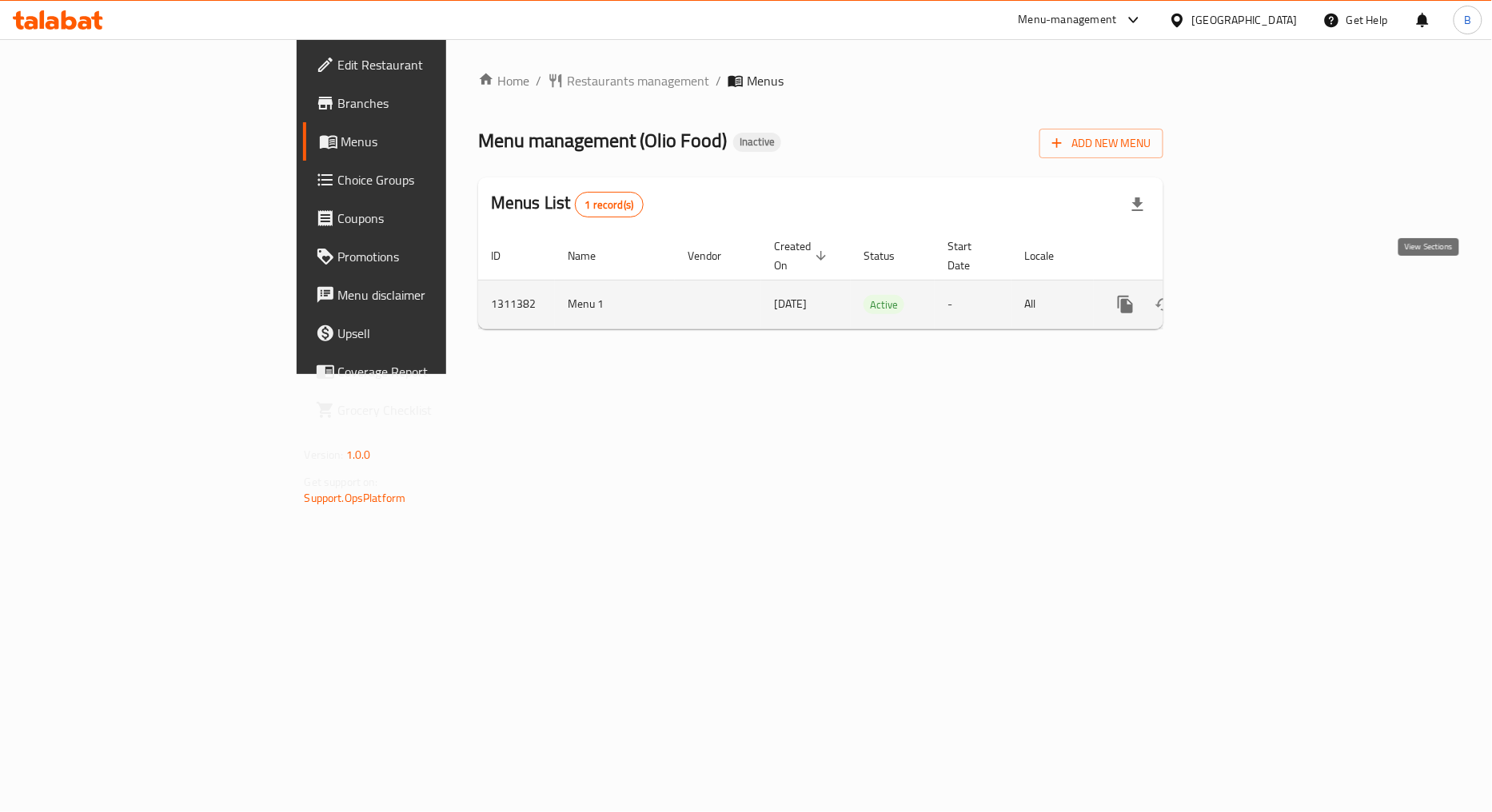
click at [1250, 295] on icon "enhanced table" at bounding box center [1240, 304] width 19 height 19
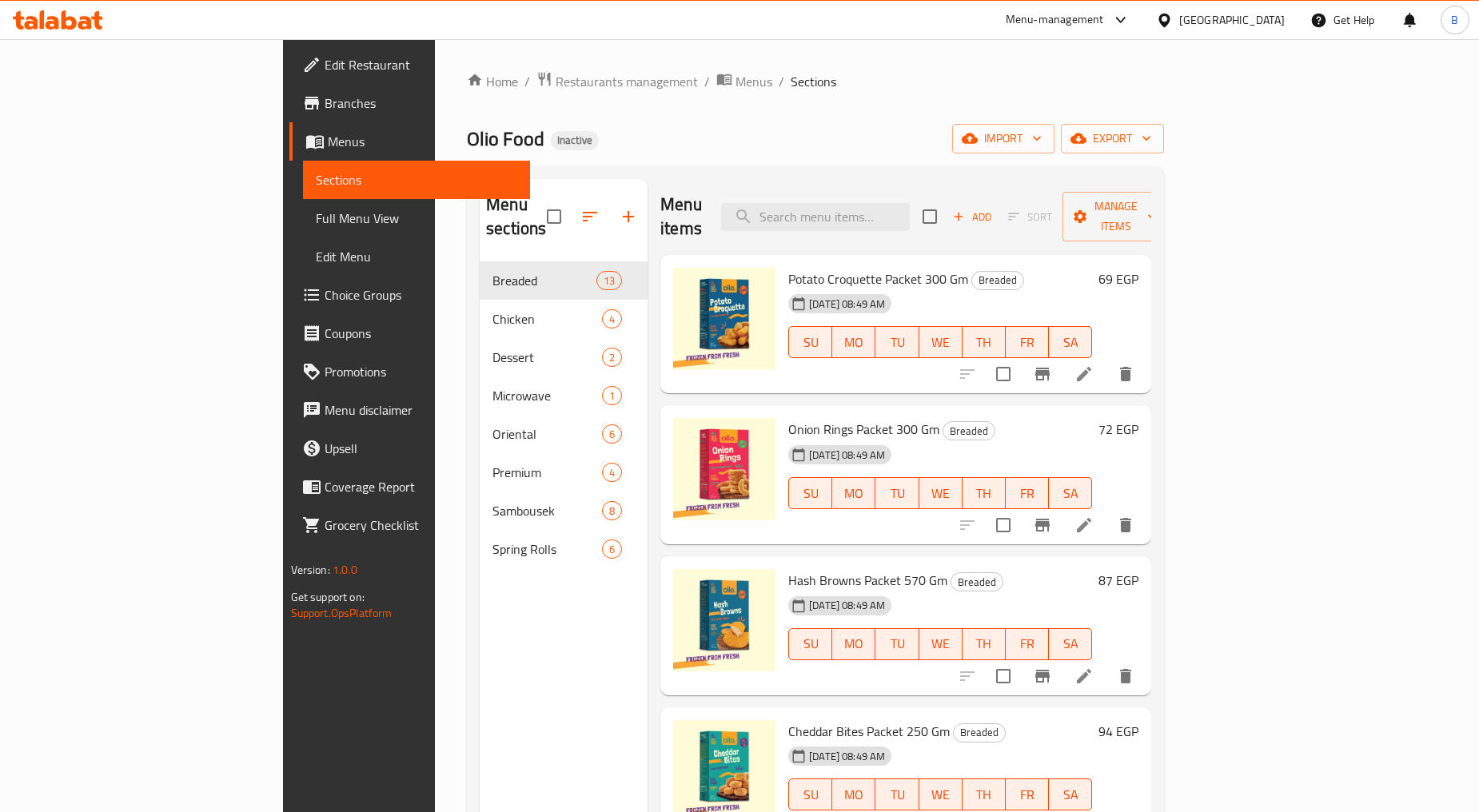
click at [325, 100] on span "Branches" at bounding box center [421, 103] width 193 height 19
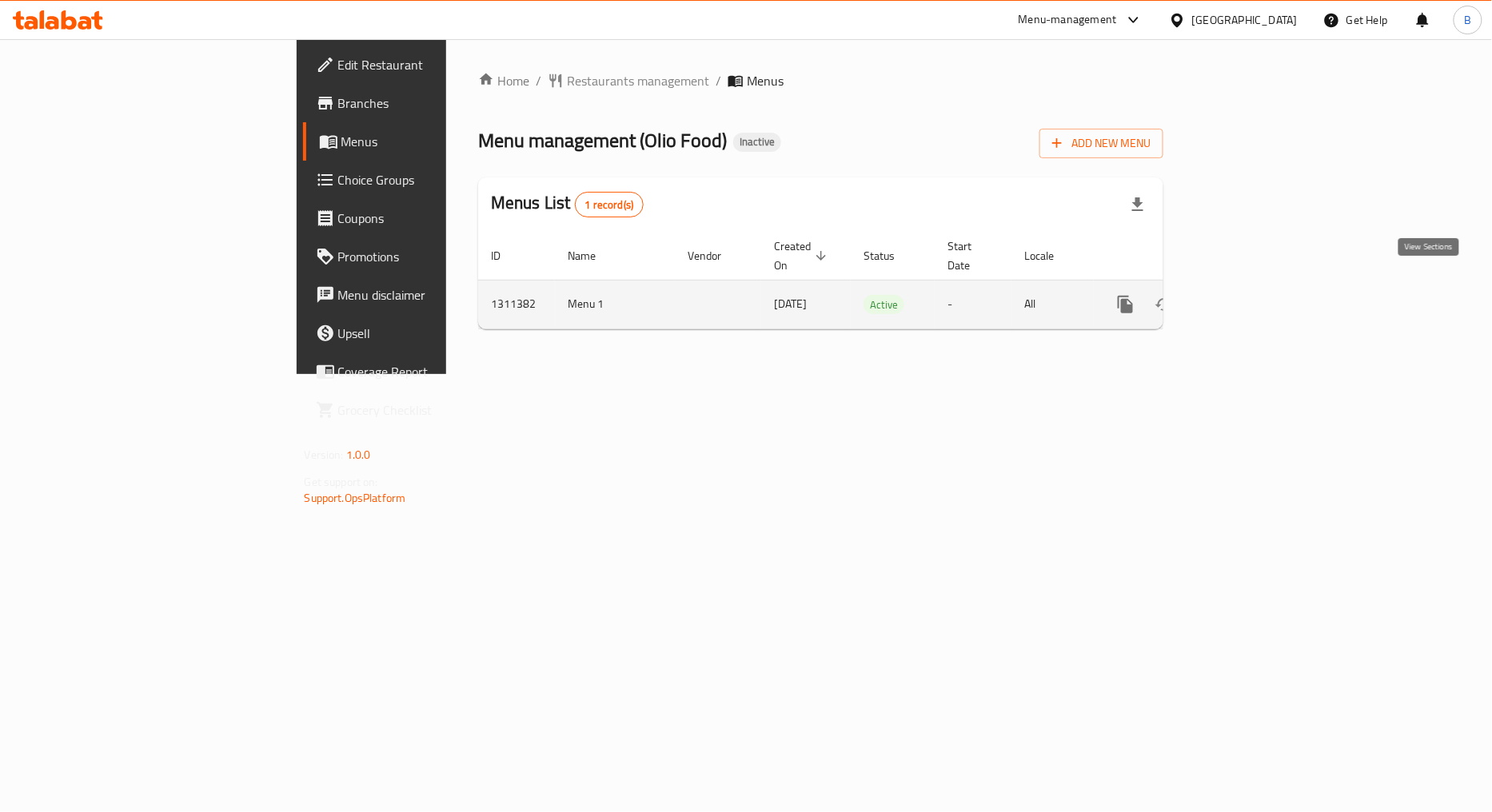
click at [1250, 295] on icon "enhanced table" at bounding box center [1240, 304] width 19 height 19
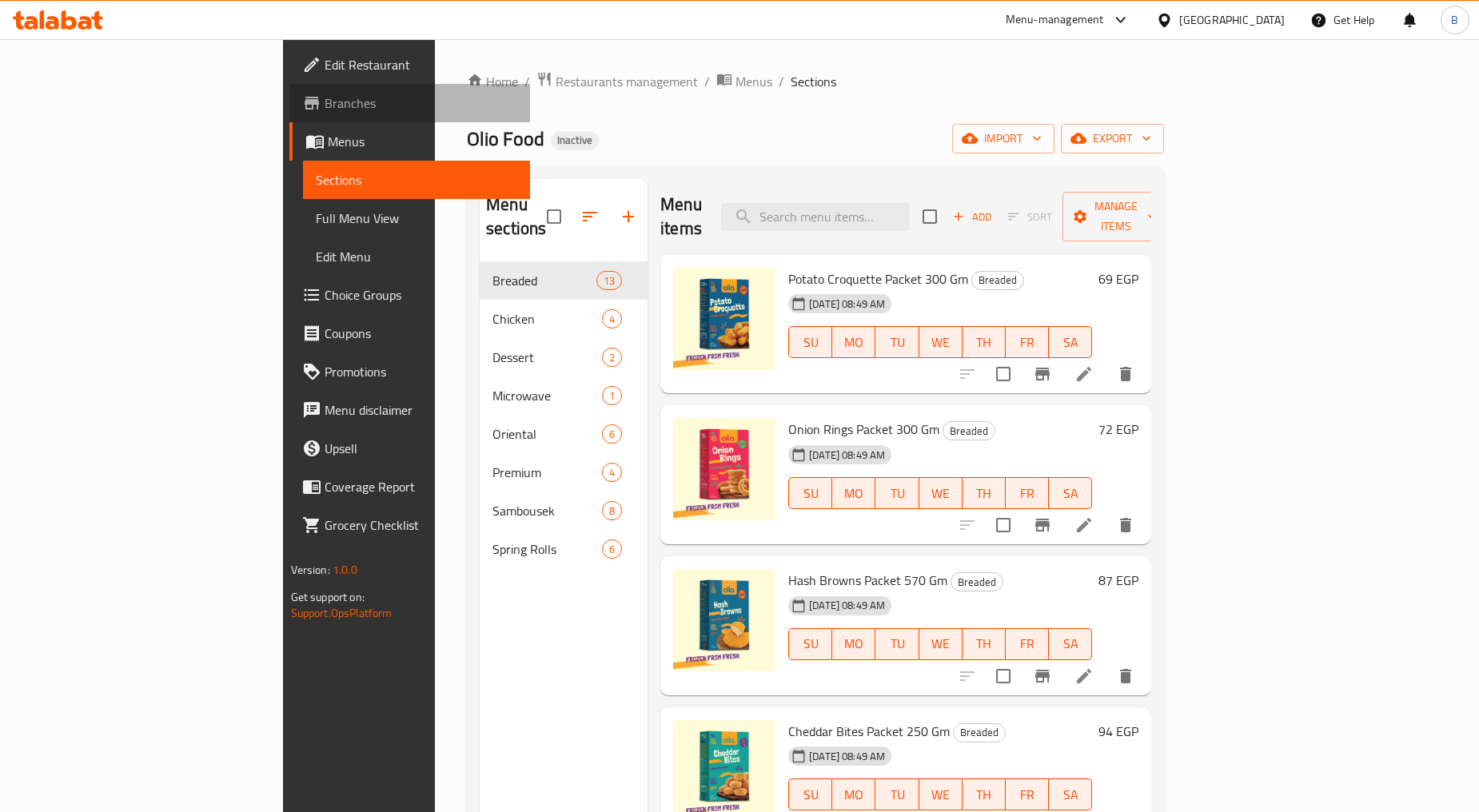
click at [325, 109] on span "Branches" at bounding box center [421, 103] width 193 height 19
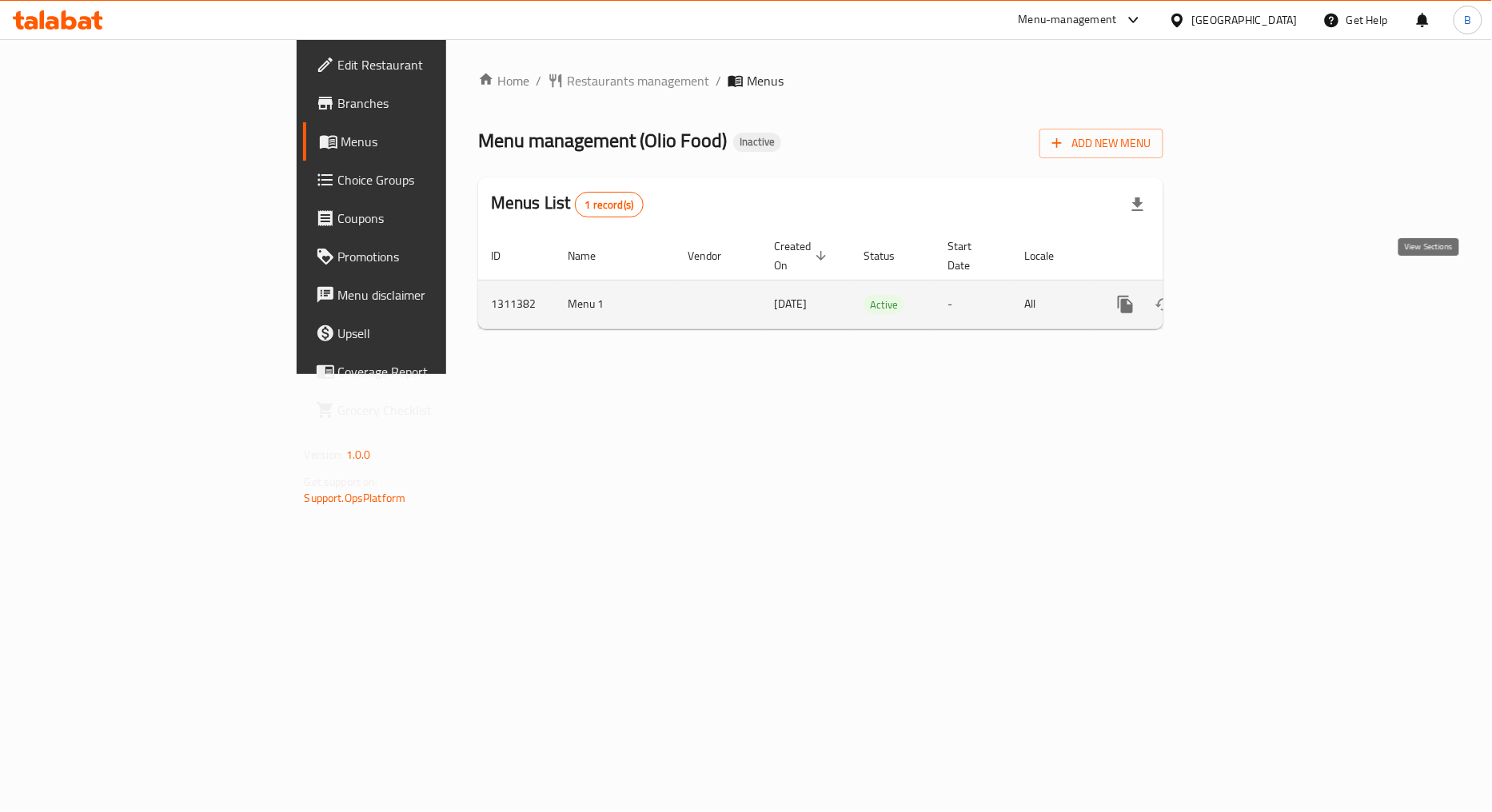
click at [1260, 289] on link "enhanced table" at bounding box center [1240, 304] width 38 height 38
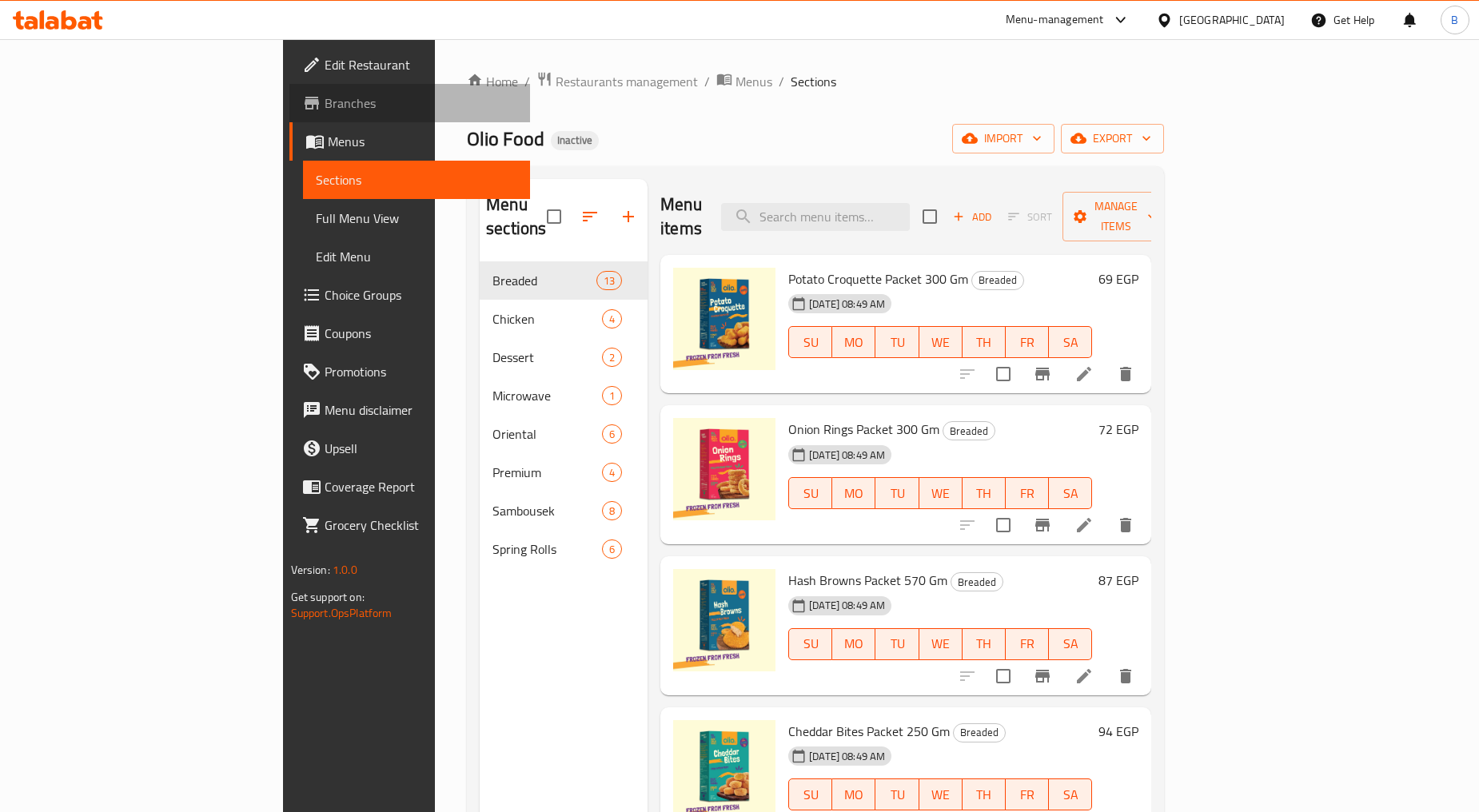
click at [325, 93] on span "Branches" at bounding box center [421, 103] width 193 height 19
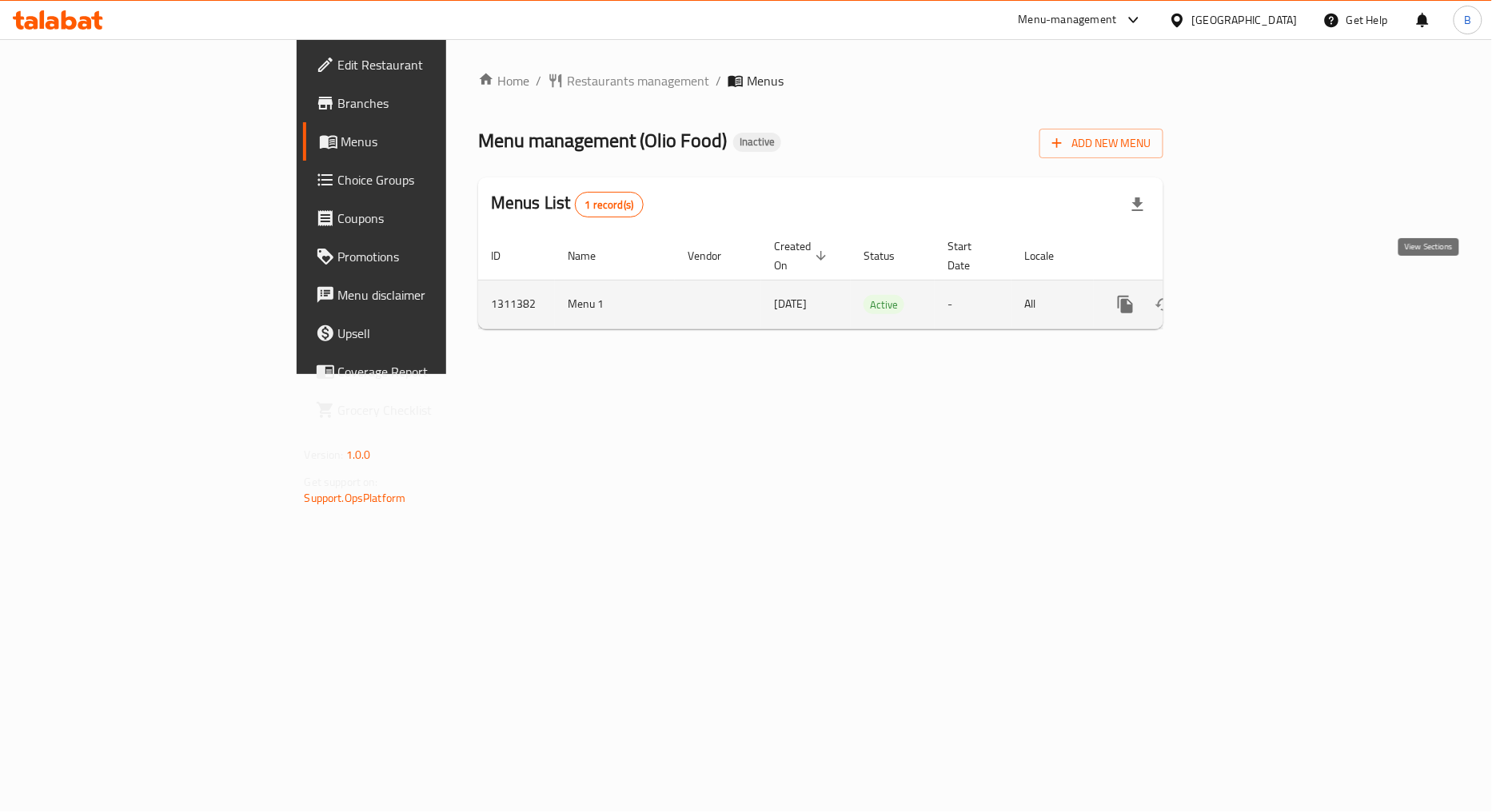
click at [1250, 295] on icon "enhanced table" at bounding box center [1240, 304] width 19 height 19
